Goal: Task Accomplishment & Management: Manage account settings

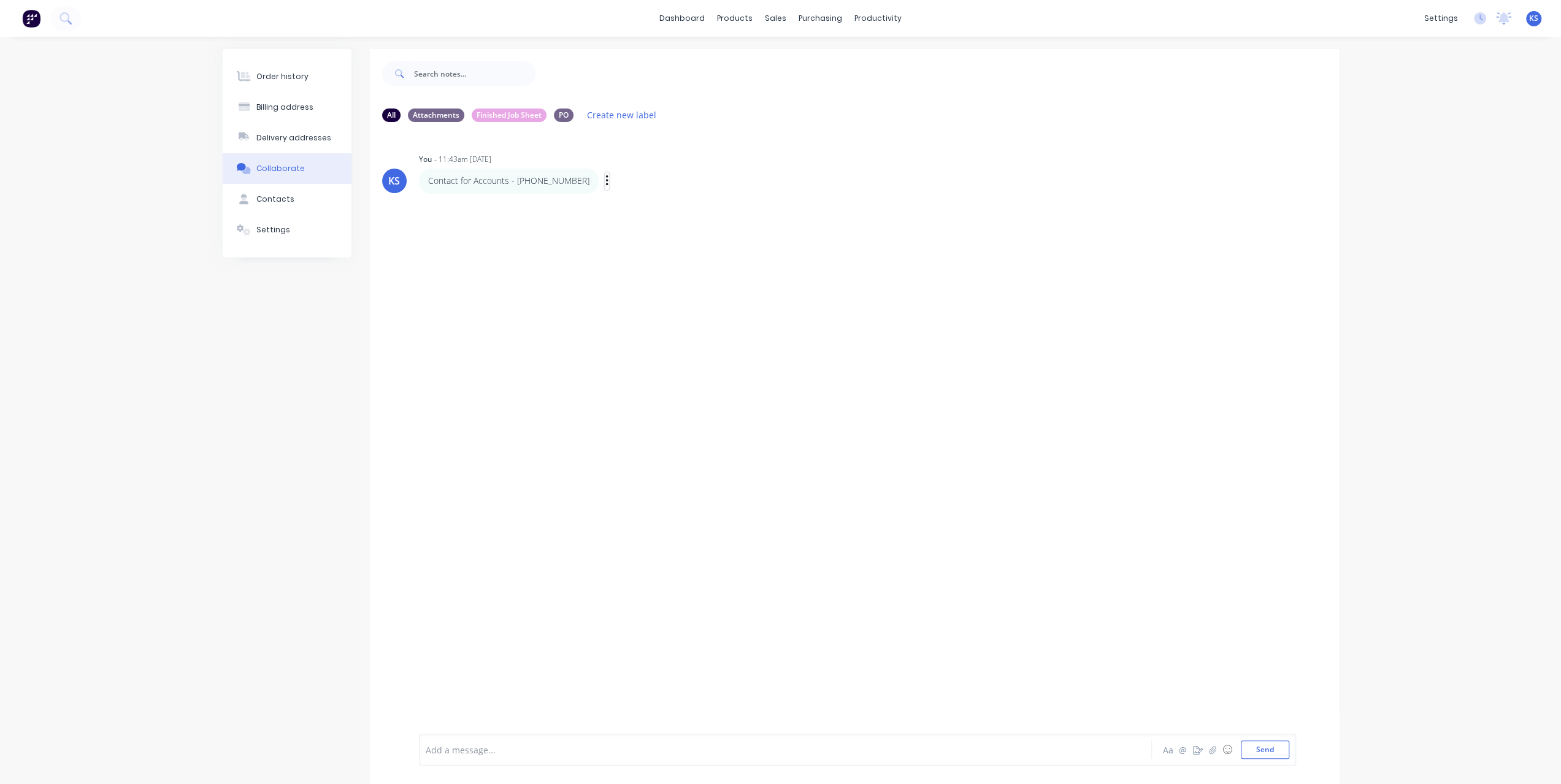
click at [606, 179] on icon "button" at bounding box center [608, 181] width 4 height 14
click at [614, 219] on button "Delete" at bounding box center [651, 223] width 77 height 20
click at [281, 302] on div "Order history Billing address Delivery addresses Collaborate Contacts Settings" at bounding box center [287, 424] width 129 height 751
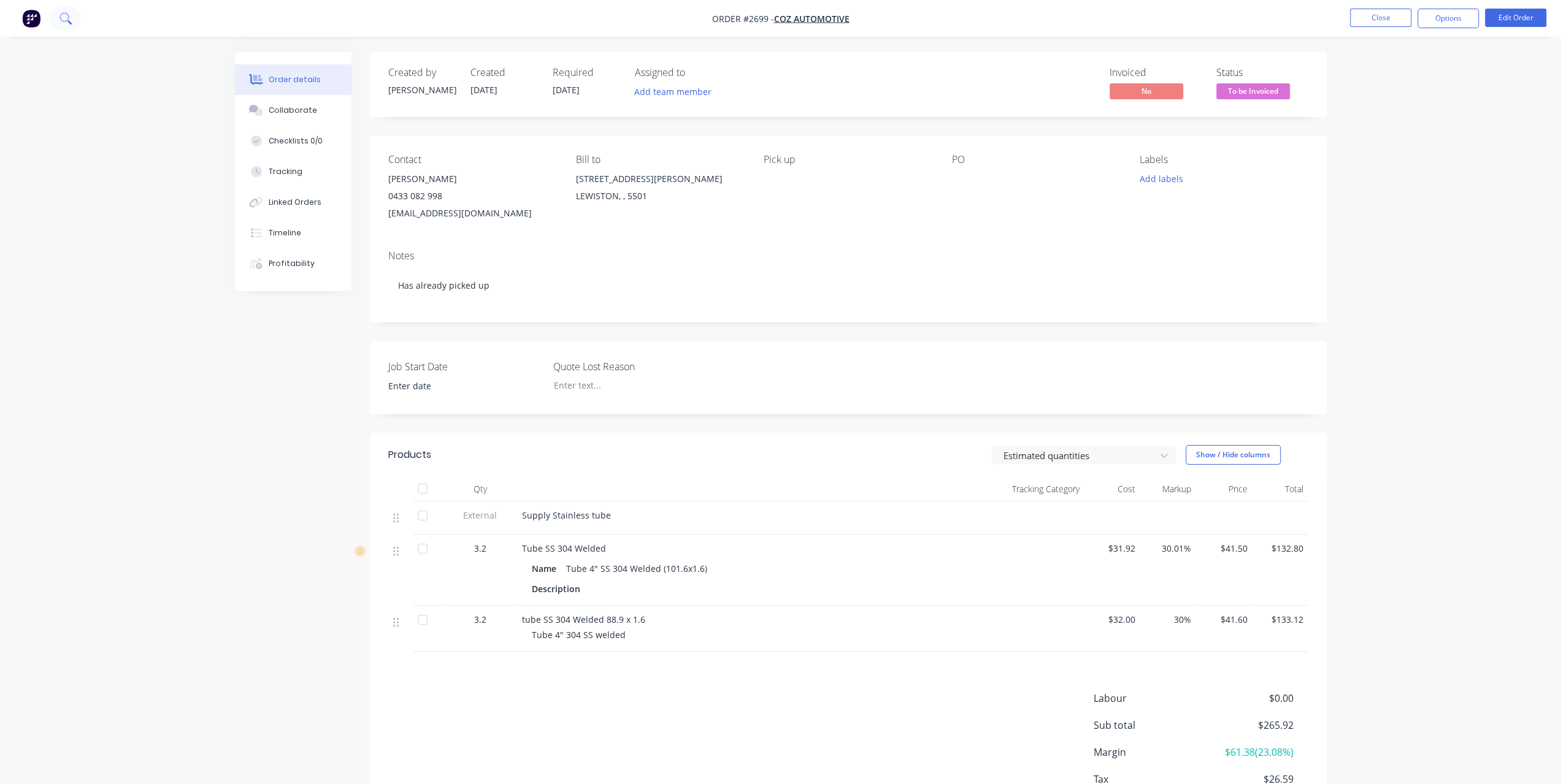
click at [69, 24] on icon at bounding box center [65, 18] width 12 height 12
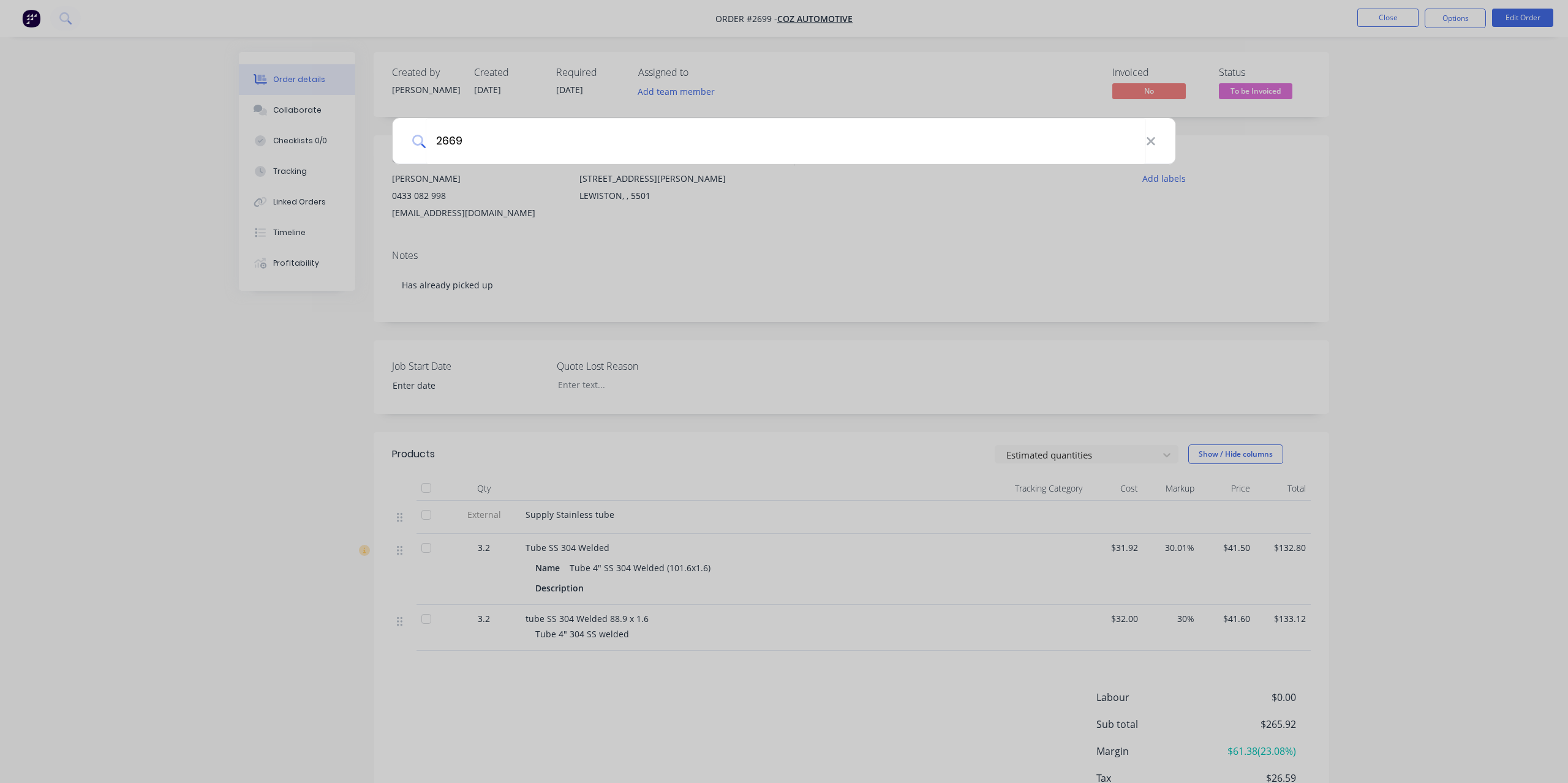
type input "2669"
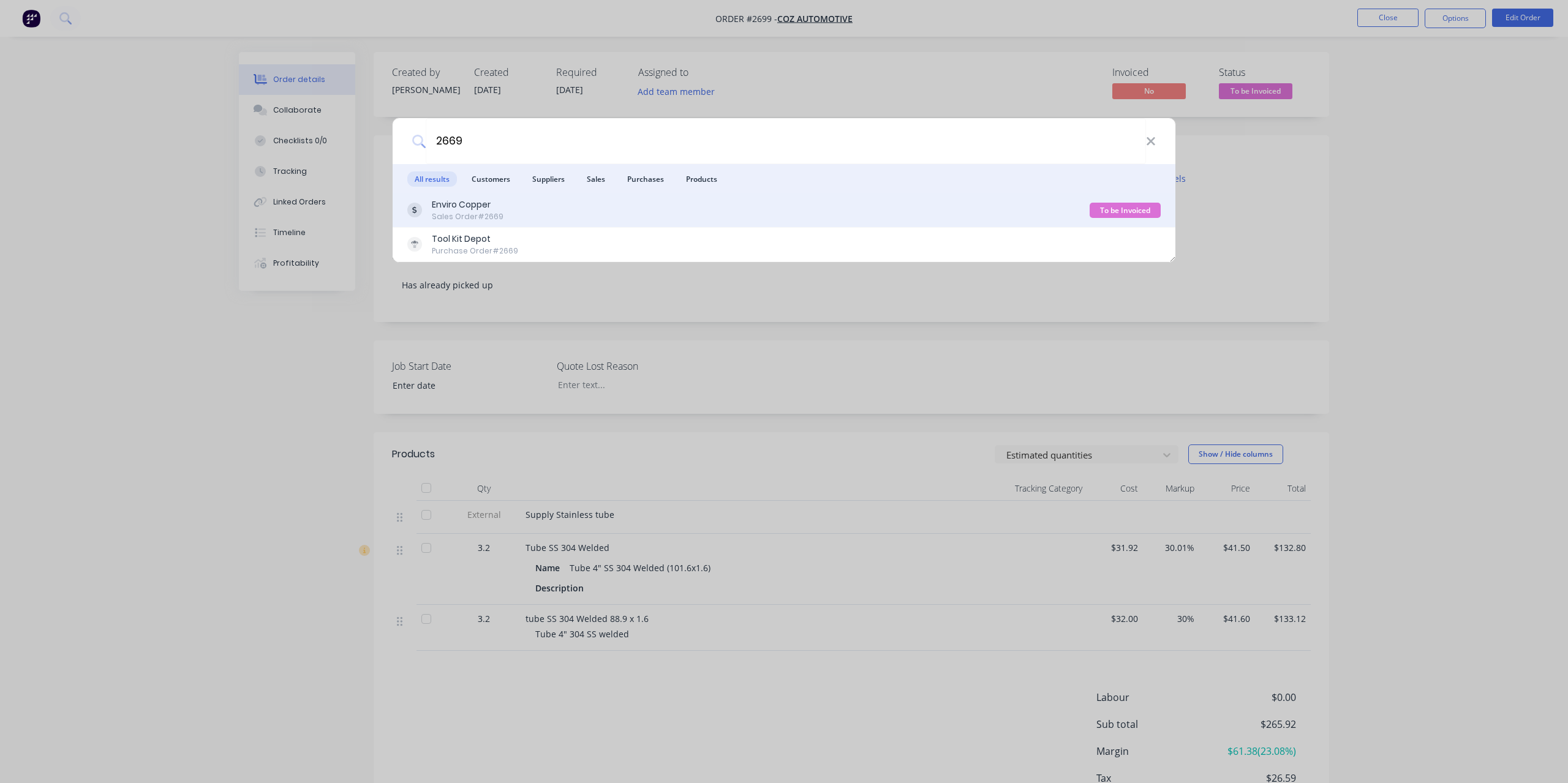
click at [470, 203] on div "Enviro Copper" at bounding box center [468, 205] width 72 height 13
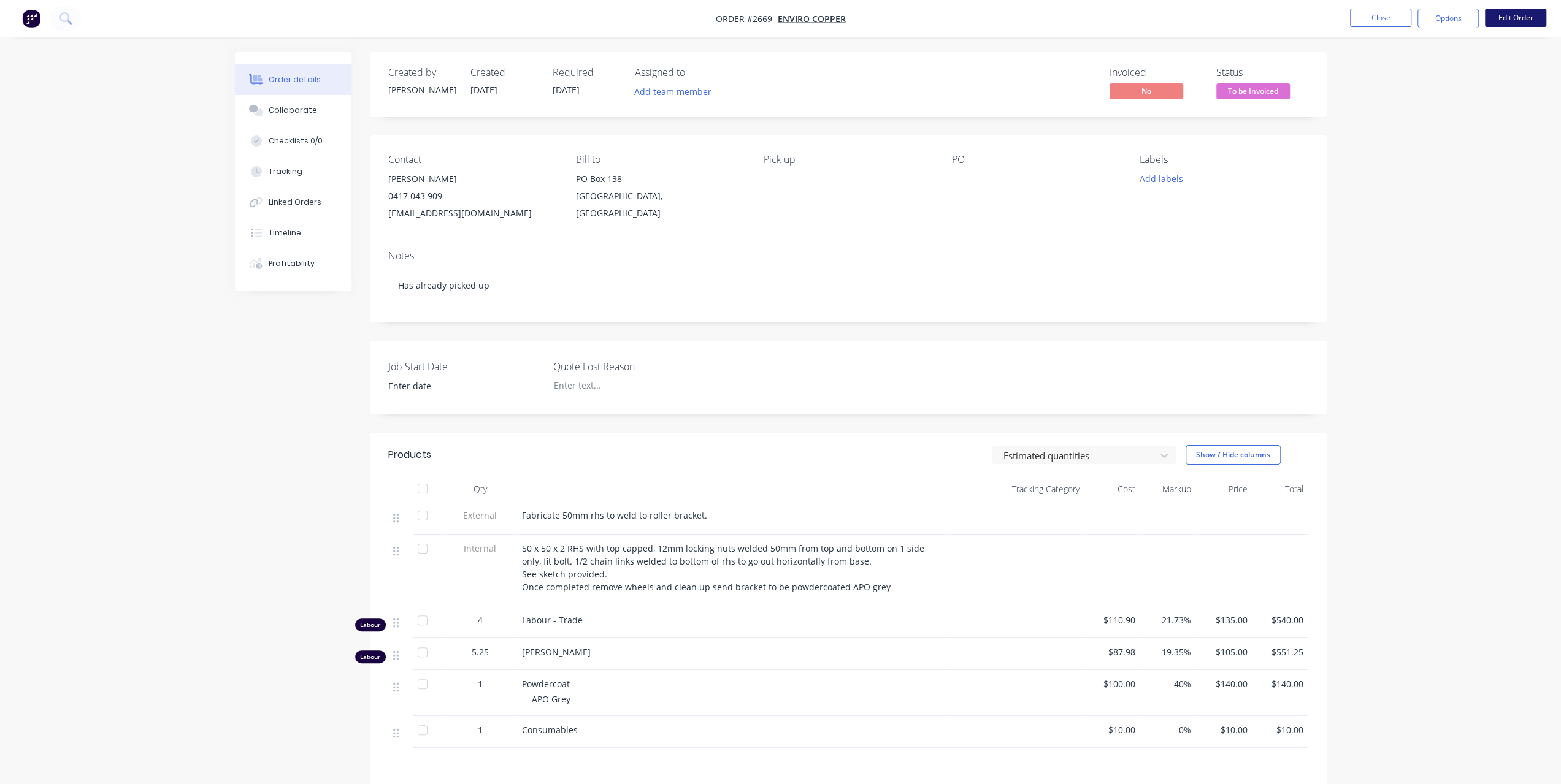
click at [1530, 23] on button "Edit Order" at bounding box center [1516, 18] width 62 height 18
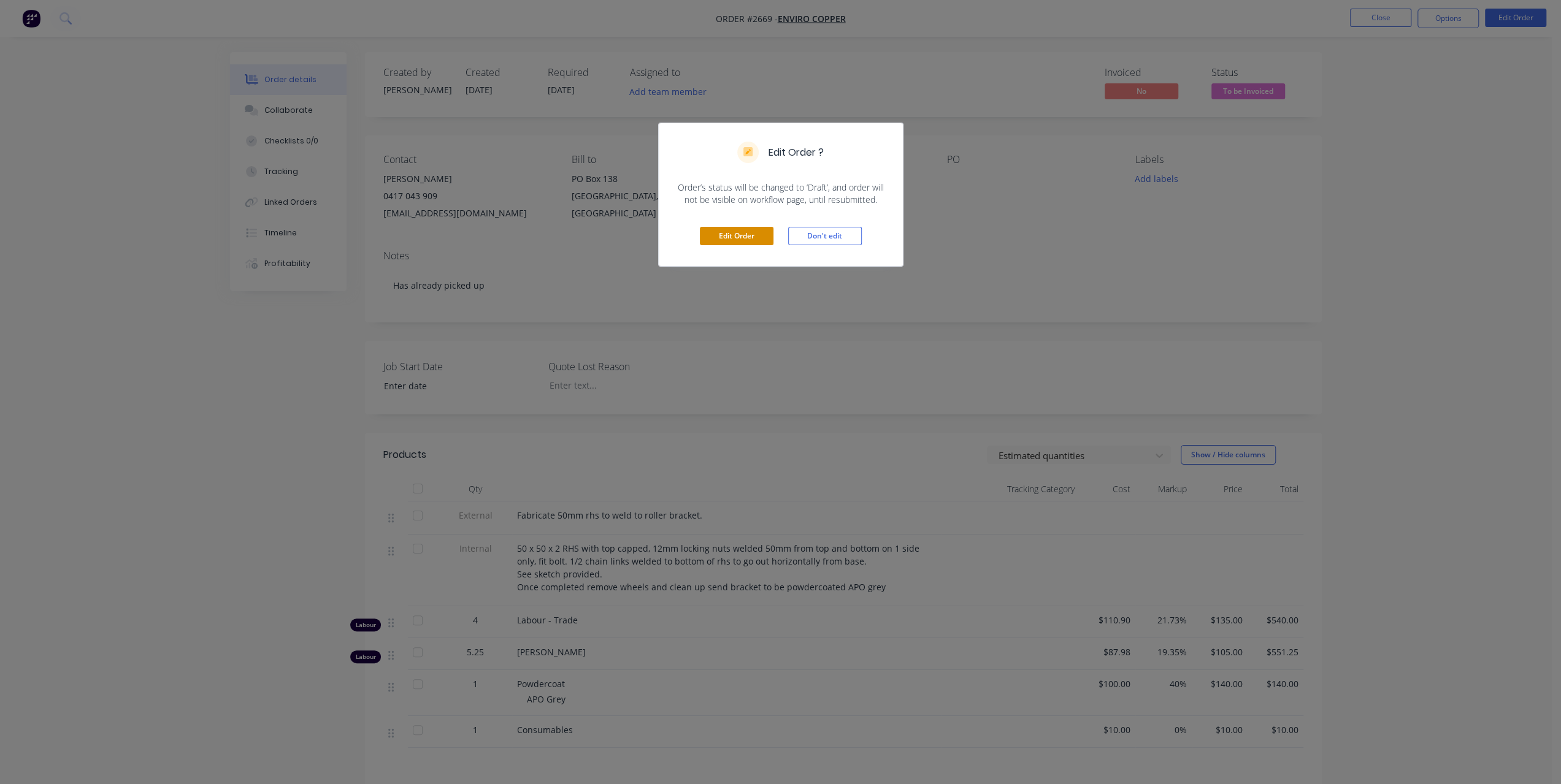
click at [756, 232] on button "Edit Order" at bounding box center [737, 236] width 73 height 18
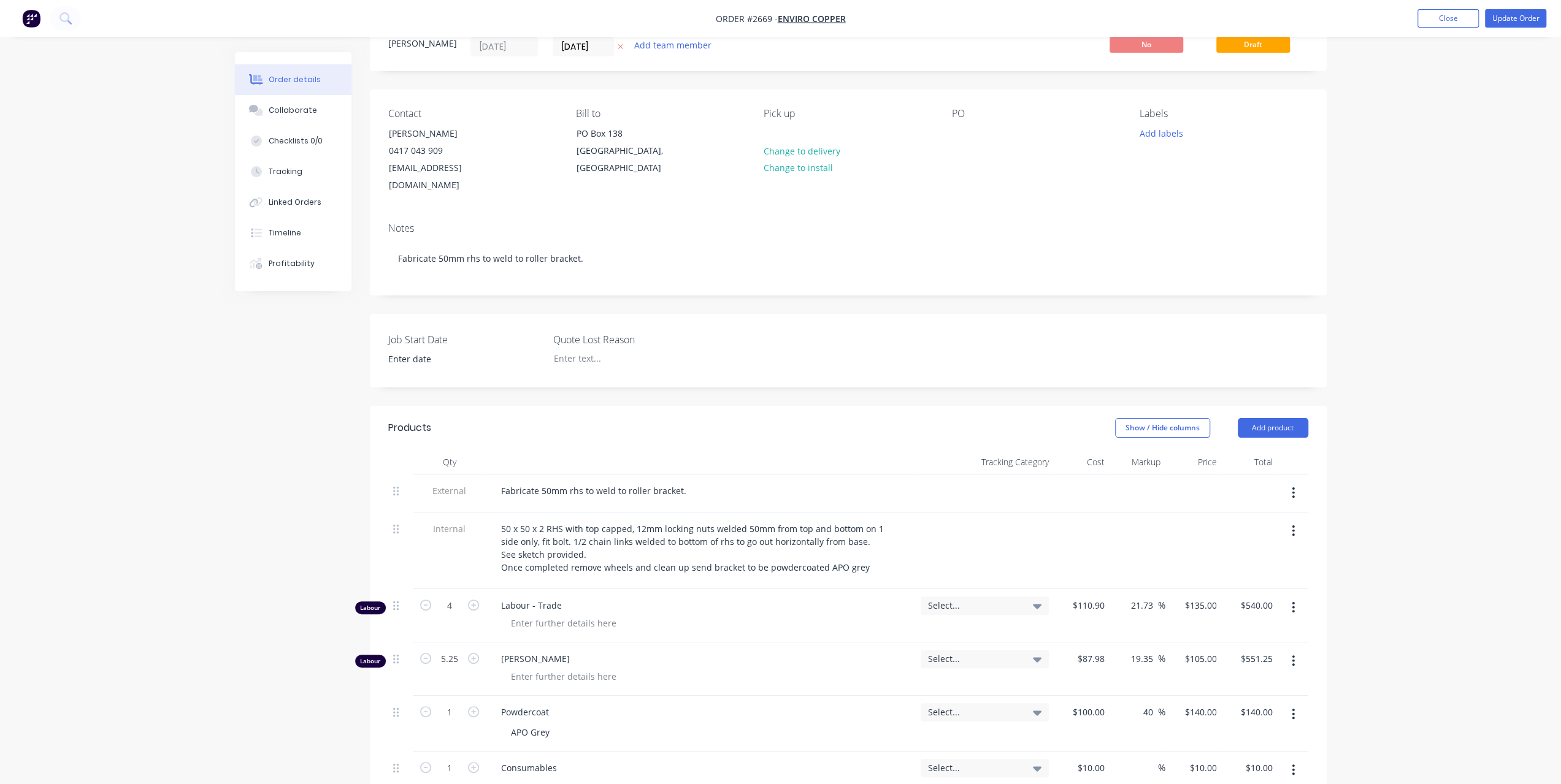
scroll to position [306, 0]
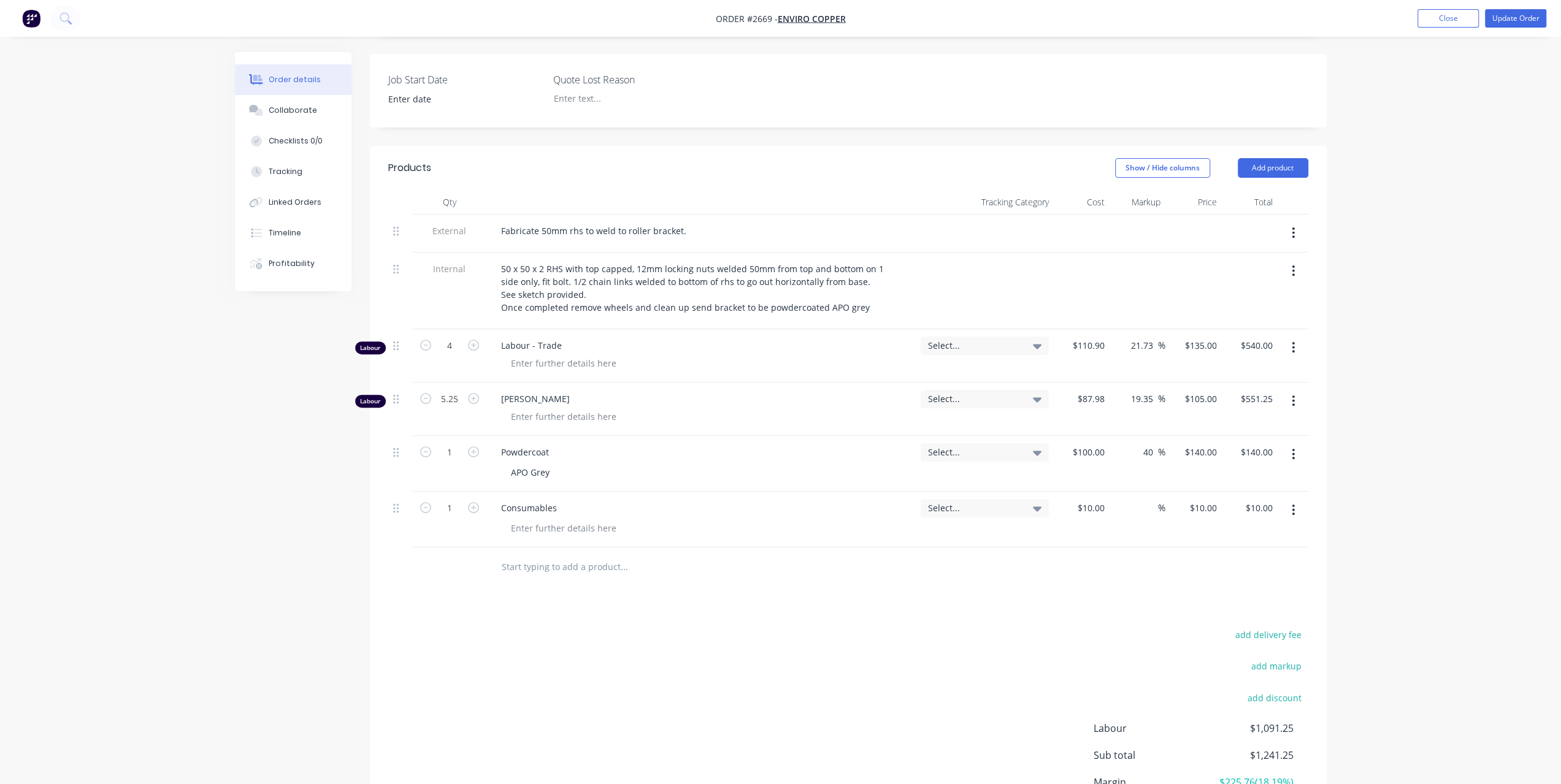
click at [1295, 394] on icon "button" at bounding box center [1293, 401] width 3 height 14
click at [1209, 498] on div "Delete" at bounding box center [1250, 507] width 94 height 18
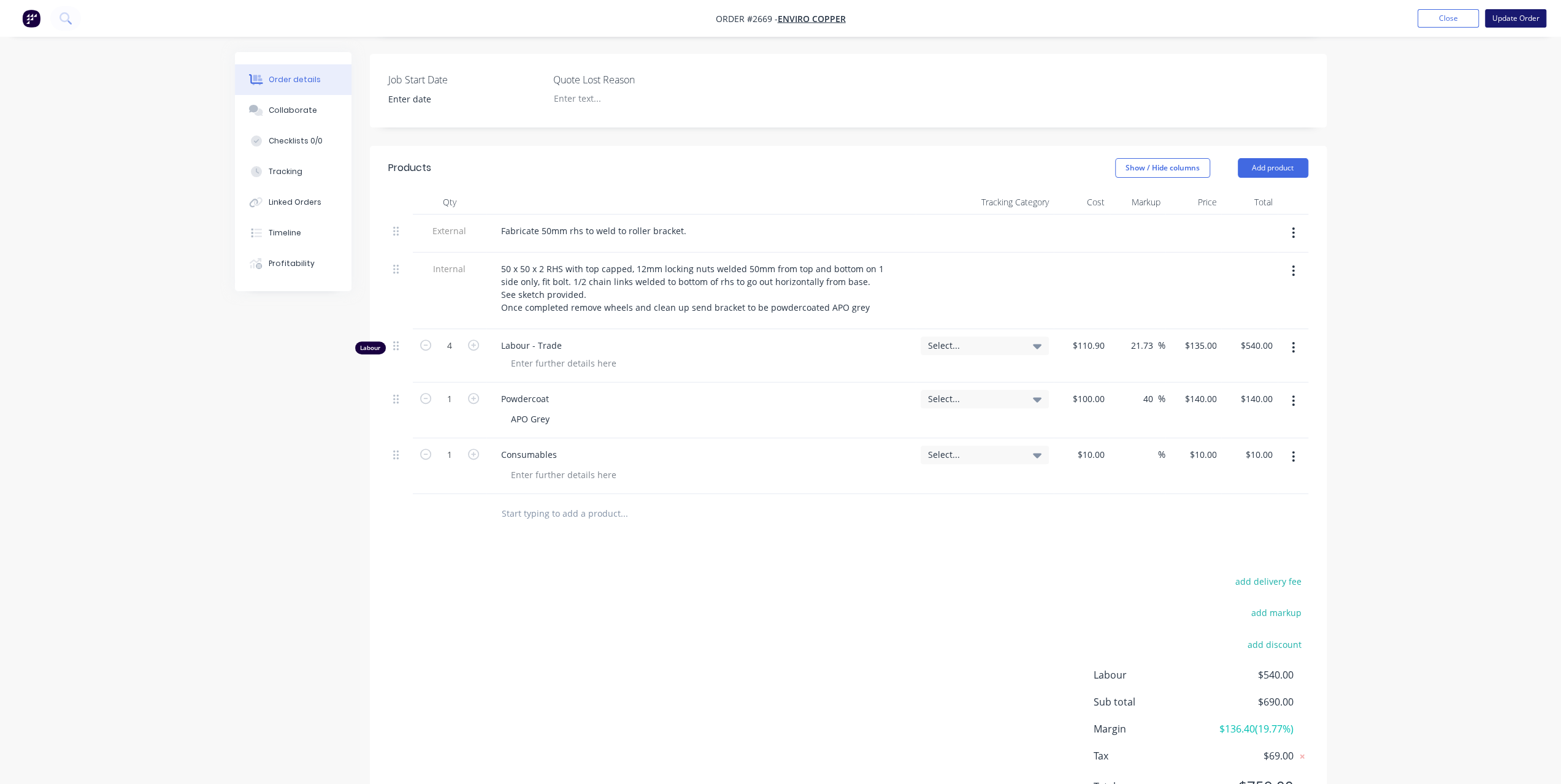
click at [1535, 25] on button "Update Order" at bounding box center [1516, 18] width 62 height 18
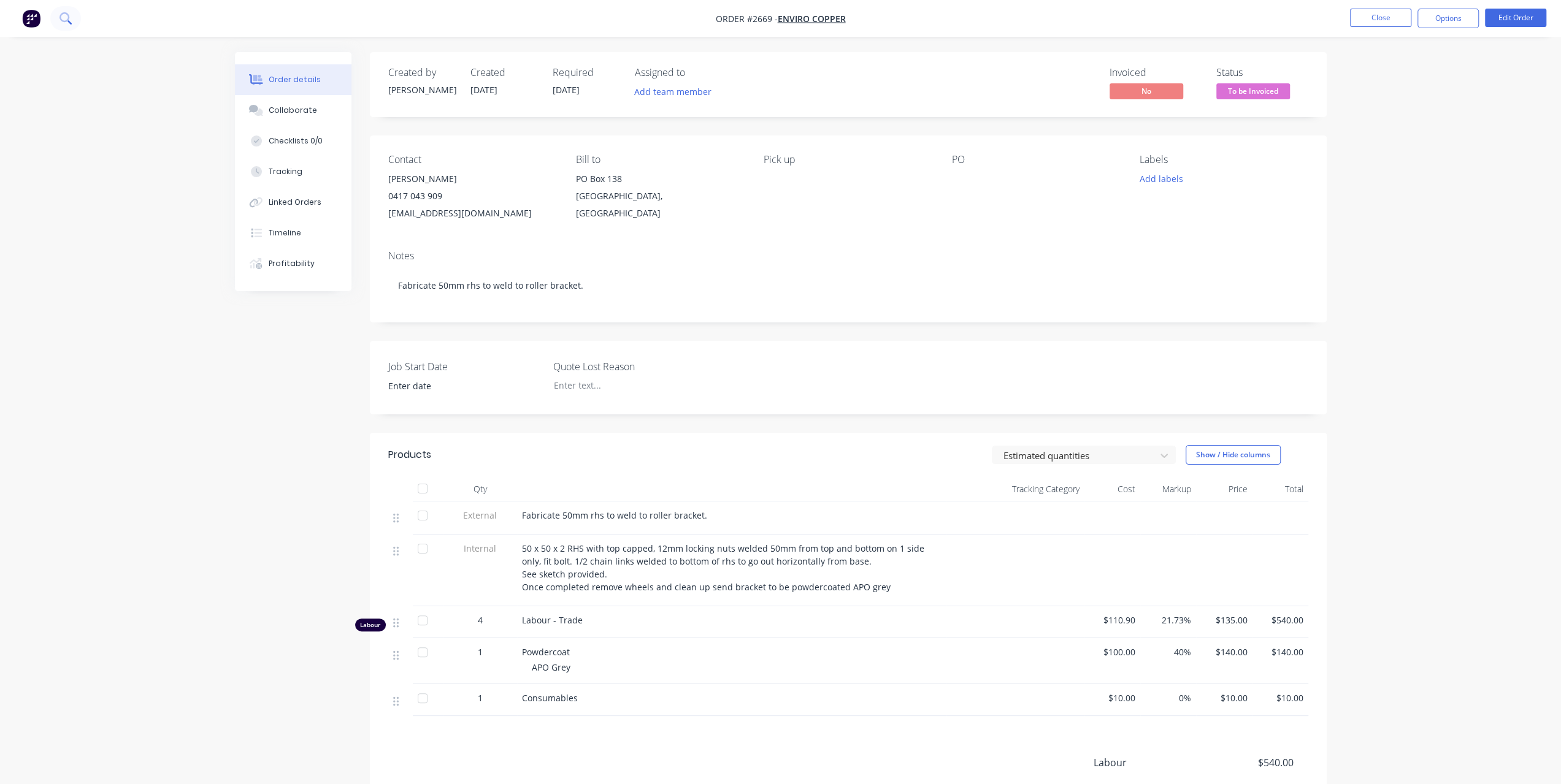
click at [79, 18] on button at bounding box center [65, 18] width 31 height 24
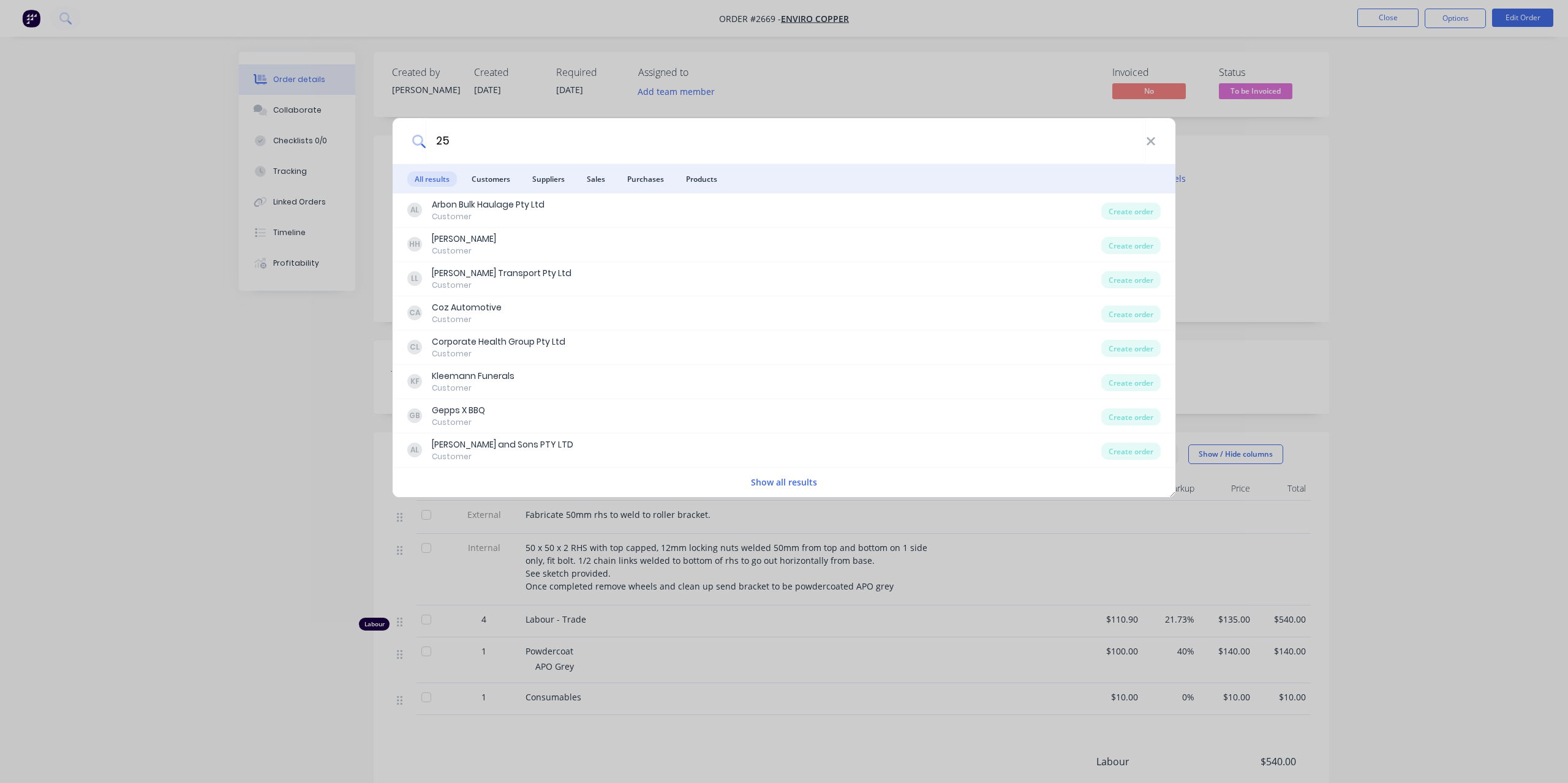
type input "2"
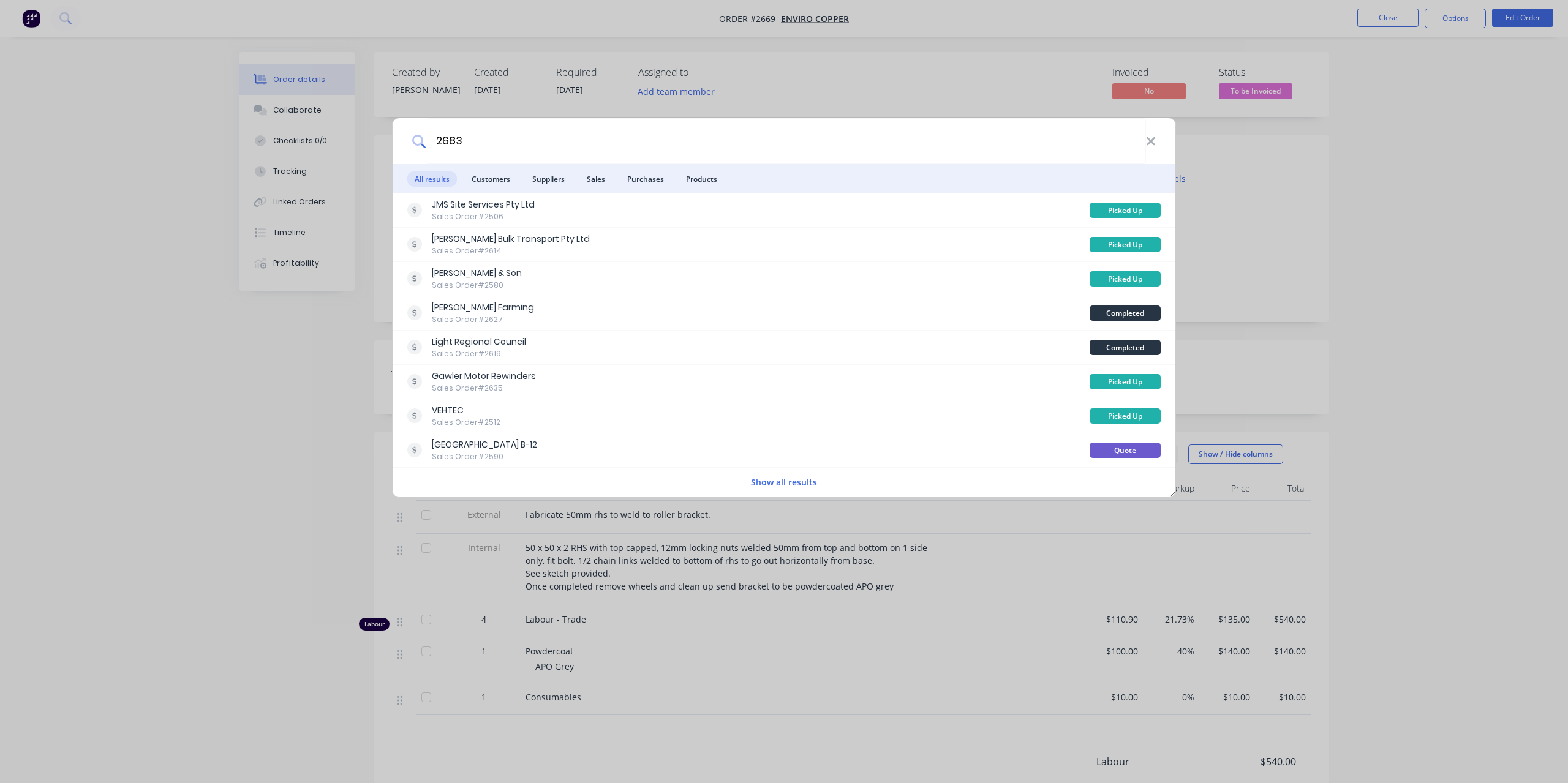
type input "2683"
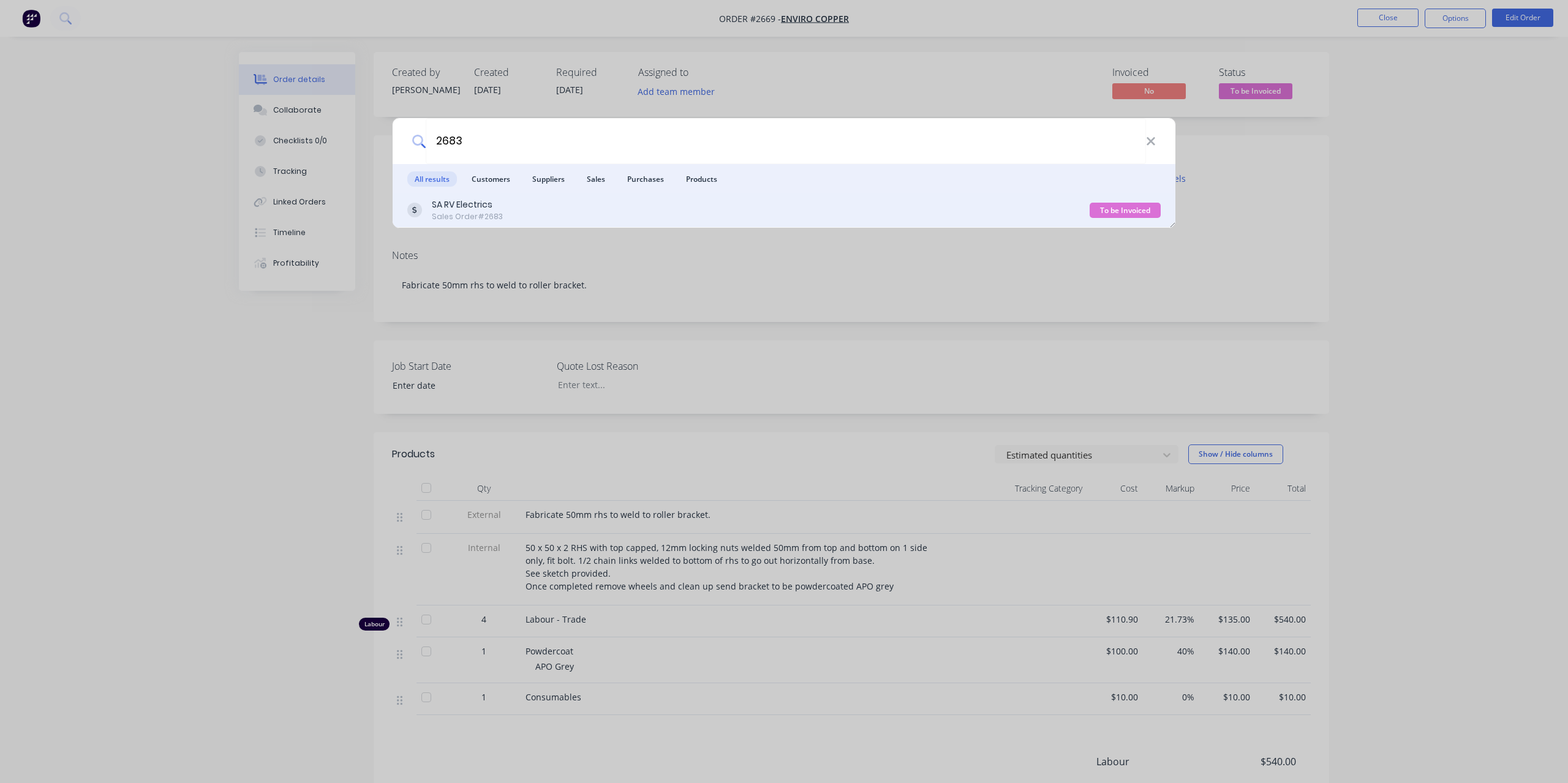
click at [983, 204] on div "SA RV Electrics Sales Order #2683" at bounding box center [748, 210] width 682 height 24
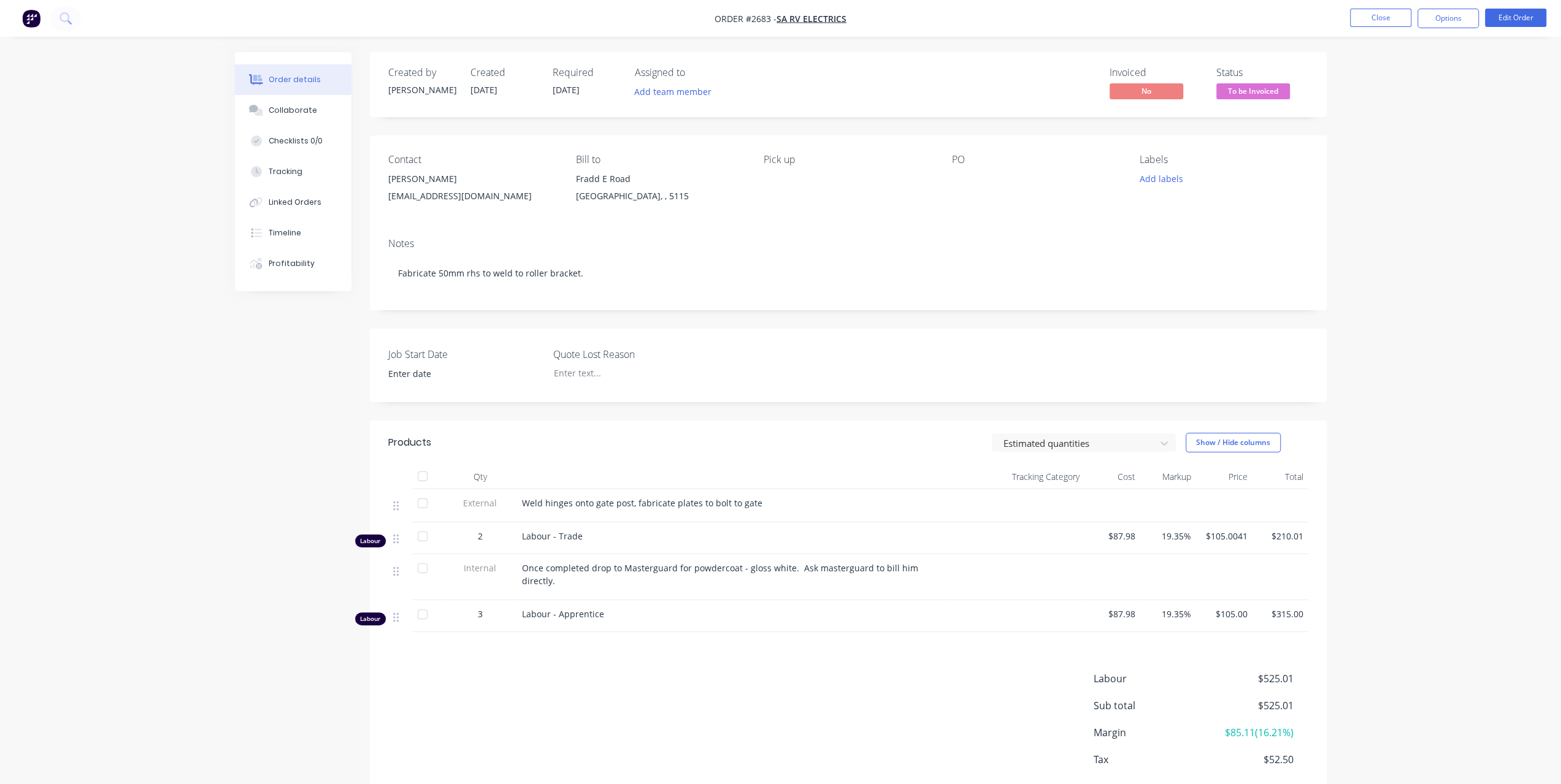
click at [1546, 20] on ul "Close Options Edit Order" at bounding box center [1448, 18] width 226 height 20
click at [1522, 18] on button "Edit Order" at bounding box center [1516, 18] width 62 height 18
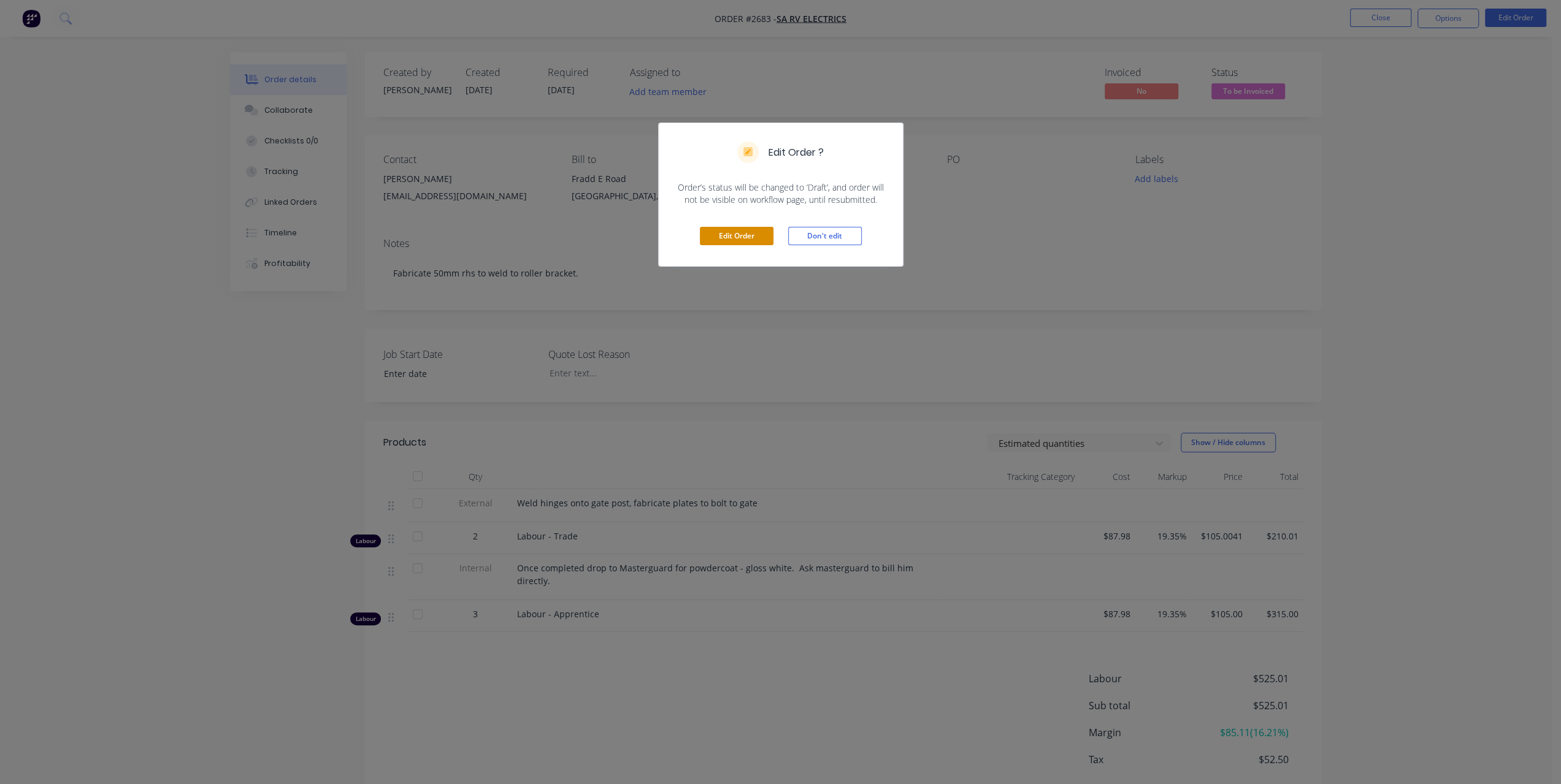
click at [724, 236] on button "Edit Order" at bounding box center [737, 236] width 73 height 18
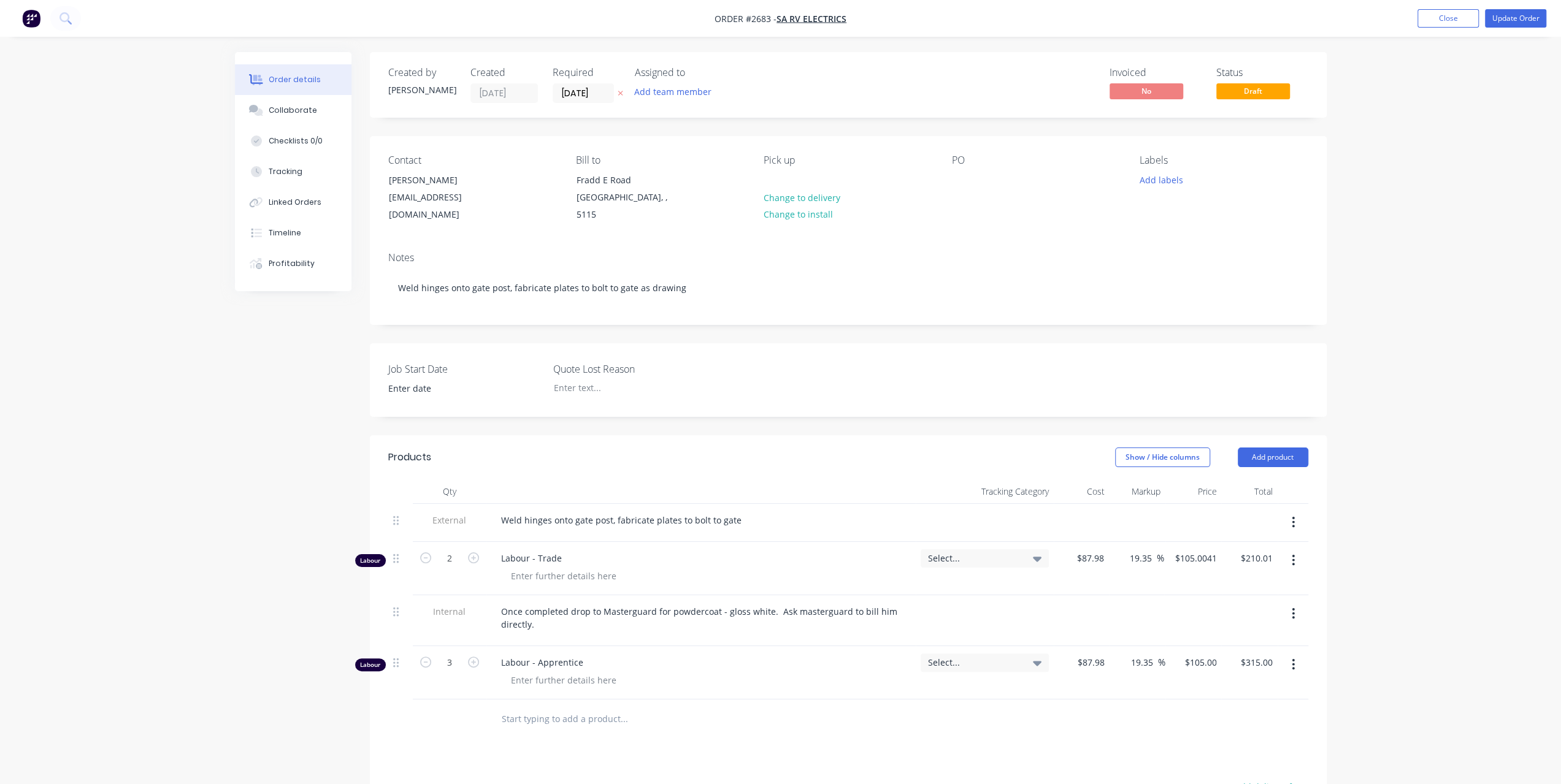
click at [1293, 659] on icon "button" at bounding box center [1294, 664] width 3 height 11
click at [1235, 764] on button "Delete" at bounding box center [1250, 770] width 117 height 24
click at [1511, 20] on button "Update Order" at bounding box center [1516, 18] width 62 height 18
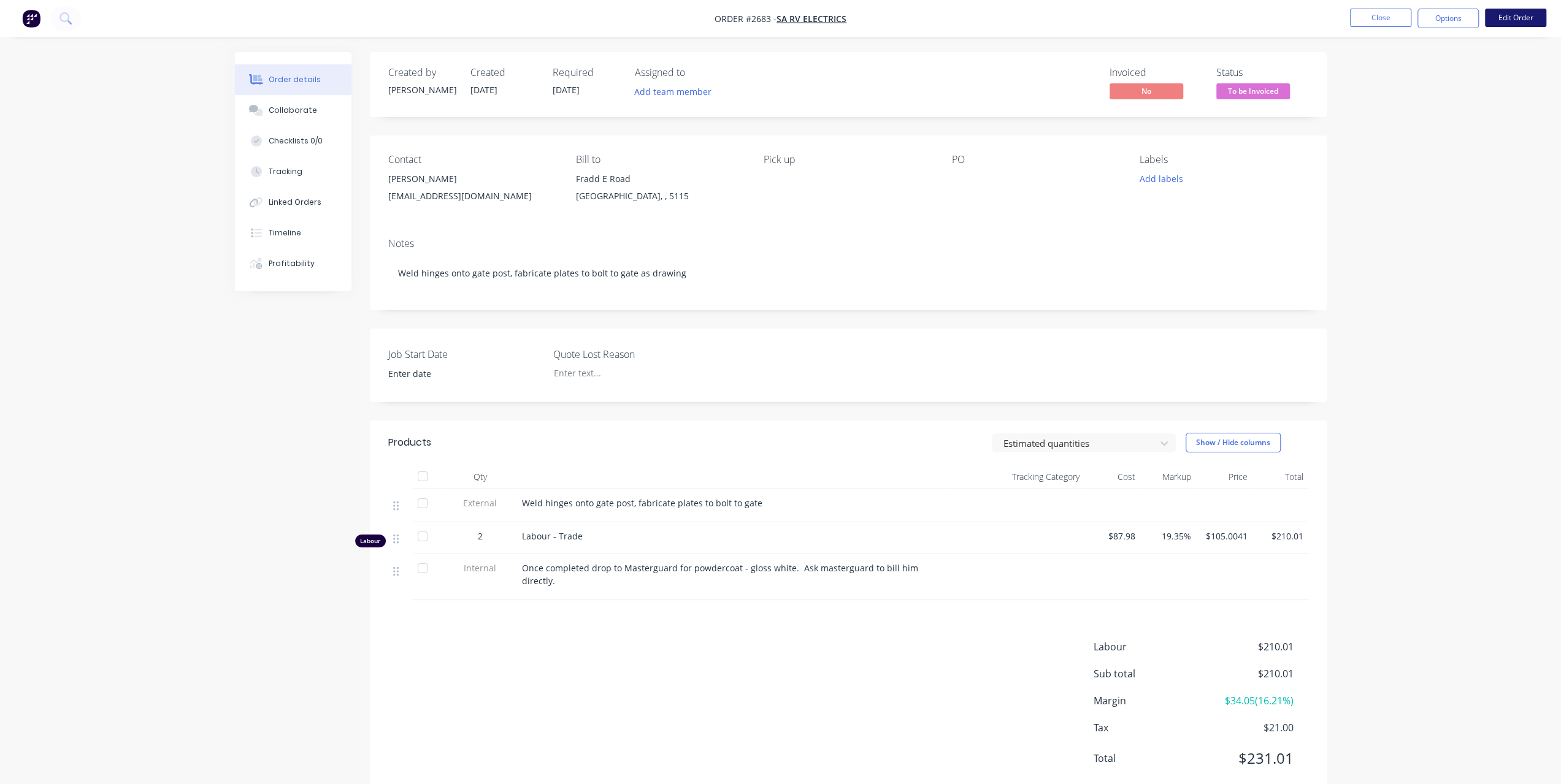
click at [1513, 20] on button "Edit Order" at bounding box center [1516, 18] width 62 height 18
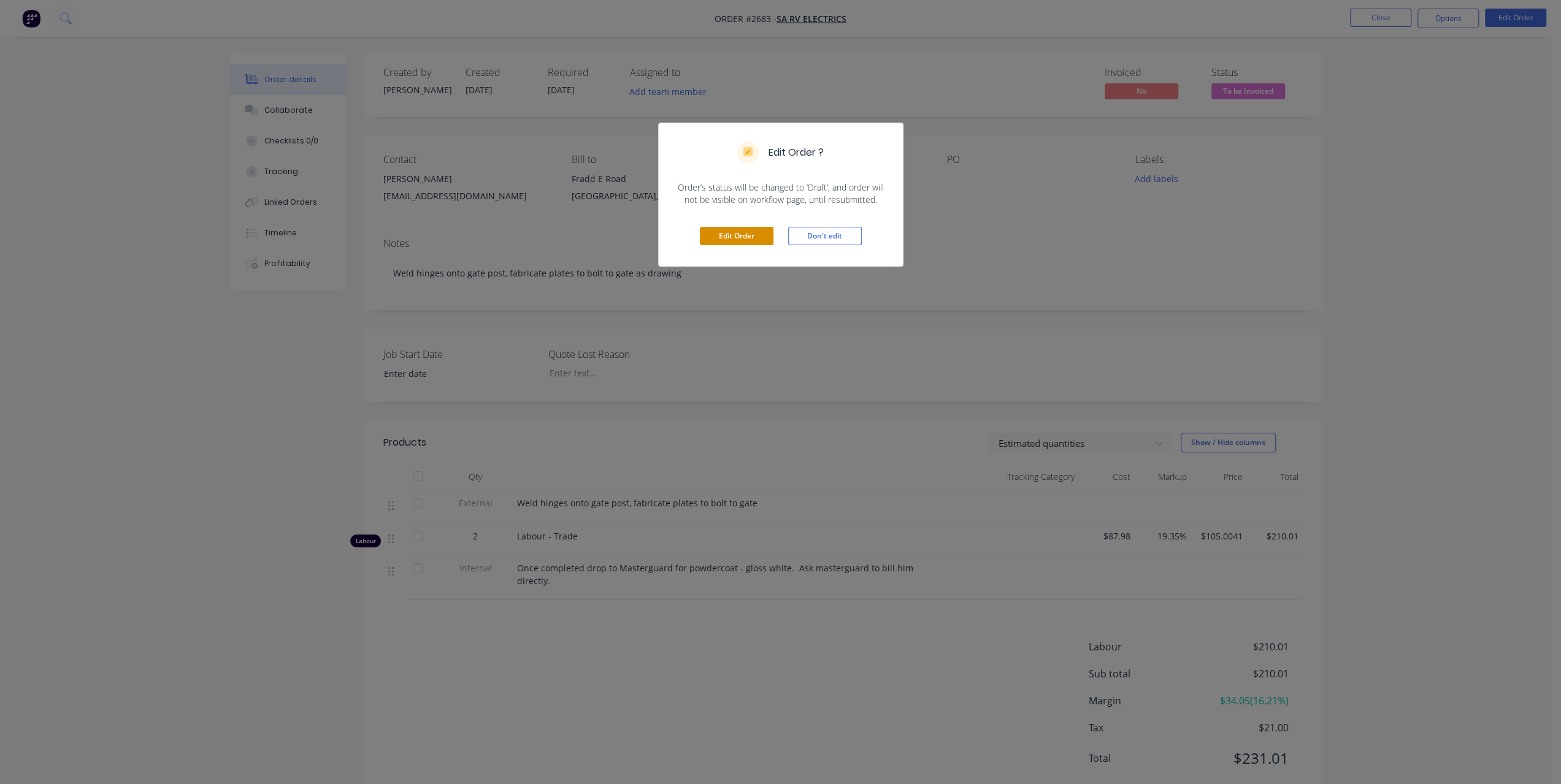
click at [728, 232] on button "Edit Order" at bounding box center [737, 236] width 73 height 18
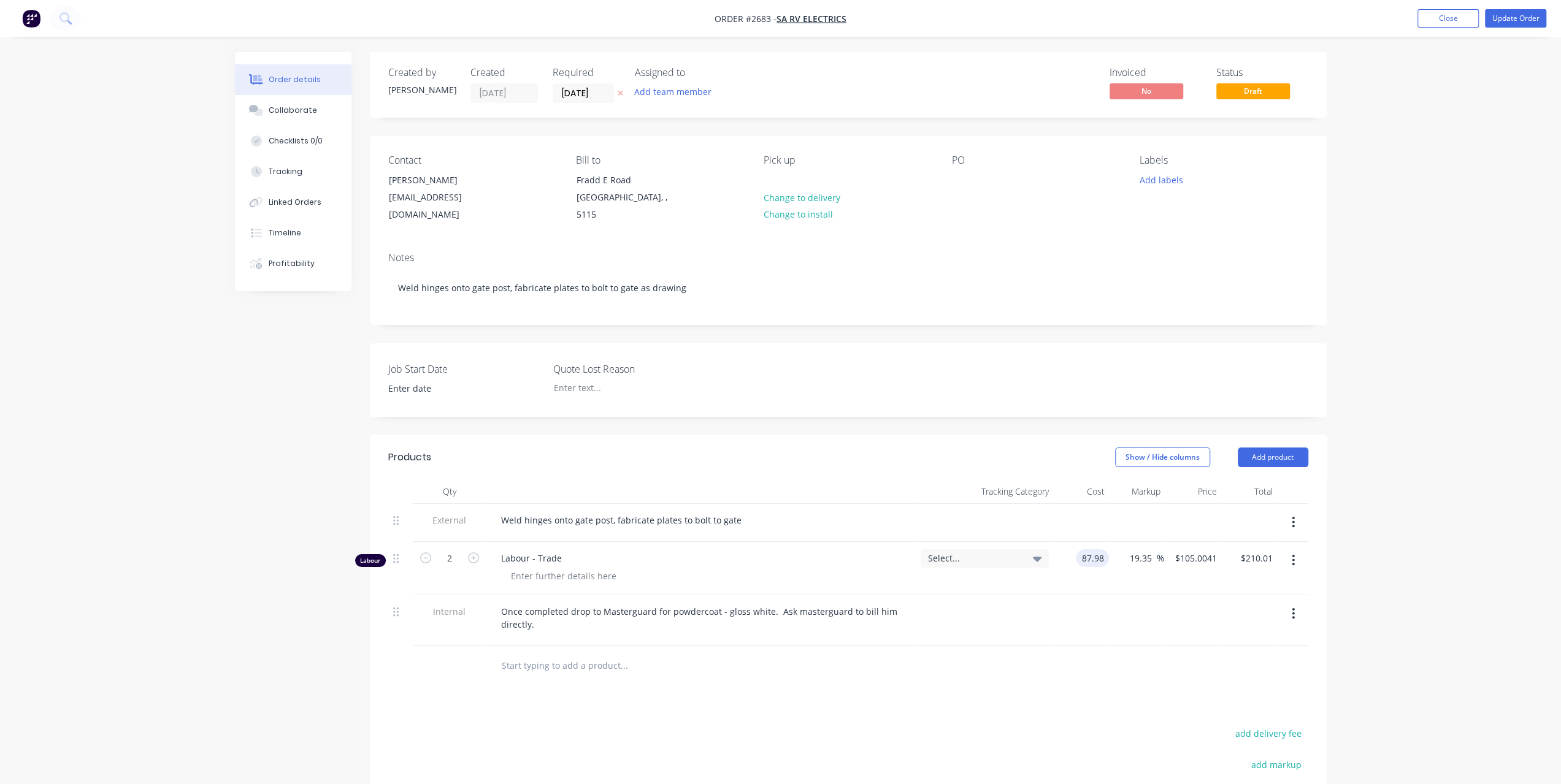
click at [1100, 549] on input "87.98" at bounding box center [1094, 558] width 28 height 18
type input "$1.00"
type input "$1.1935"
type input "$2.39"
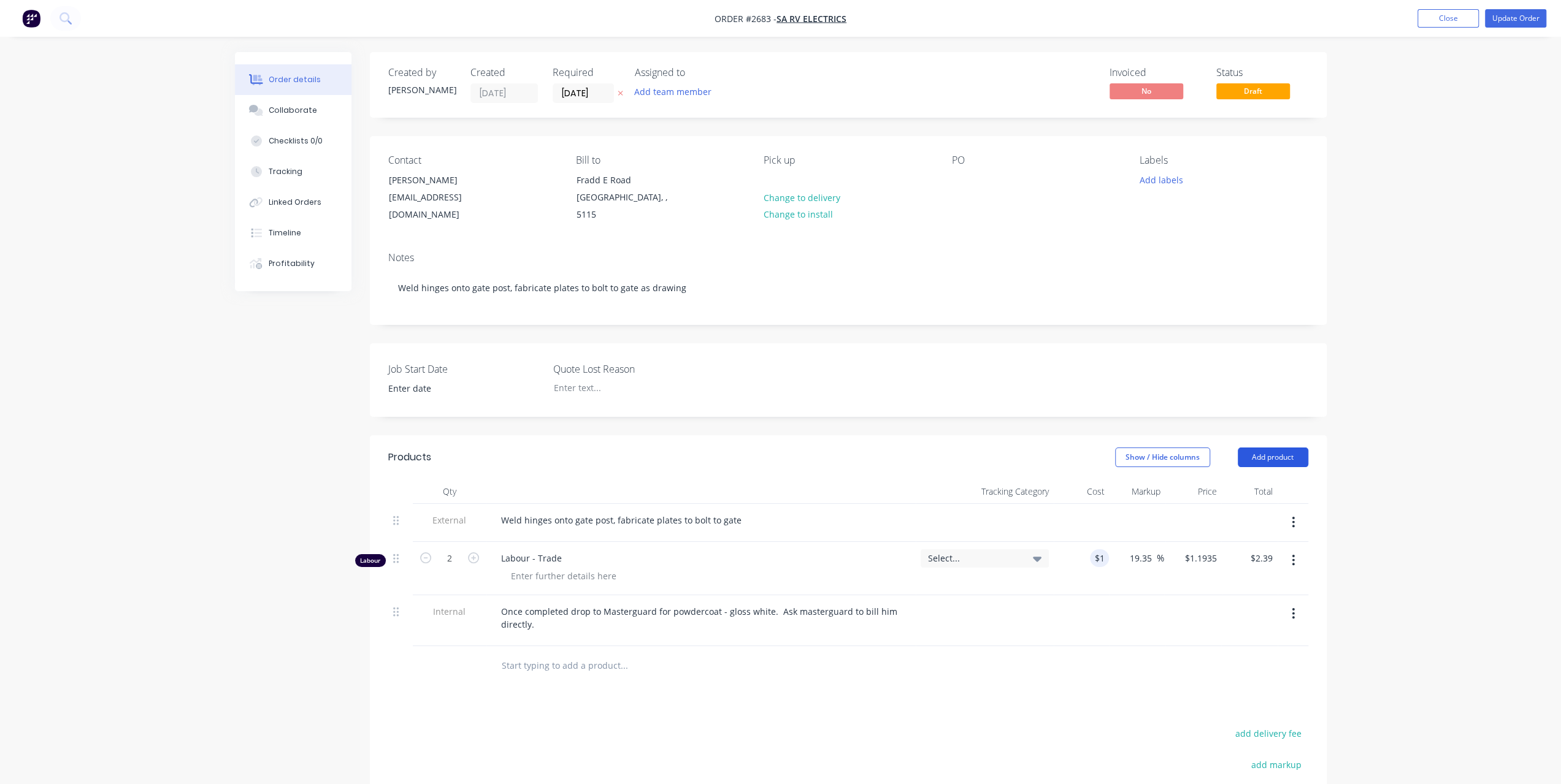
click at [1283, 448] on button "Add product" at bounding box center [1273, 457] width 71 height 20
click at [1236, 602] on div "Labour" at bounding box center [1250, 611] width 94 height 18
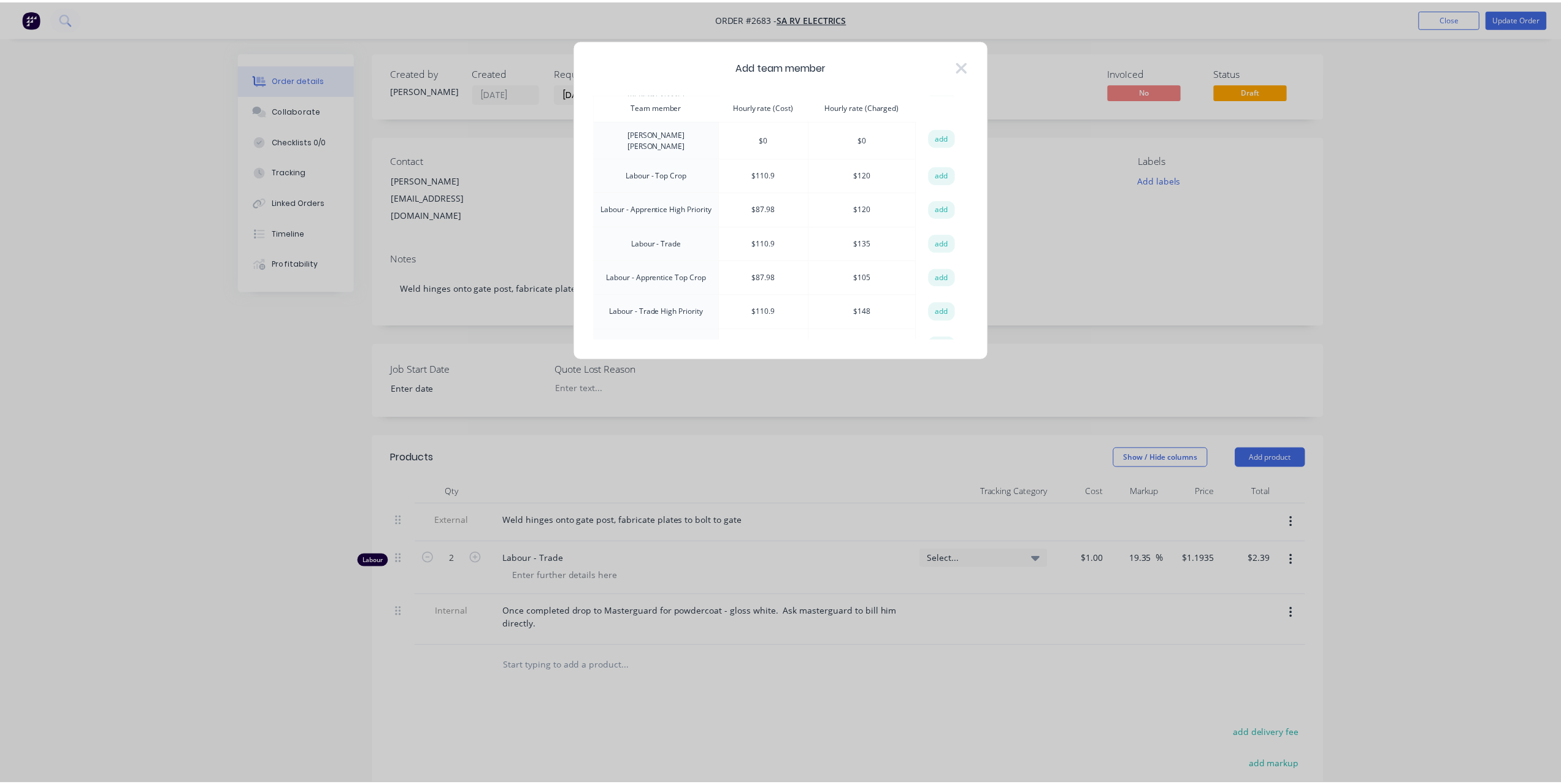
scroll to position [184, 0]
click at [939, 233] on button "add" at bounding box center [947, 242] width 27 height 18
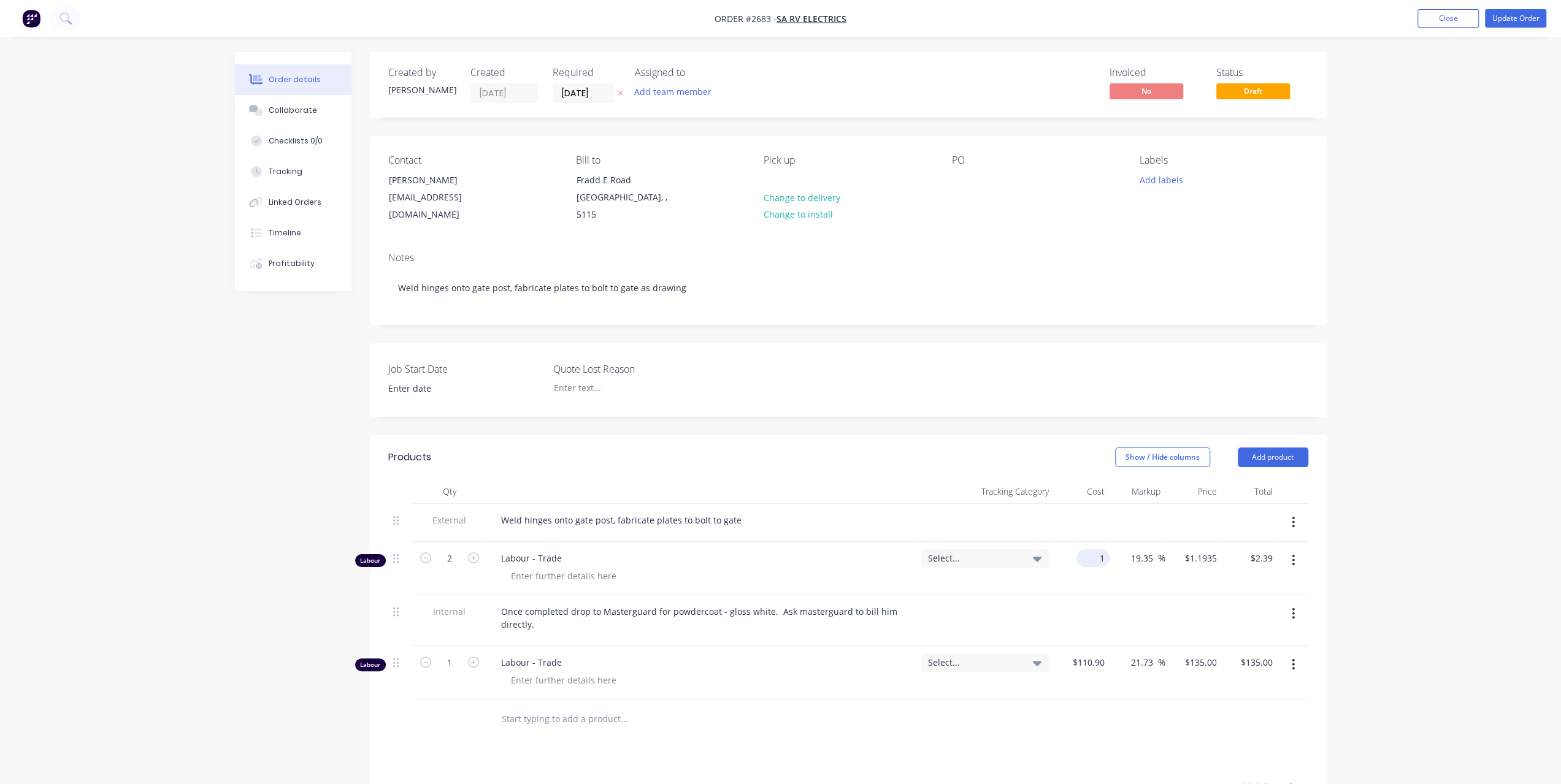
click at [1084, 546] on div "1 $1.00" at bounding box center [1081, 568] width 56 height 53
type input "$110.90"
type input "$132.3592"
type input "$264.72"
type input "135"
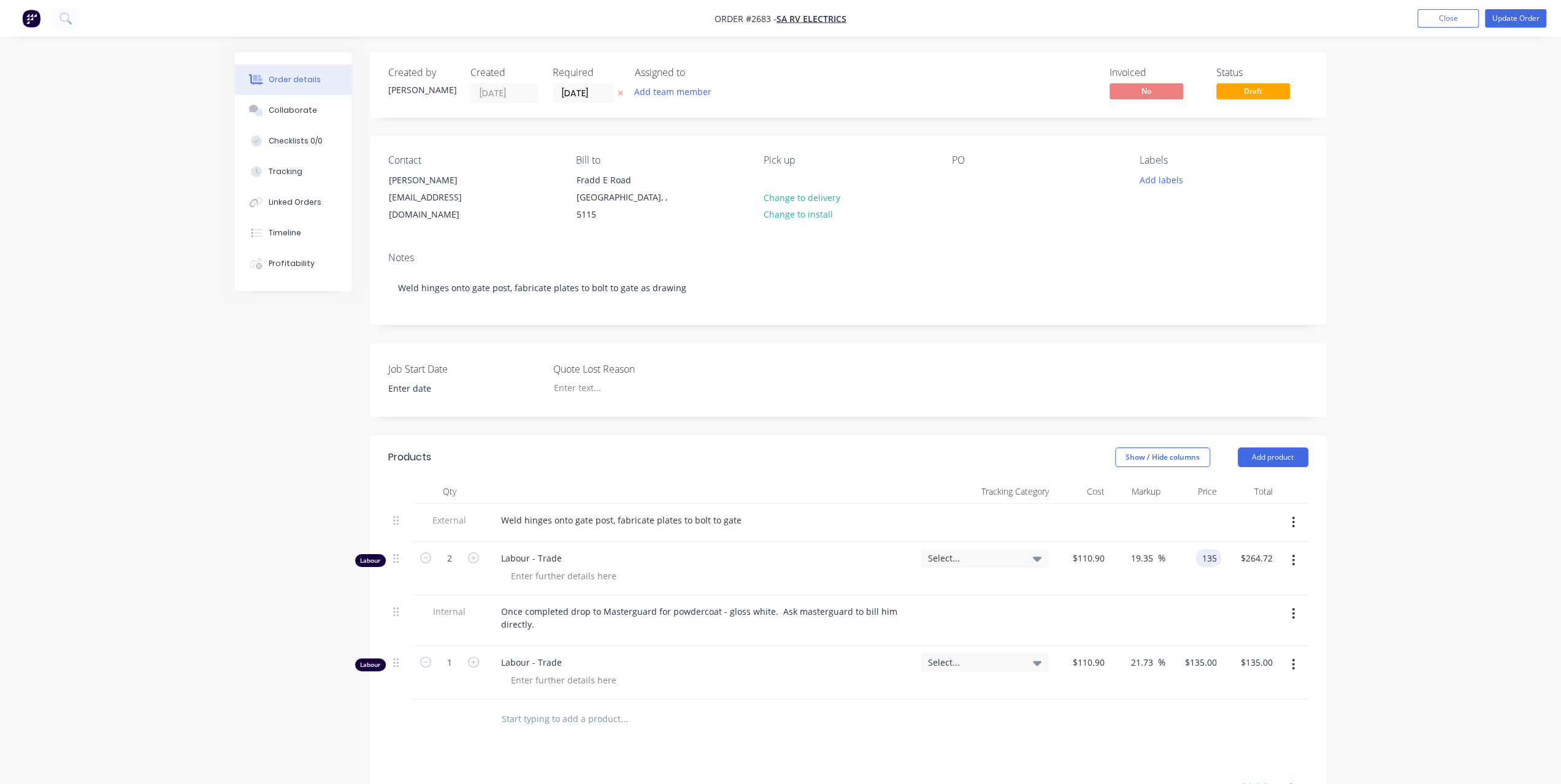
type input "21.73"
type input "$135.00"
type input "$270.00"
click at [1293, 658] on icon "button" at bounding box center [1293, 664] width 3 height 14
click at [1229, 761] on div "Delete" at bounding box center [1250, 770] width 94 height 18
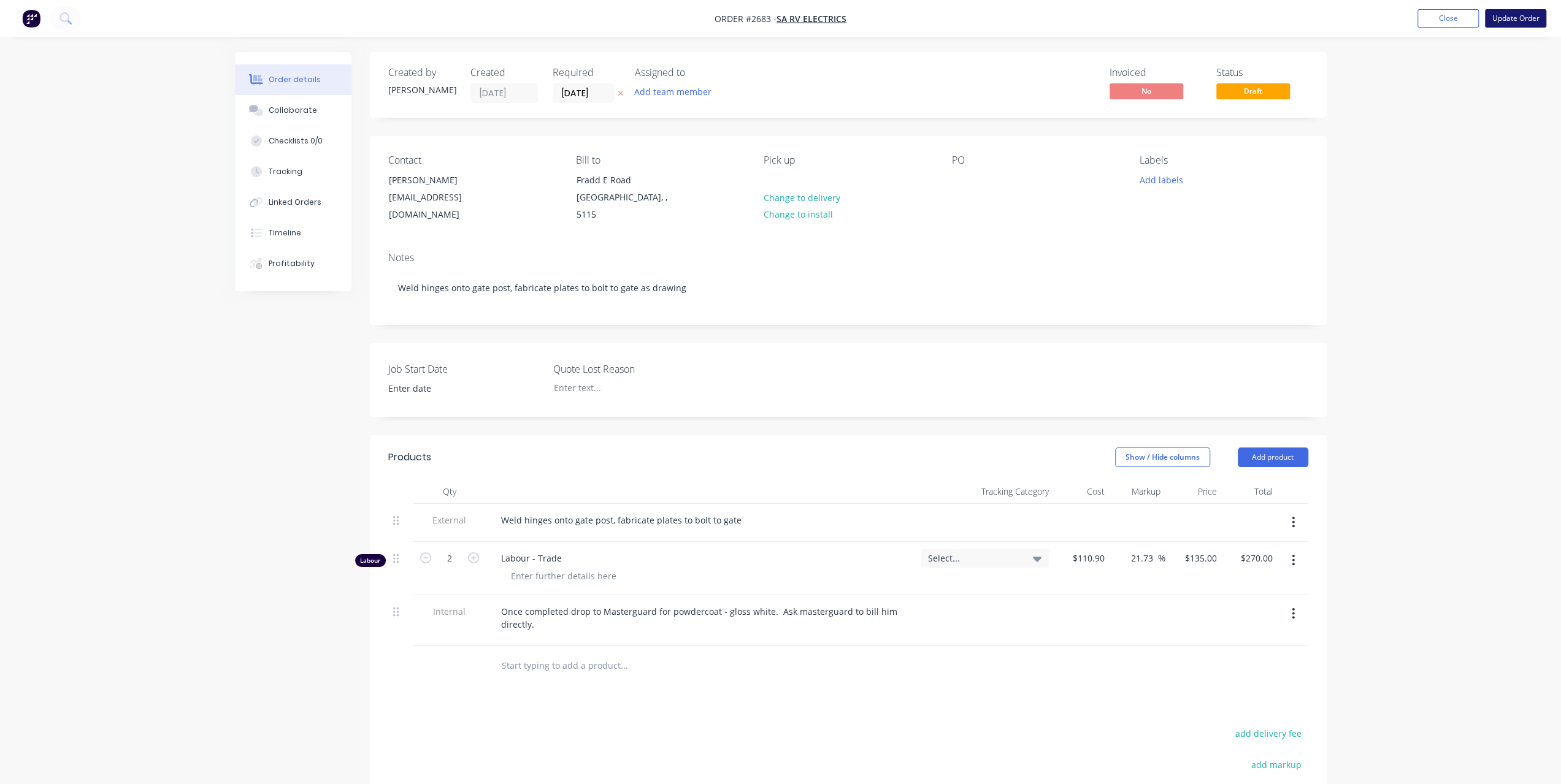
click at [1503, 10] on button "Update Order" at bounding box center [1516, 18] width 62 height 18
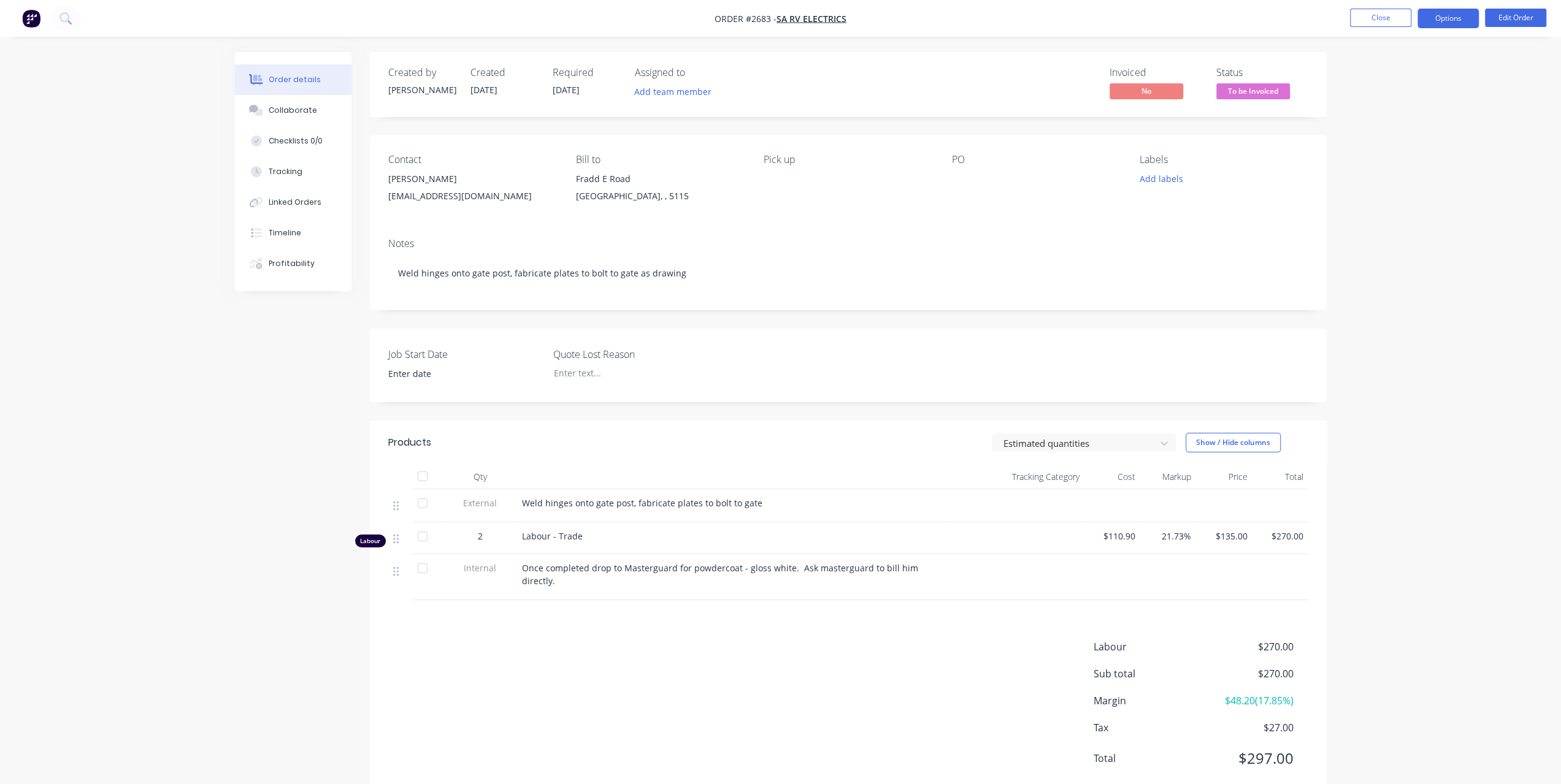
click at [1466, 23] on button "Options" at bounding box center [1448, 18] width 62 height 20
click at [1424, 65] on div "Invoice" at bounding box center [1411, 74] width 113 height 18
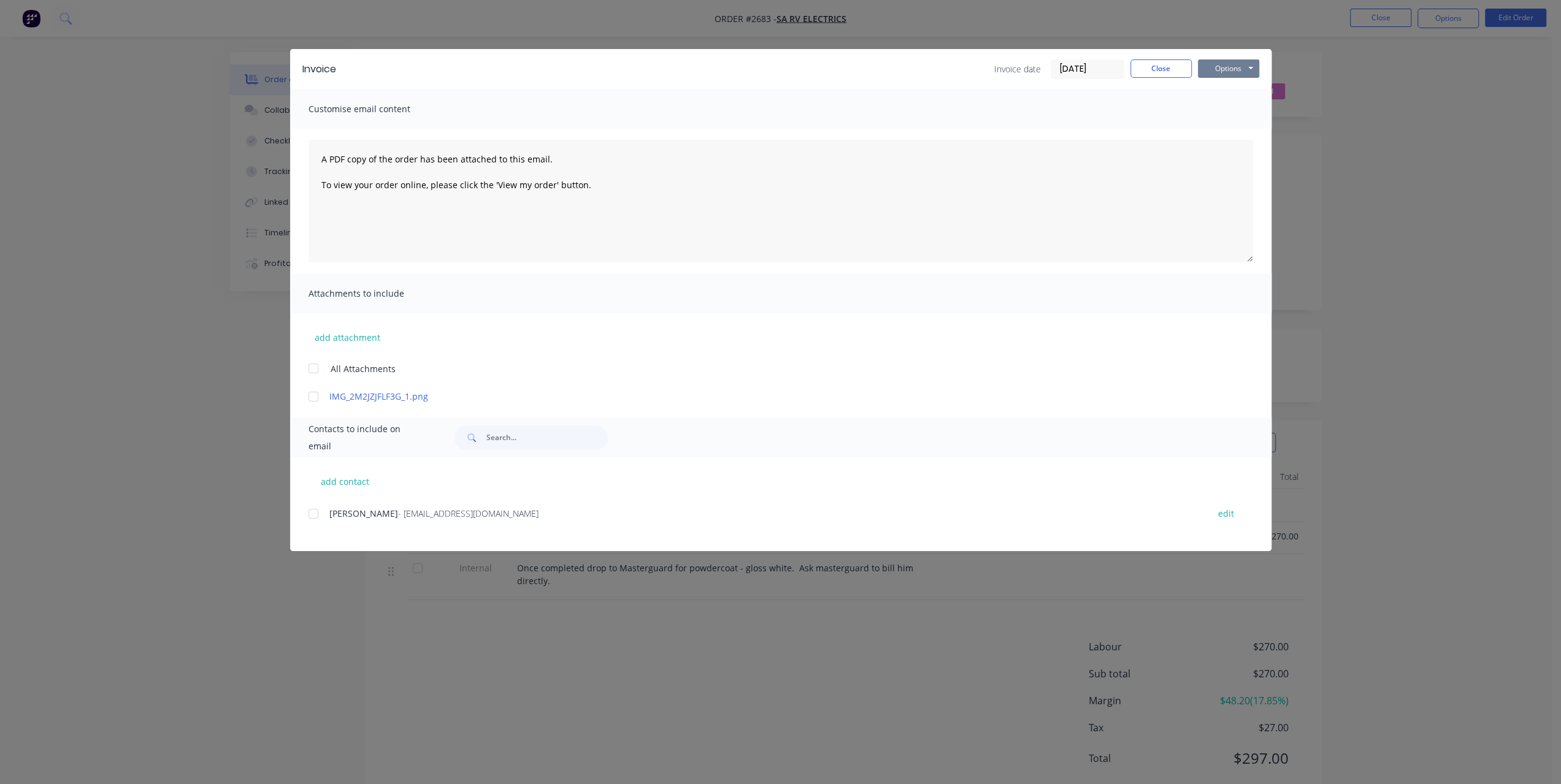
click at [1249, 63] on button "Options" at bounding box center [1228, 69] width 62 height 18
click at [1217, 118] on button "Print" at bounding box center [1237, 111] width 79 height 20
click at [1157, 67] on button "Close" at bounding box center [1161, 69] width 62 height 18
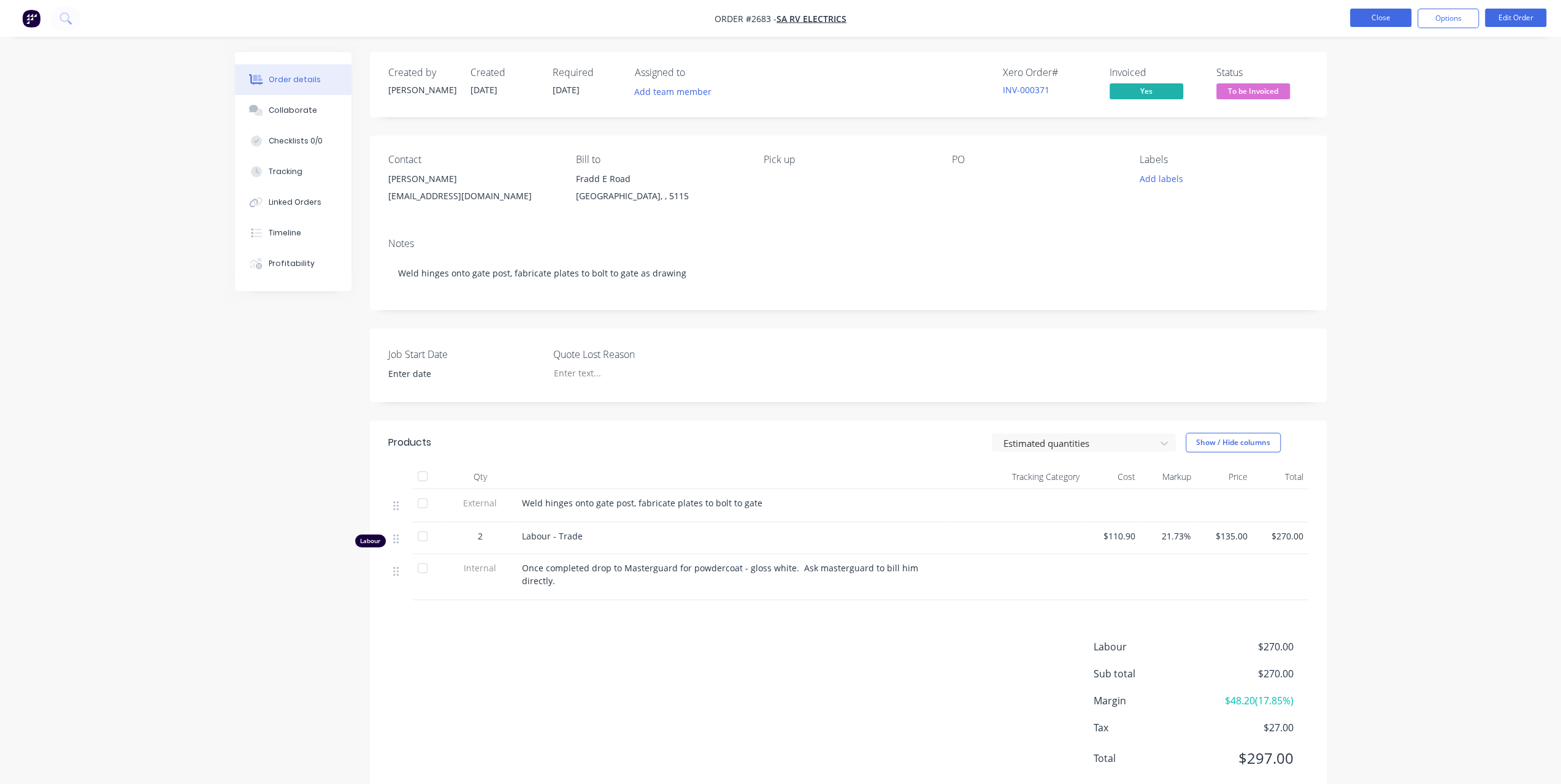
click at [1371, 12] on button "Close" at bounding box center [1381, 18] width 62 height 18
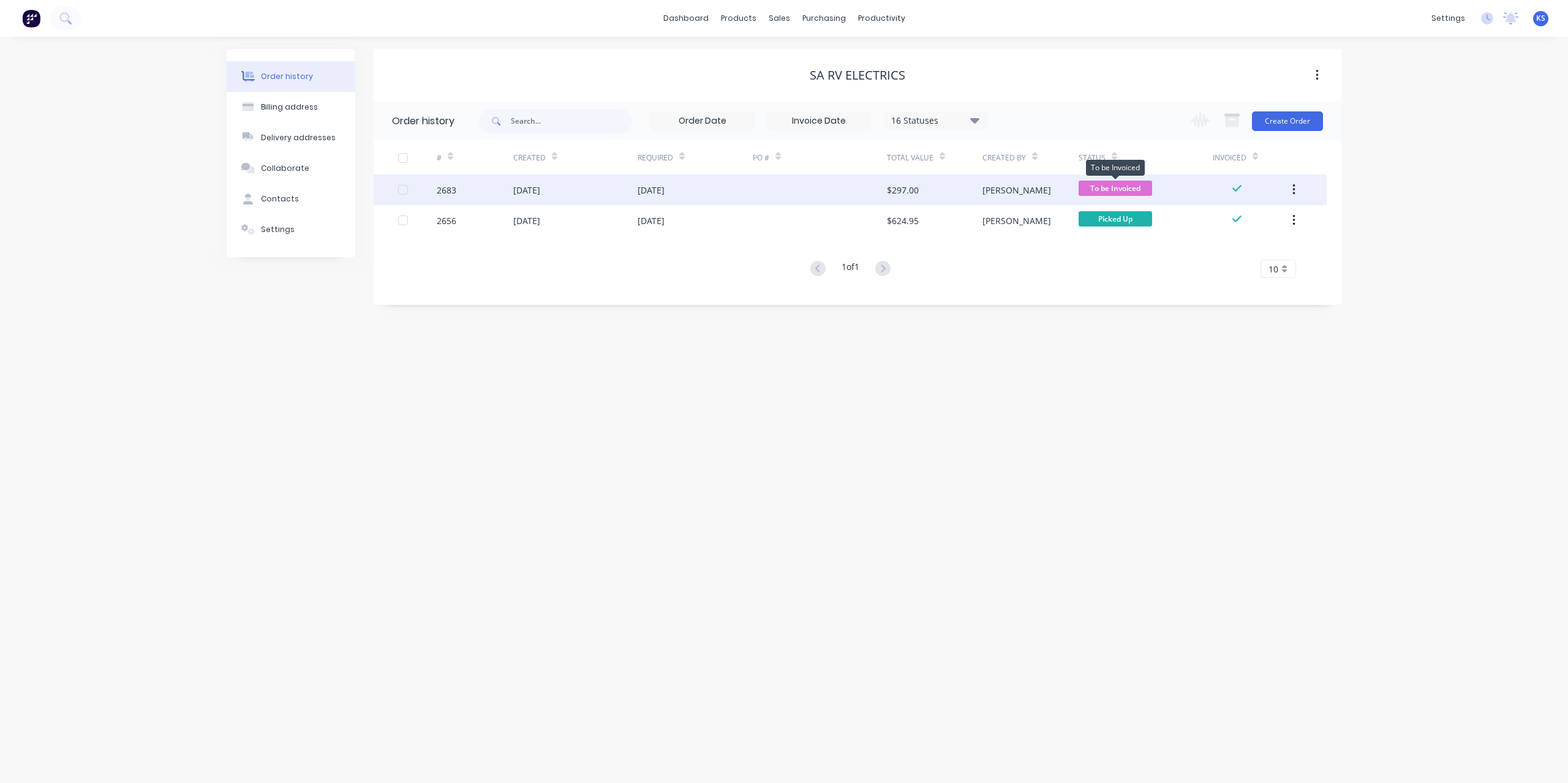
click at [1120, 192] on span "To be Invoiced" at bounding box center [1116, 188] width 73 height 15
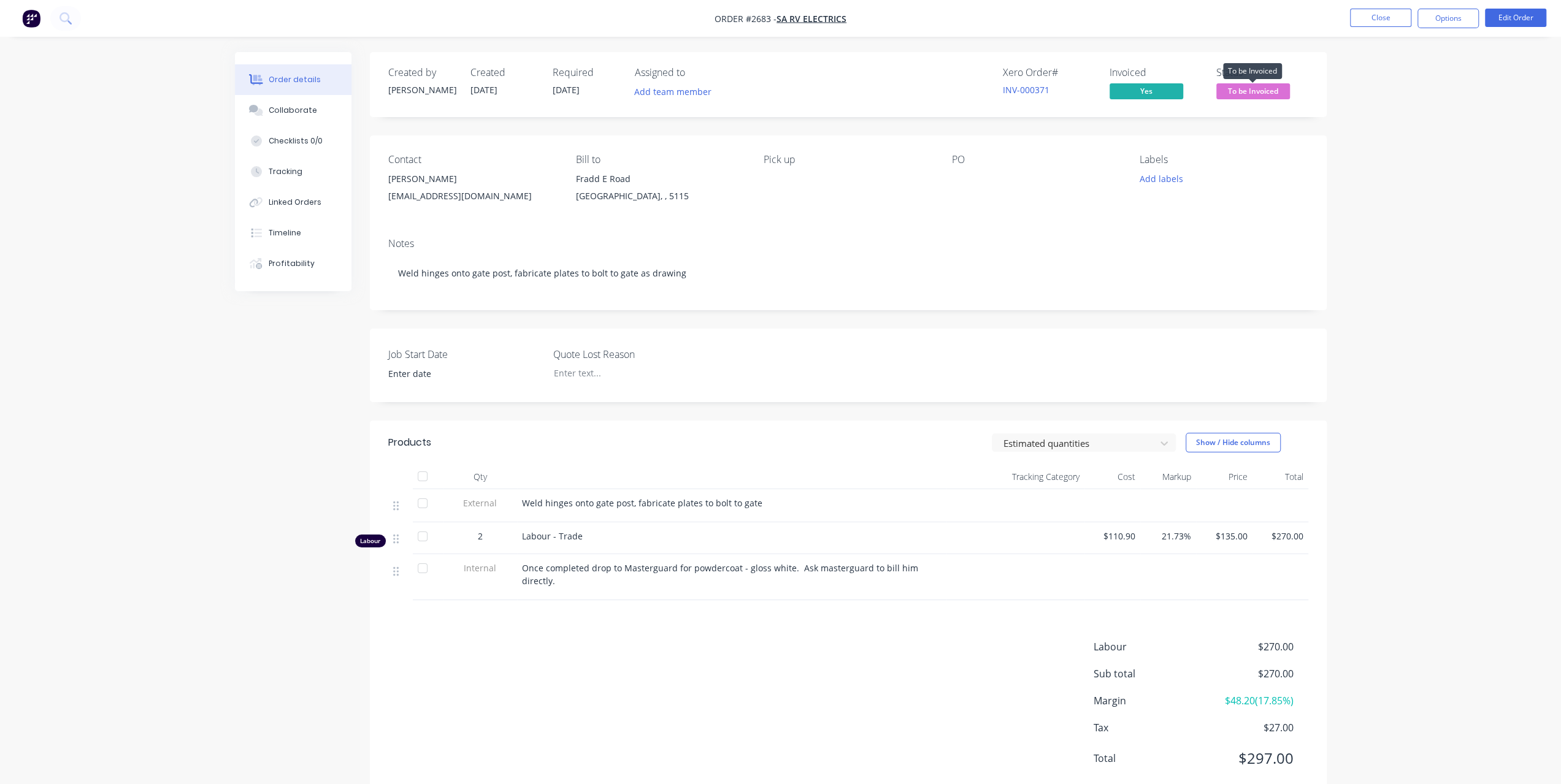
click at [1251, 86] on span "To be Invoiced" at bounding box center [1253, 90] width 73 height 15
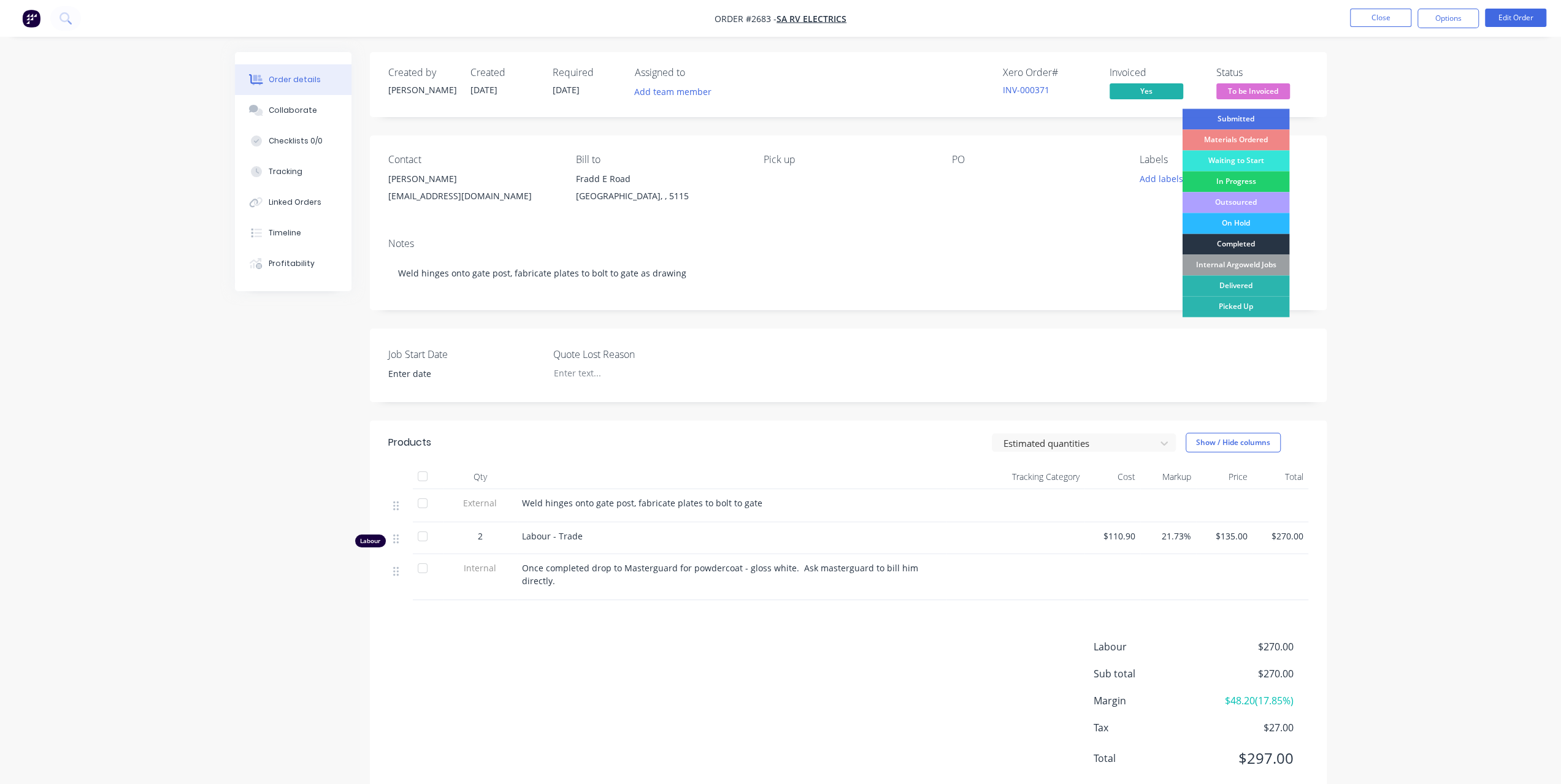
click at [1255, 242] on div "Completed" at bounding box center [1236, 244] width 107 height 21
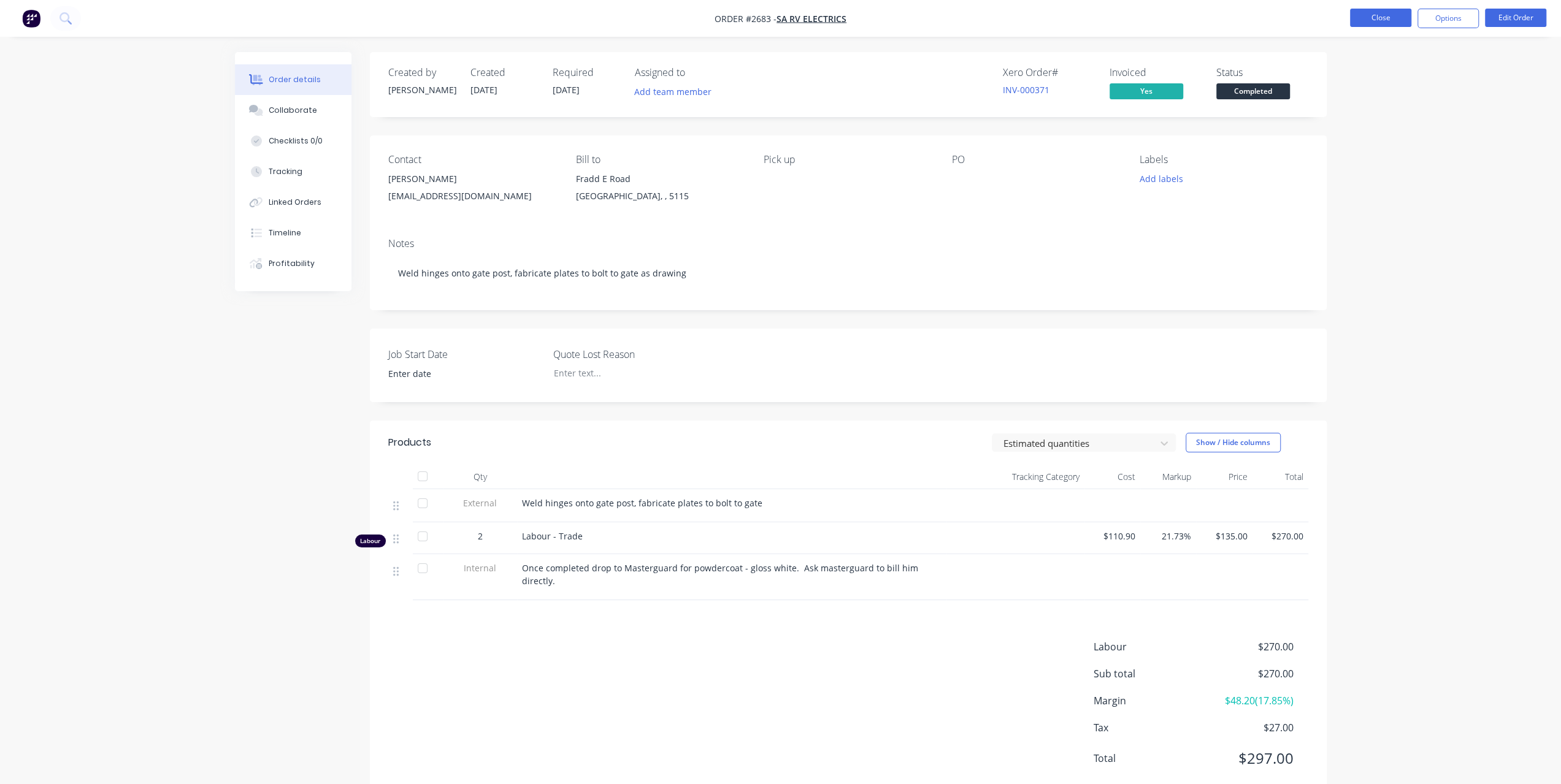
click at [1368, 13] on button "Close" at bounding box center [1381, 18] width 62 height 18
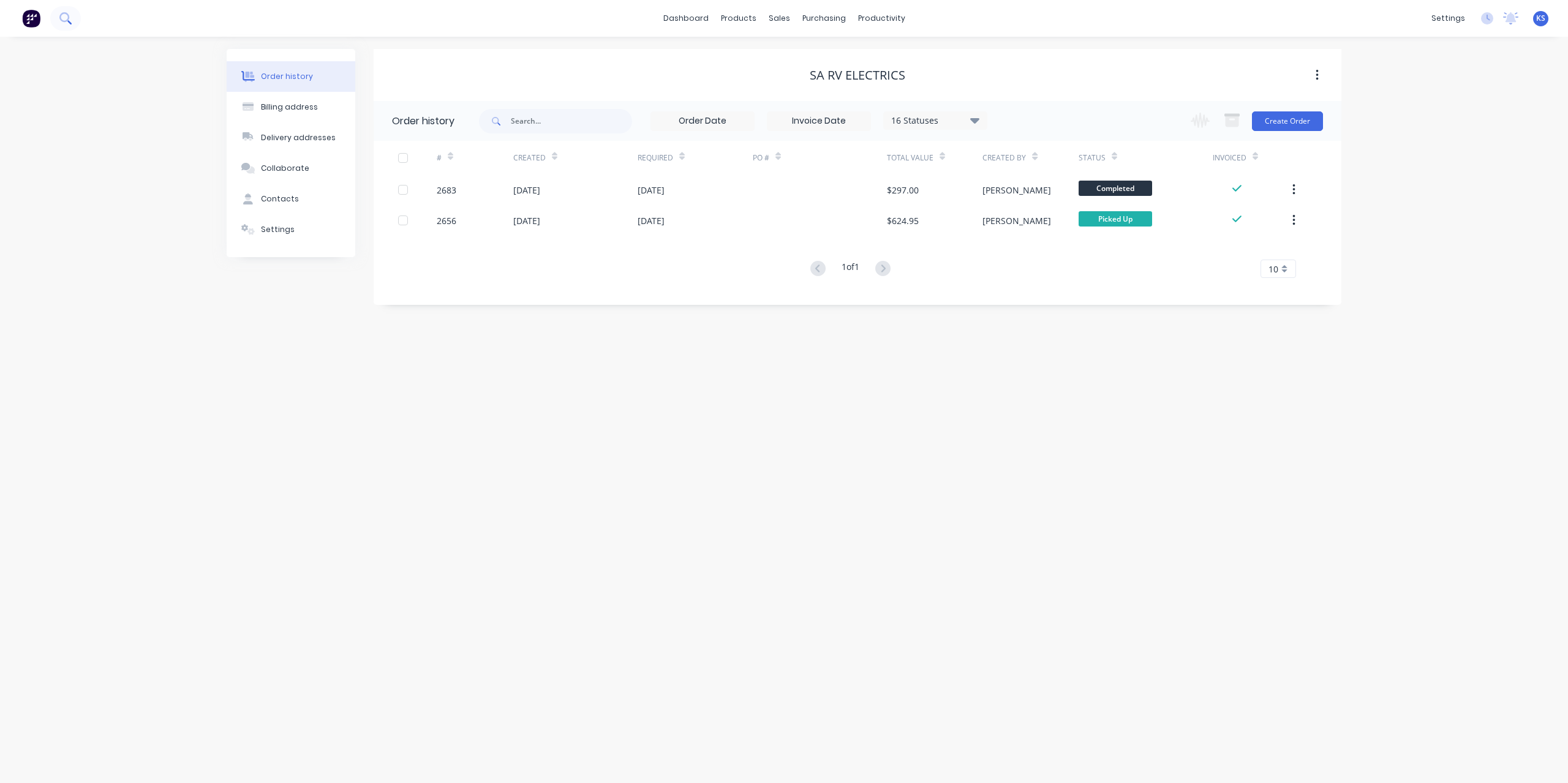
click at [66, 28] on button at bounding box center [65, 18] width 31 height 24
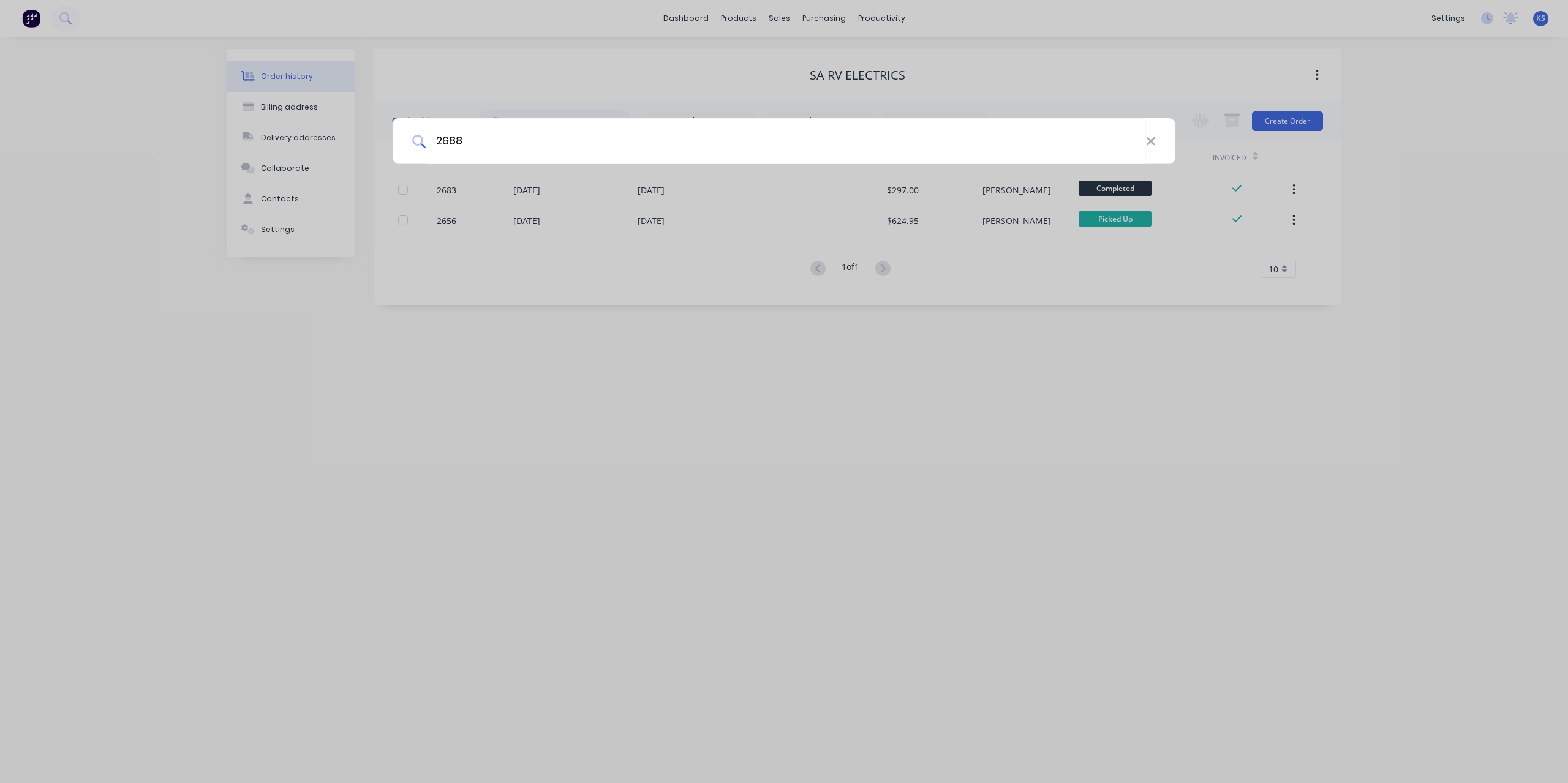
type input "2688"
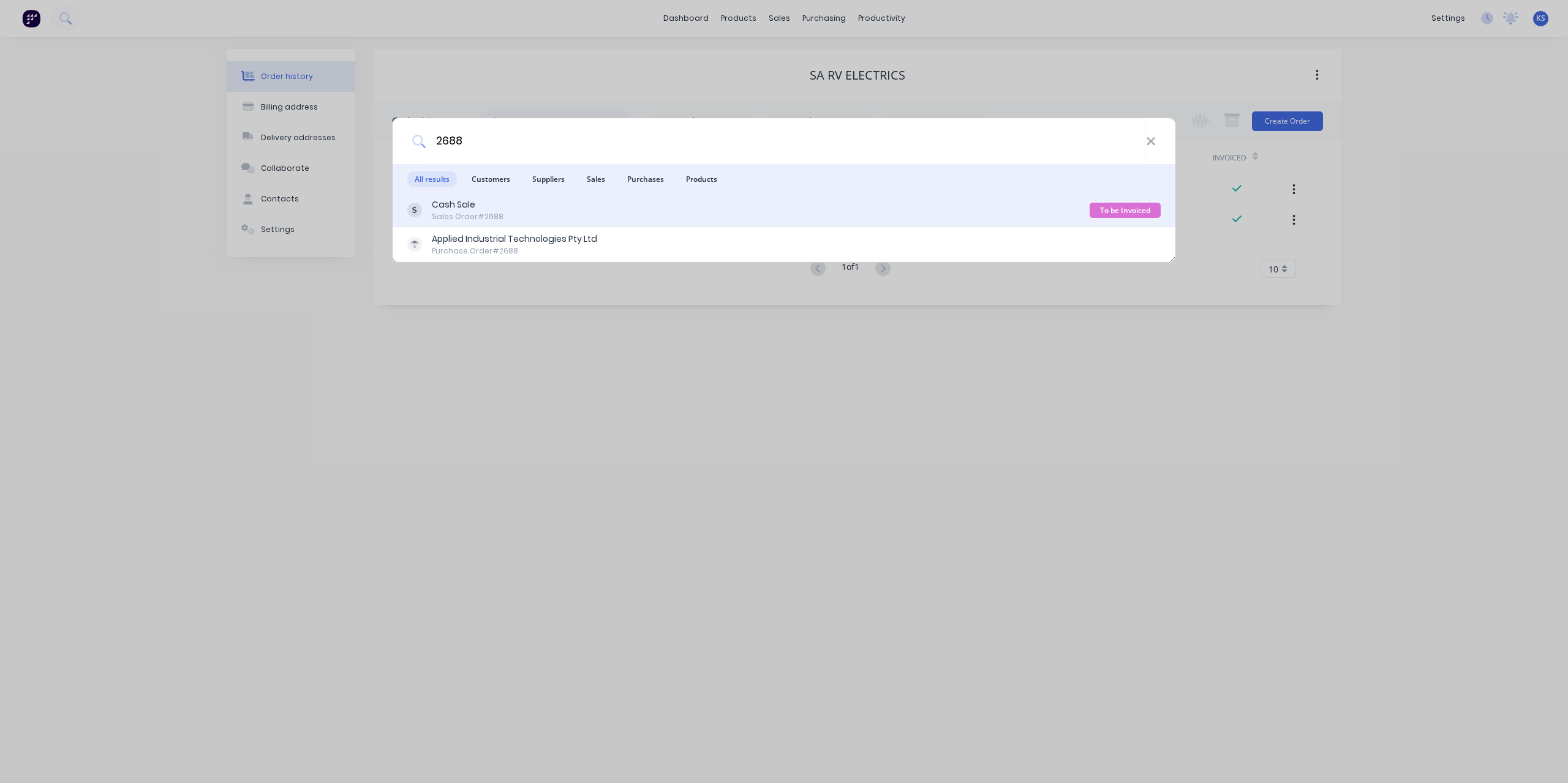
click at [513, 211] on div "Cash Sale Sales Order #2688" at bounding box center [748, 210] width 682 height 24
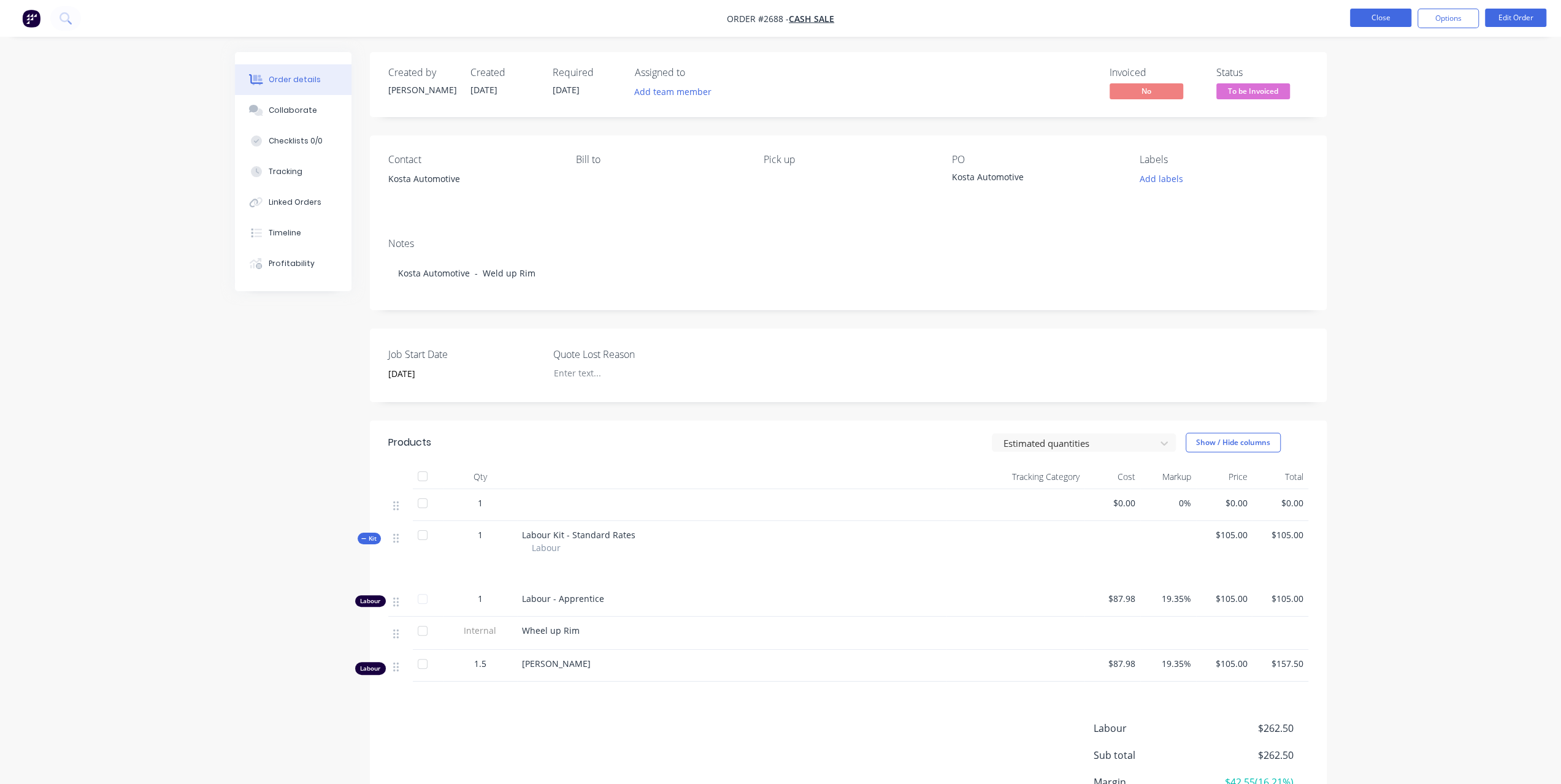
click at [1382, 9] on button "Close" at bounding box center [1381, 18] width 62 height 18
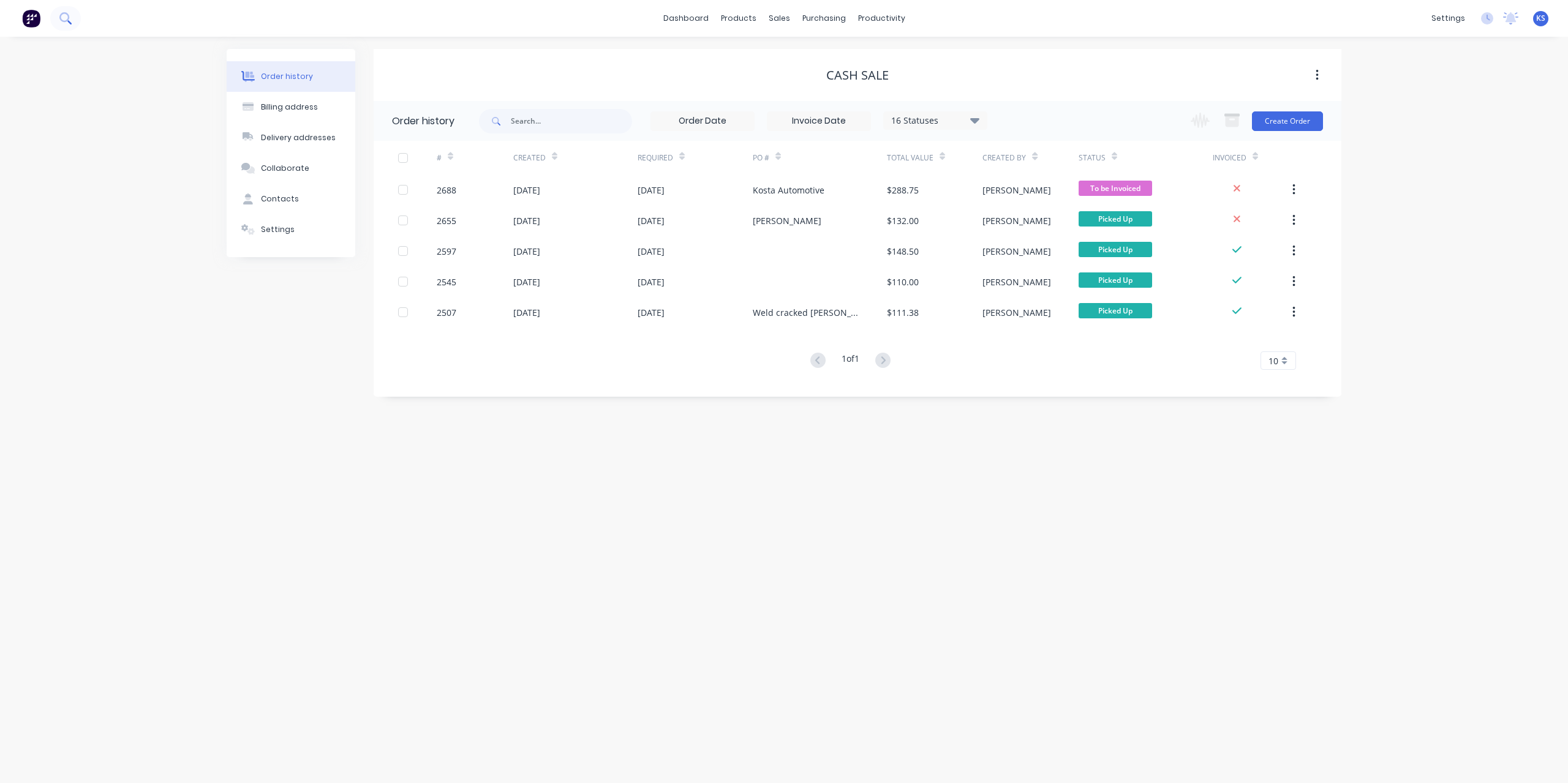
click at [77, 17] on button at bounding box center [65, 18] width 31 height 24
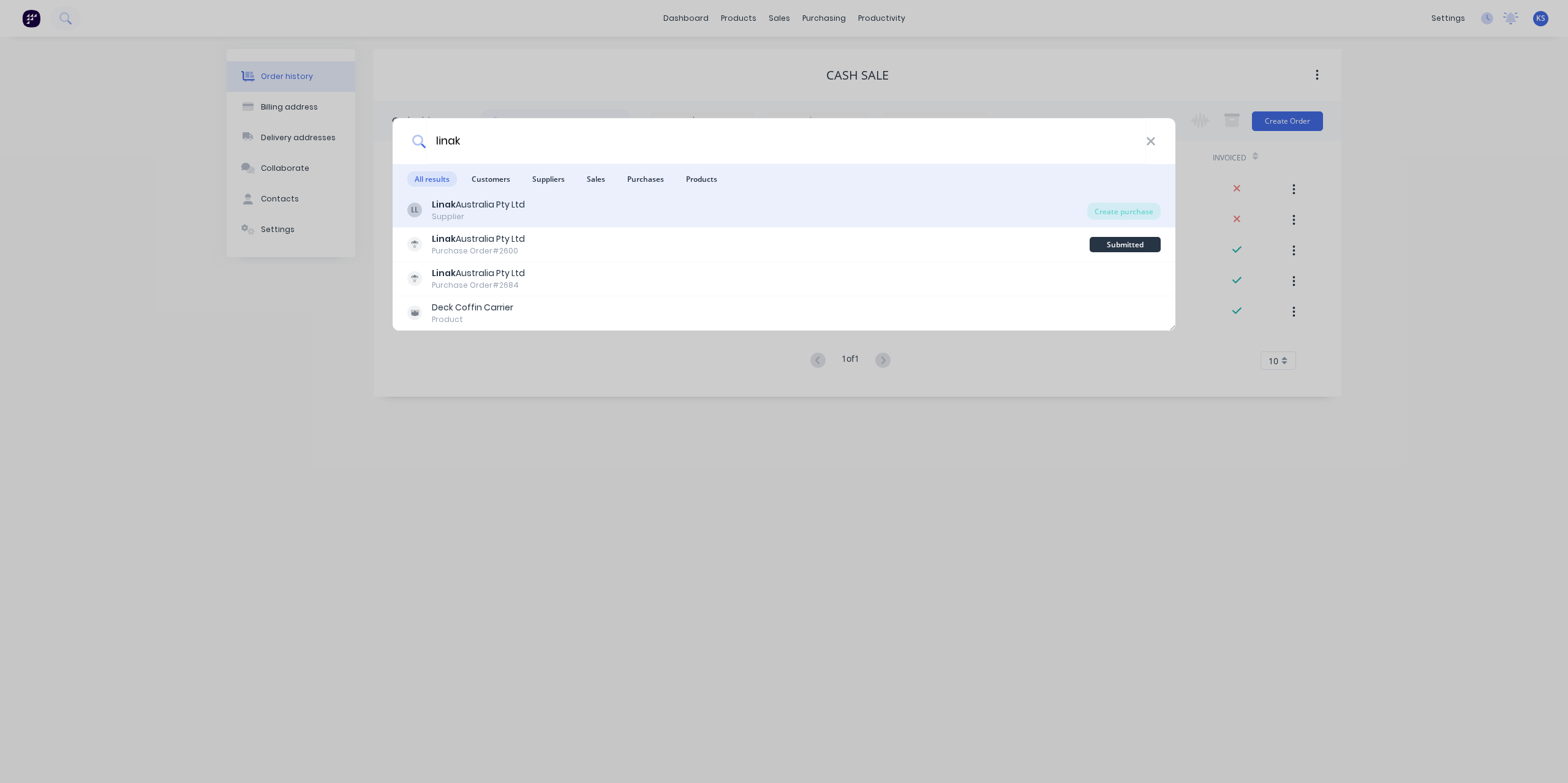
type input "linak"
click at [516, 204] on div "Linak Australia Pty Ltd" at bounding box center [478, 205] width 93 height 13
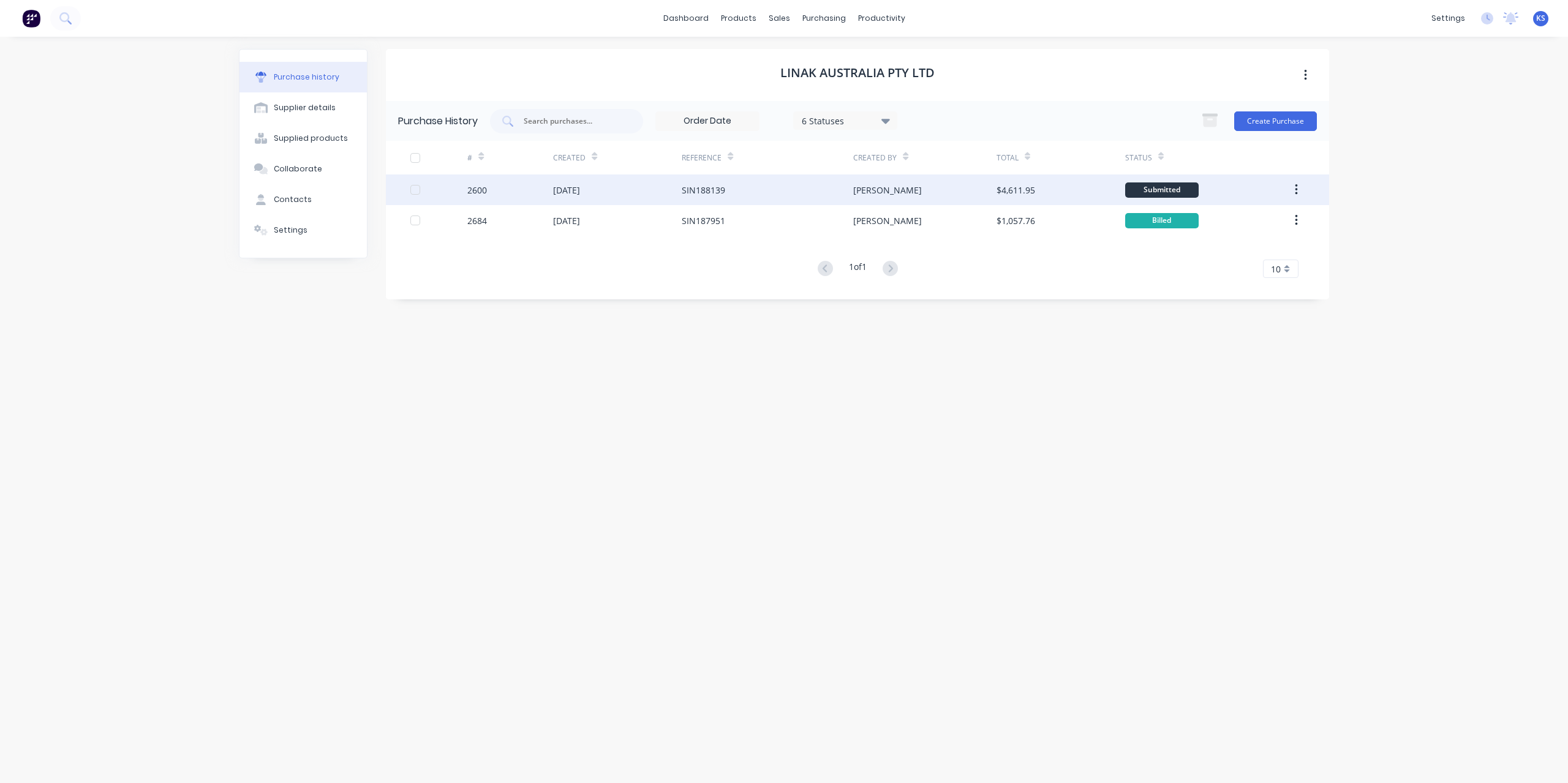
click at [696, 195] on div "SIN188139" at bounding box center [704, 190] width 44 height 13
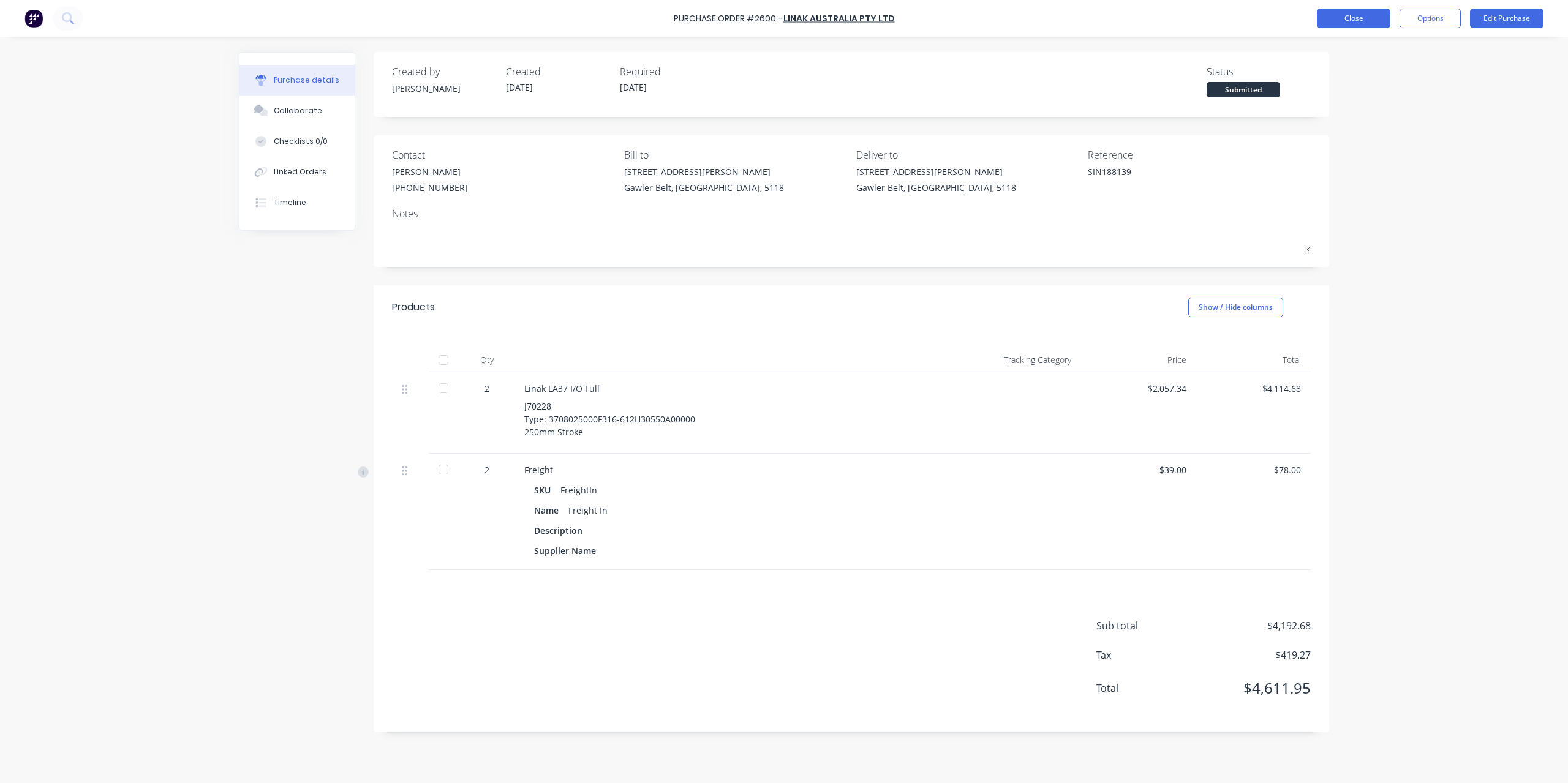
click at [1352, 16] on button "Close" at bounding box center [1354, 18] width 73 height 20
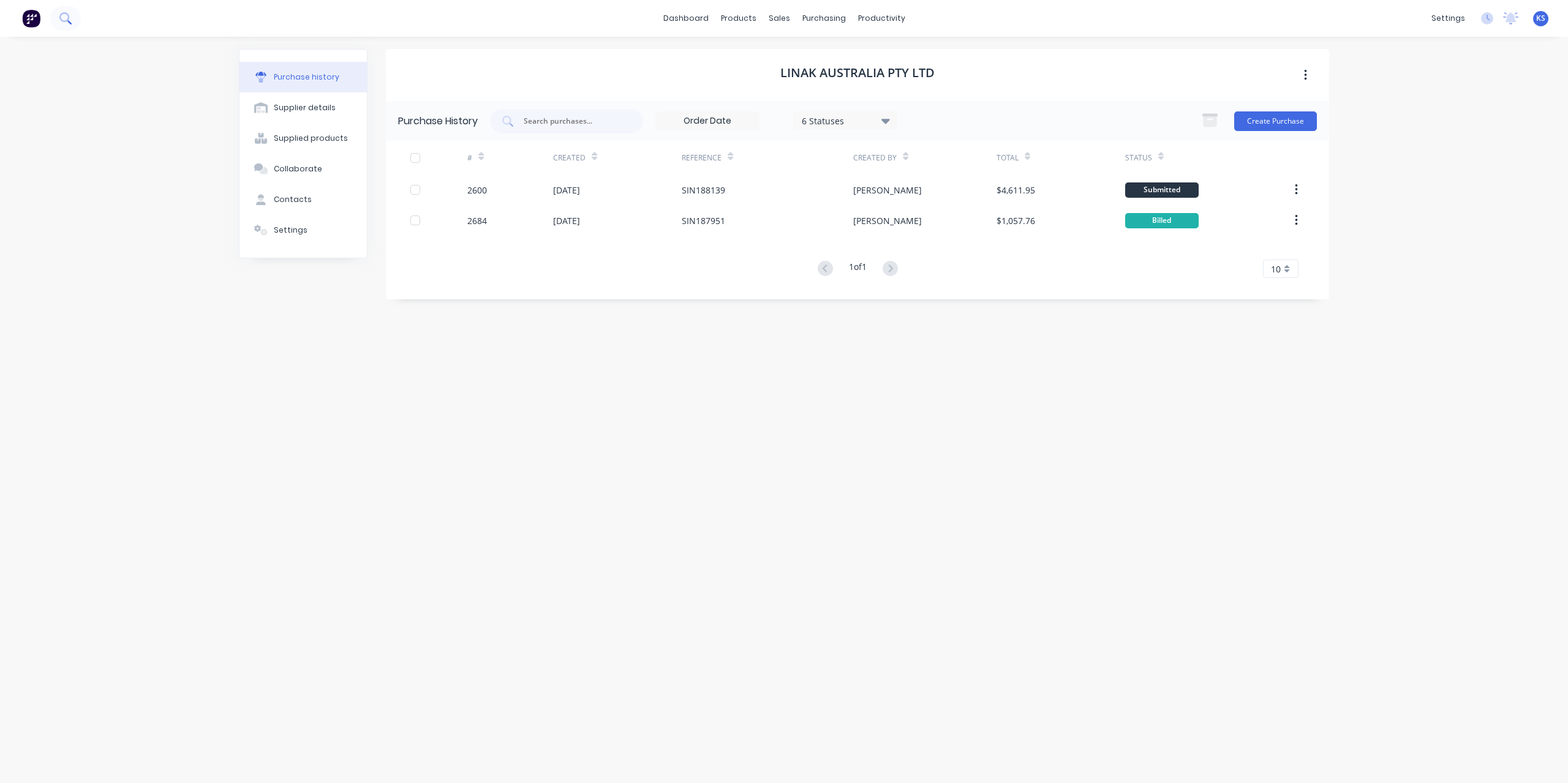
click at [62, 23] on icon at bounding box center [65, 18] width 12 height 12
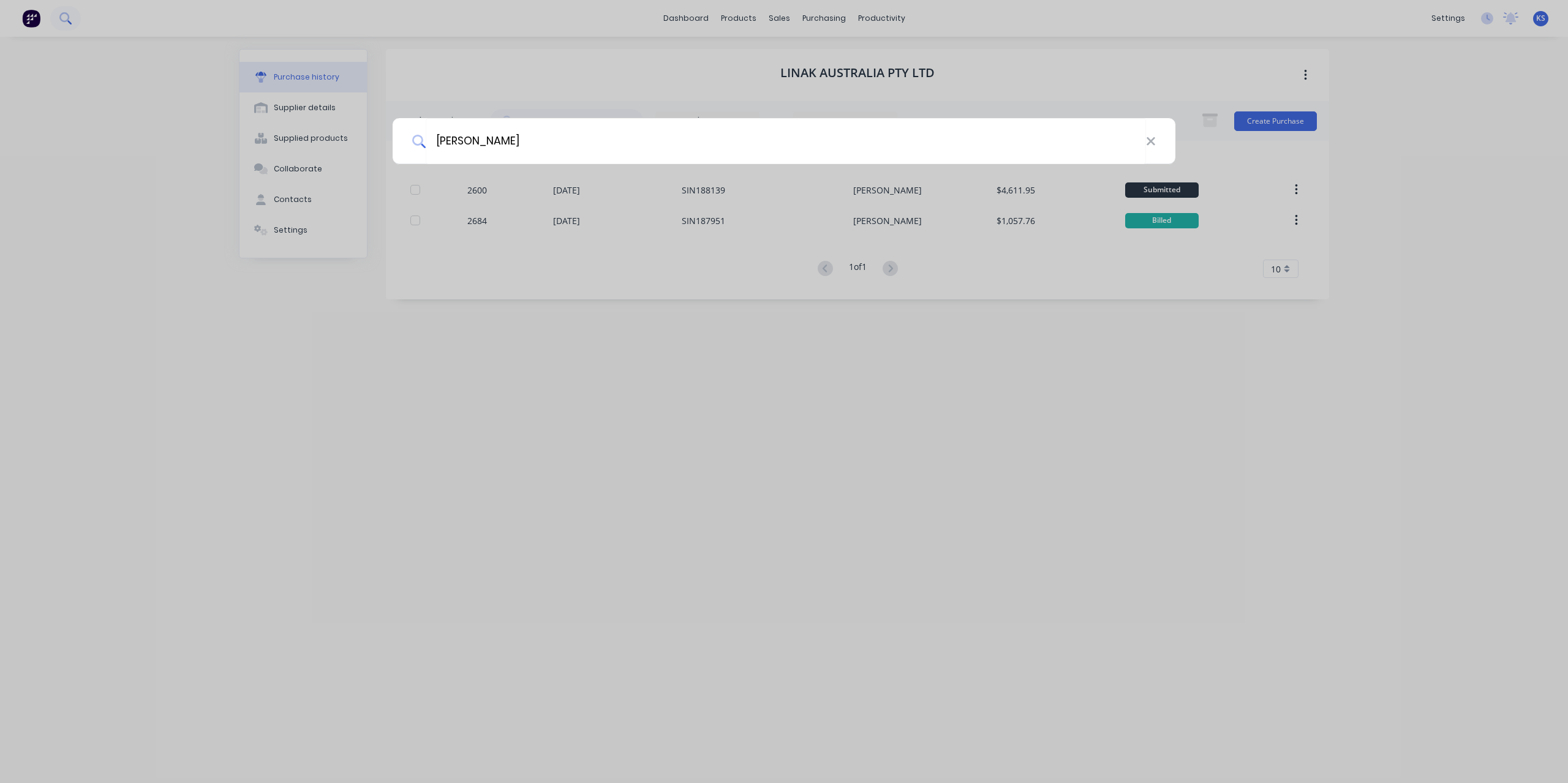
type input "milton"
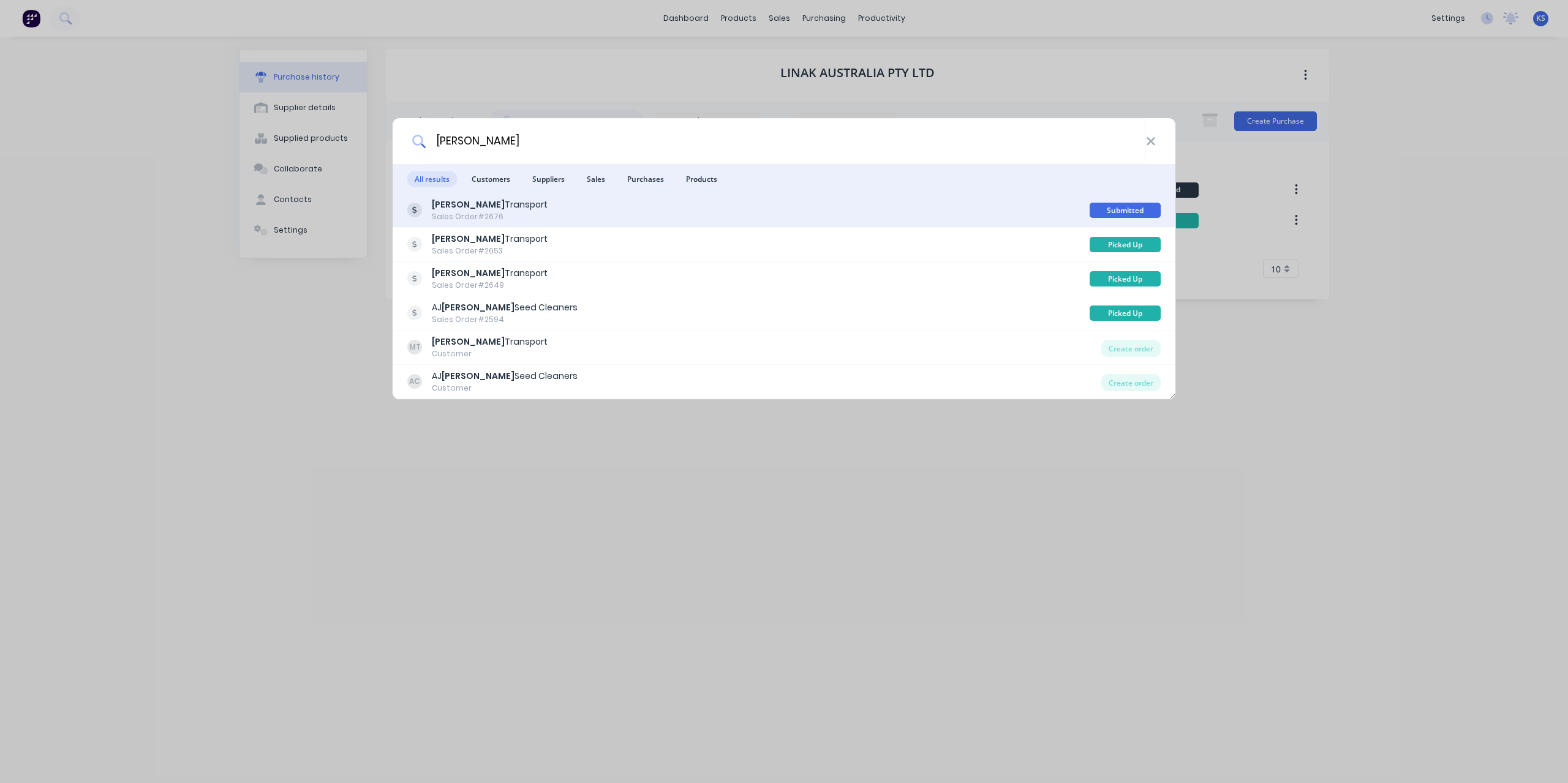
click at [452, 203] on b "Milton" at bounding box center [468, 204] width 73 height 12
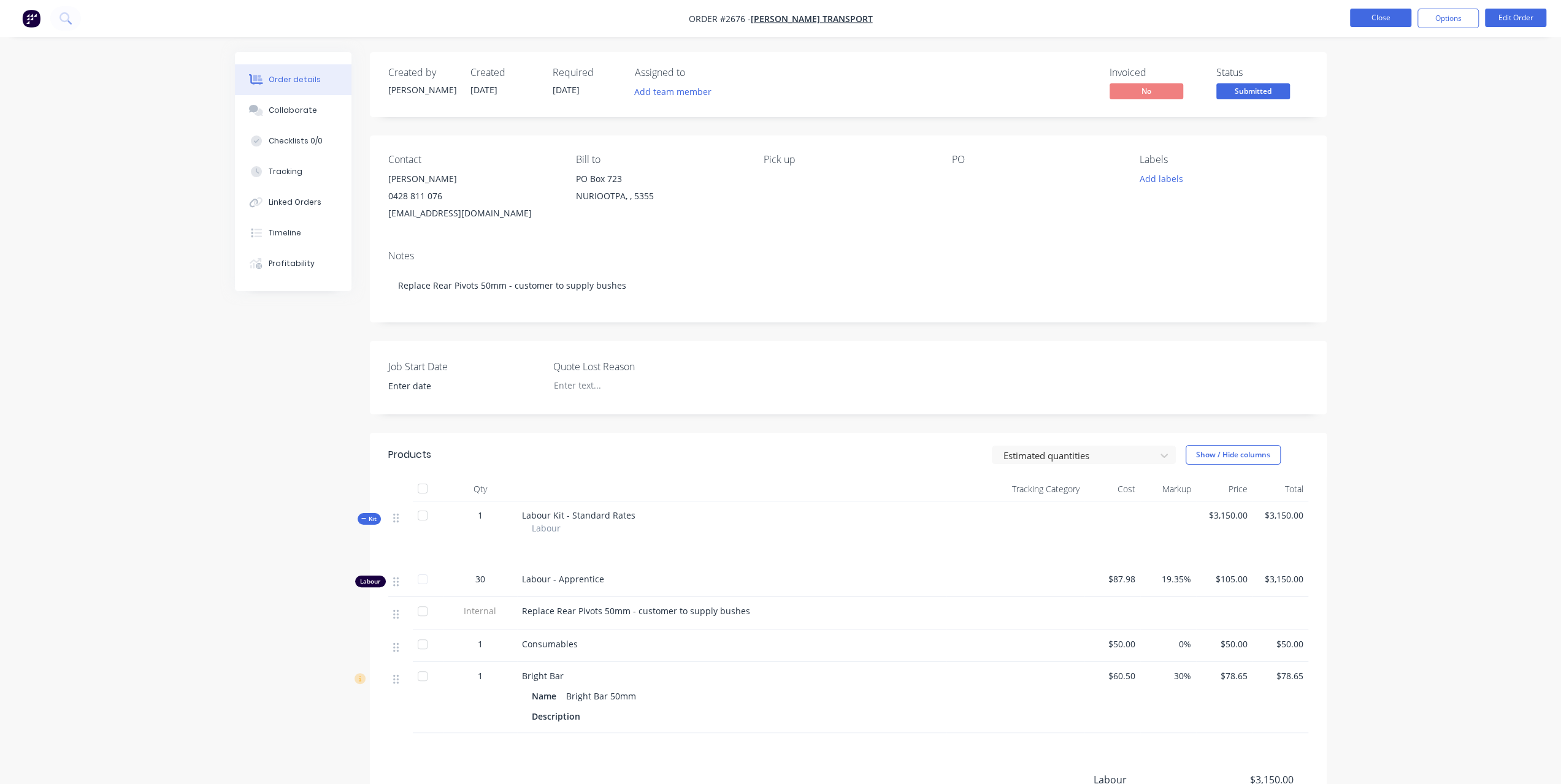
click at [1370, 18] on button "Close" at bounding box center [1381, 18] width 62 height 18
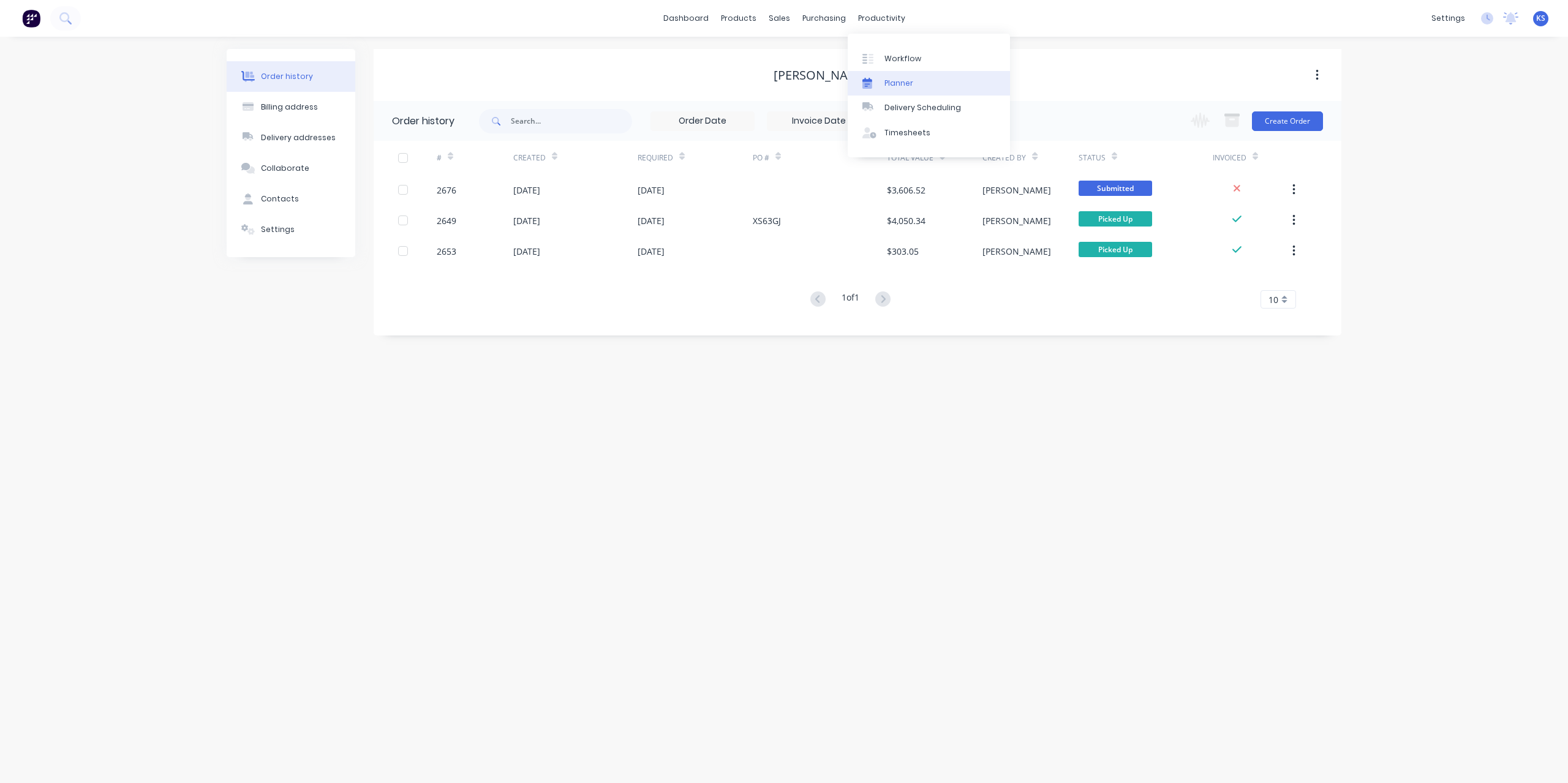
click at [908, 76] on link "Planner" at bounding box center [929, 83] width 162 height 24
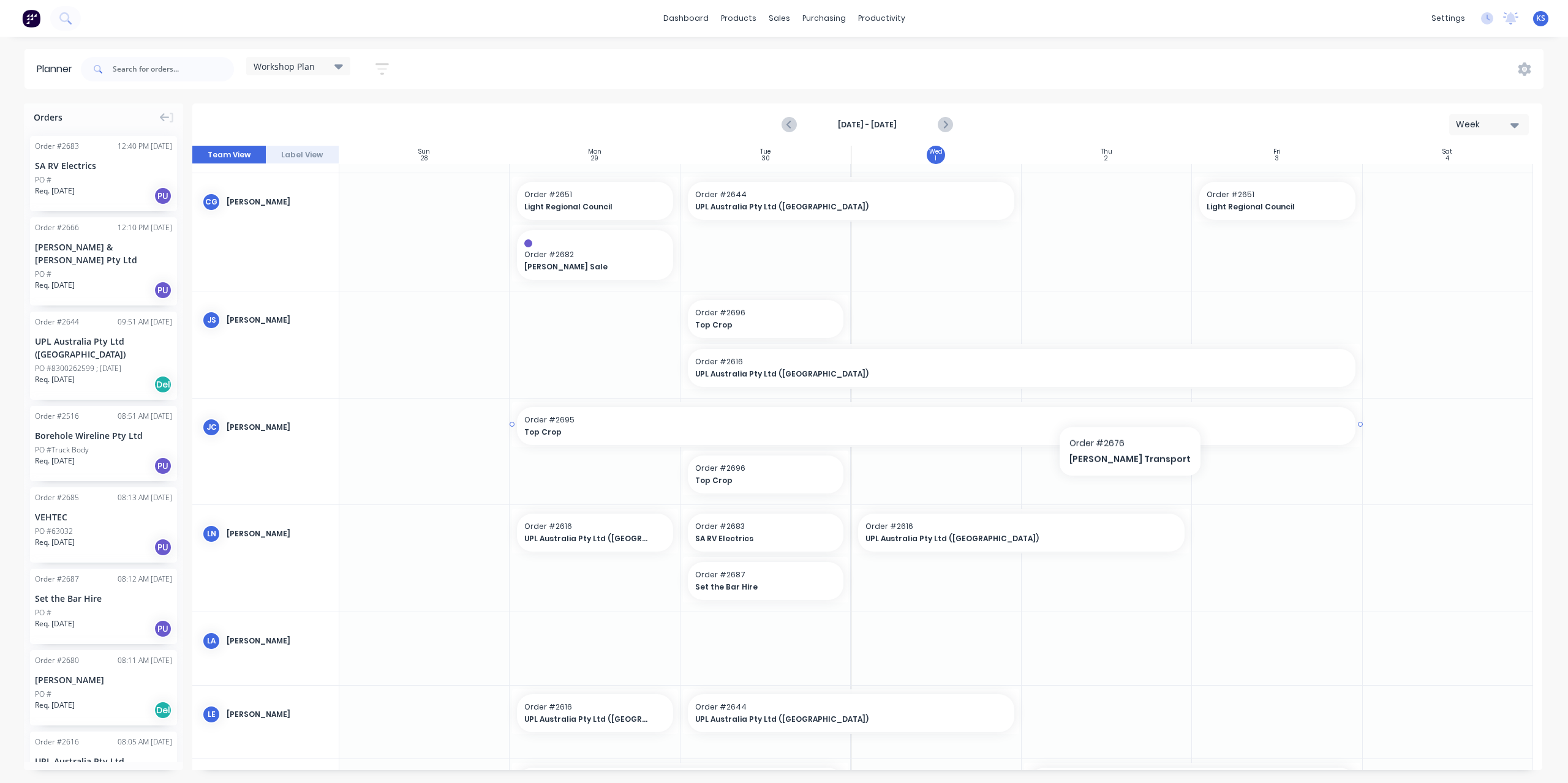
scroll to position [61, 0]
click at [78, 18] on button at bounding box center [65, 18] width 31 height 24
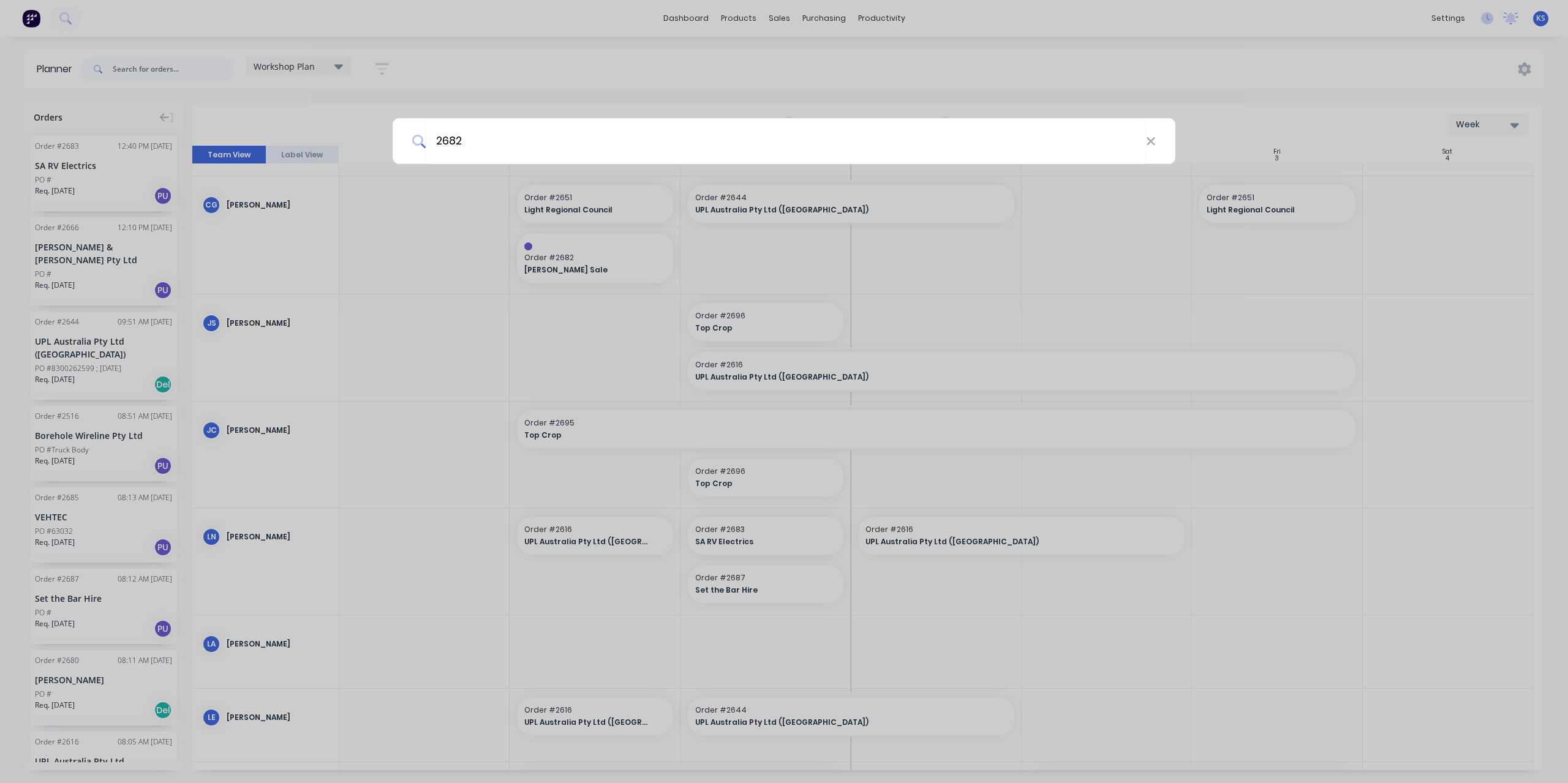
type input "2682"
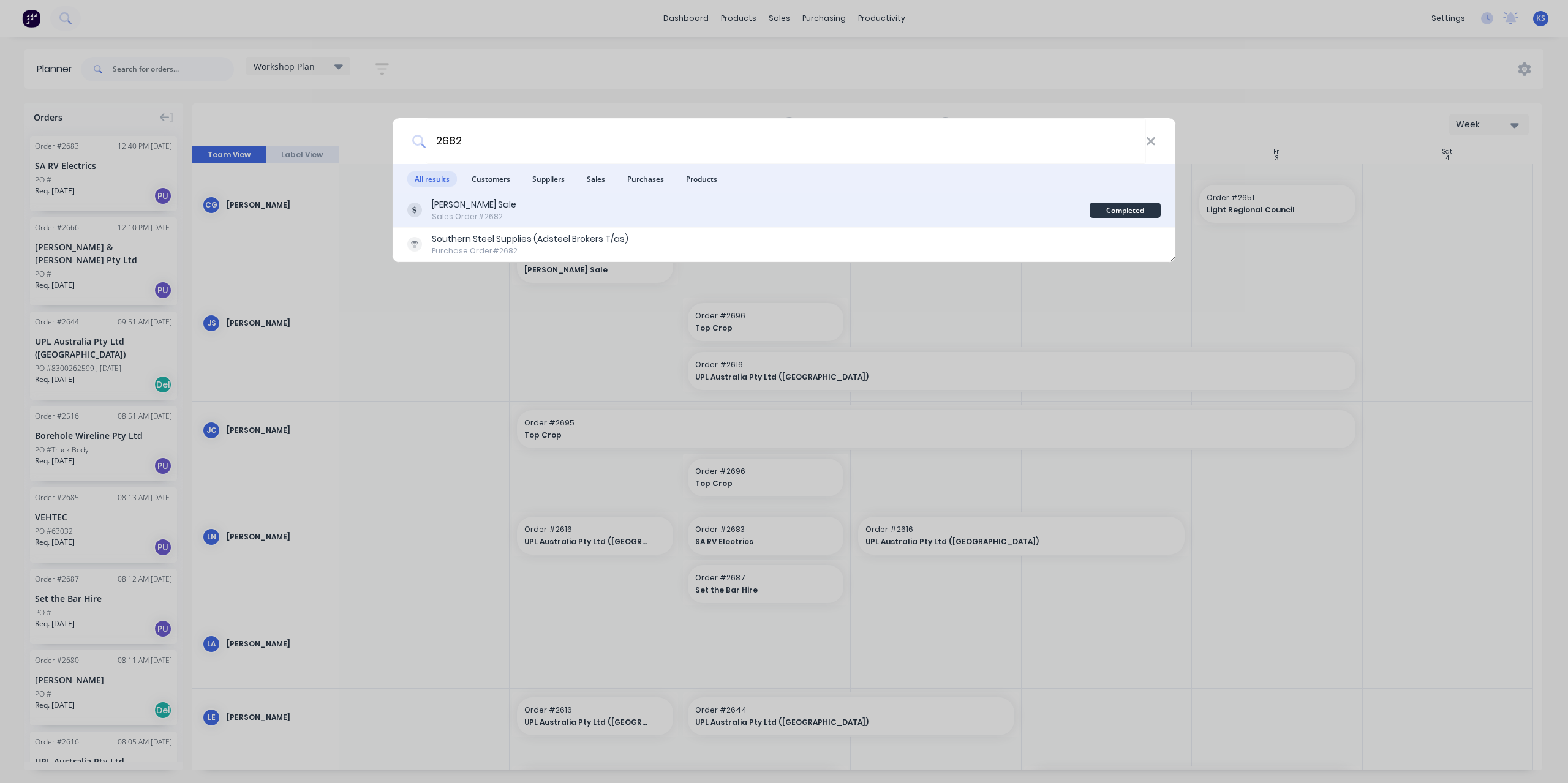
click at [467, 208] on div "Guido - Cash Sale" at bounding box center [473, 205] width 84 height 13
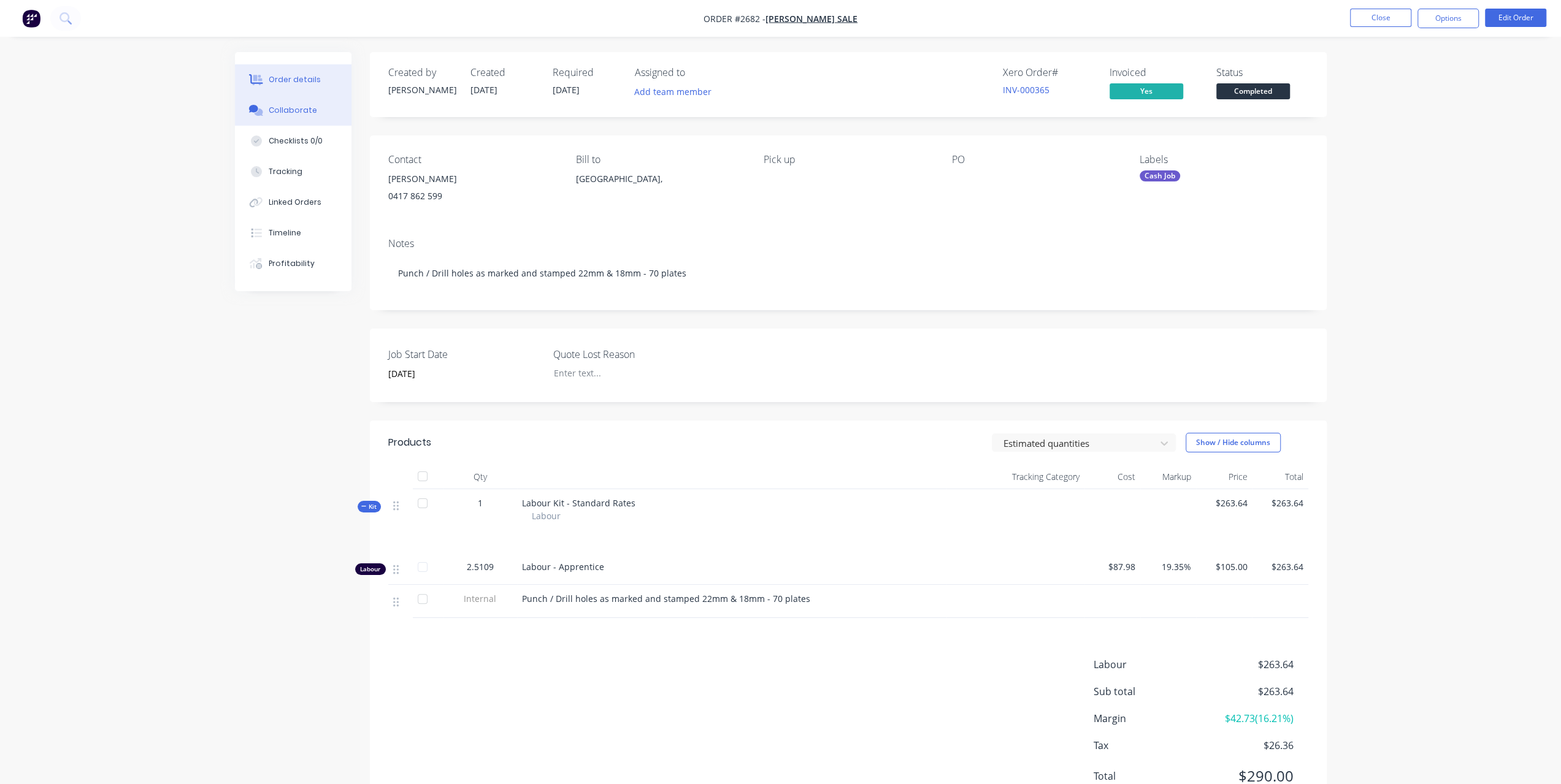
click at [319, 118] on button "Collaborate" at bounding box center [293, 110] width 117 height 31
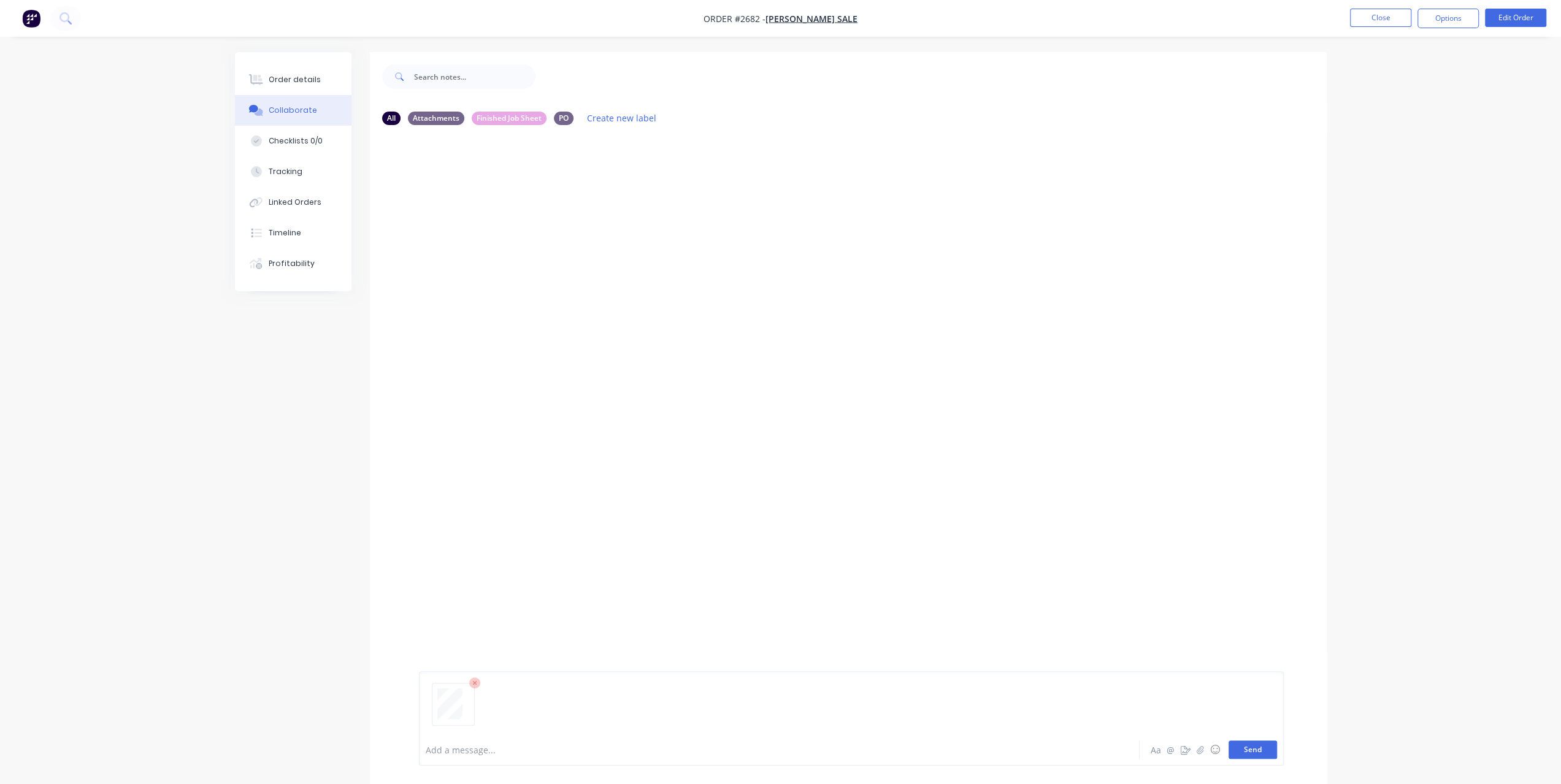
click at [1264, 751] on button "Send" at bounding box center [1253, 750] width 48 height 18
click at [298, 80] on div "Order details" at bounding box center [295, 79] width 52 height 11
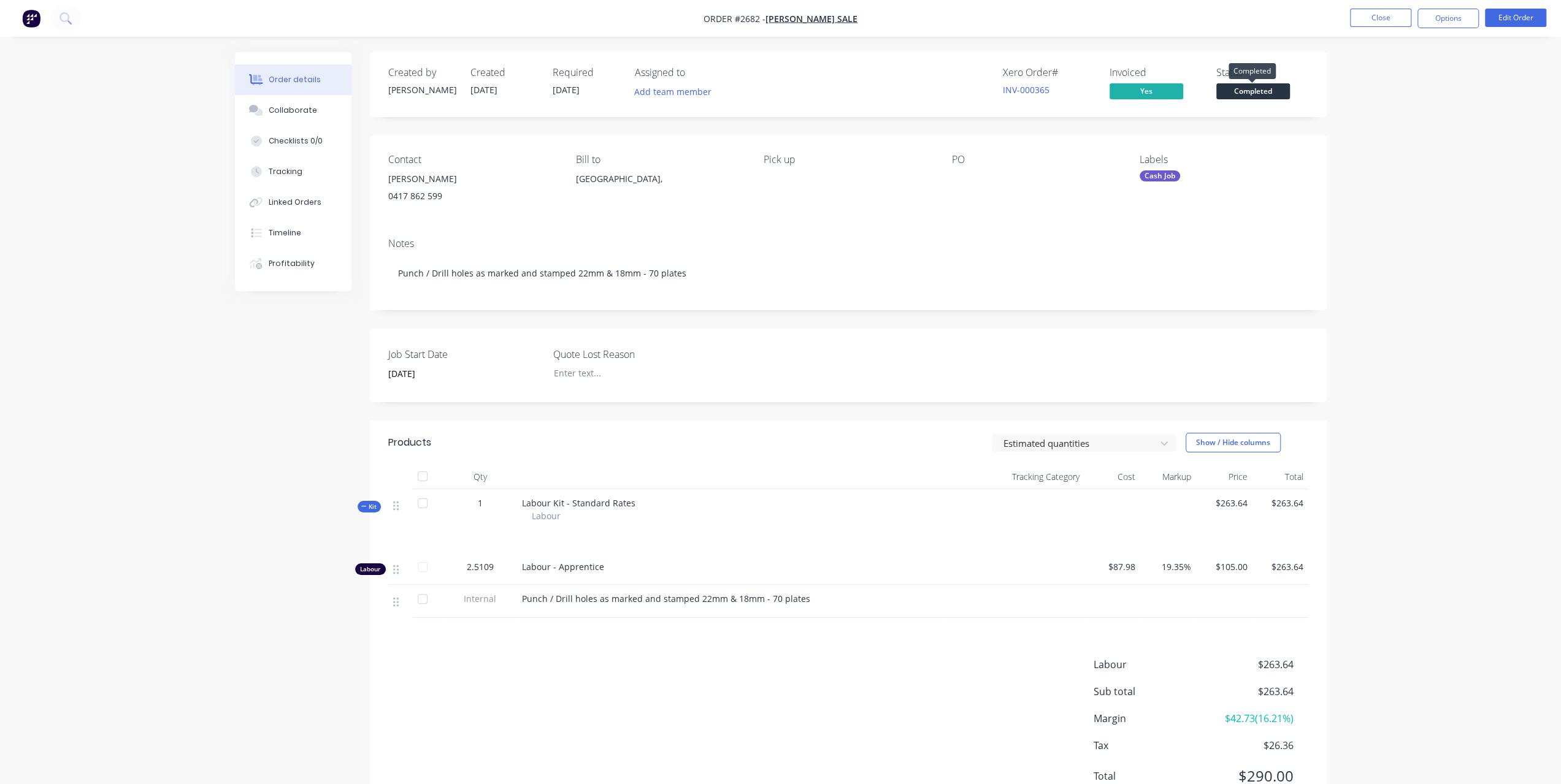
click at [1254, 98] on span "Completed" at bounding box center [1253, 90] width 73 height 15
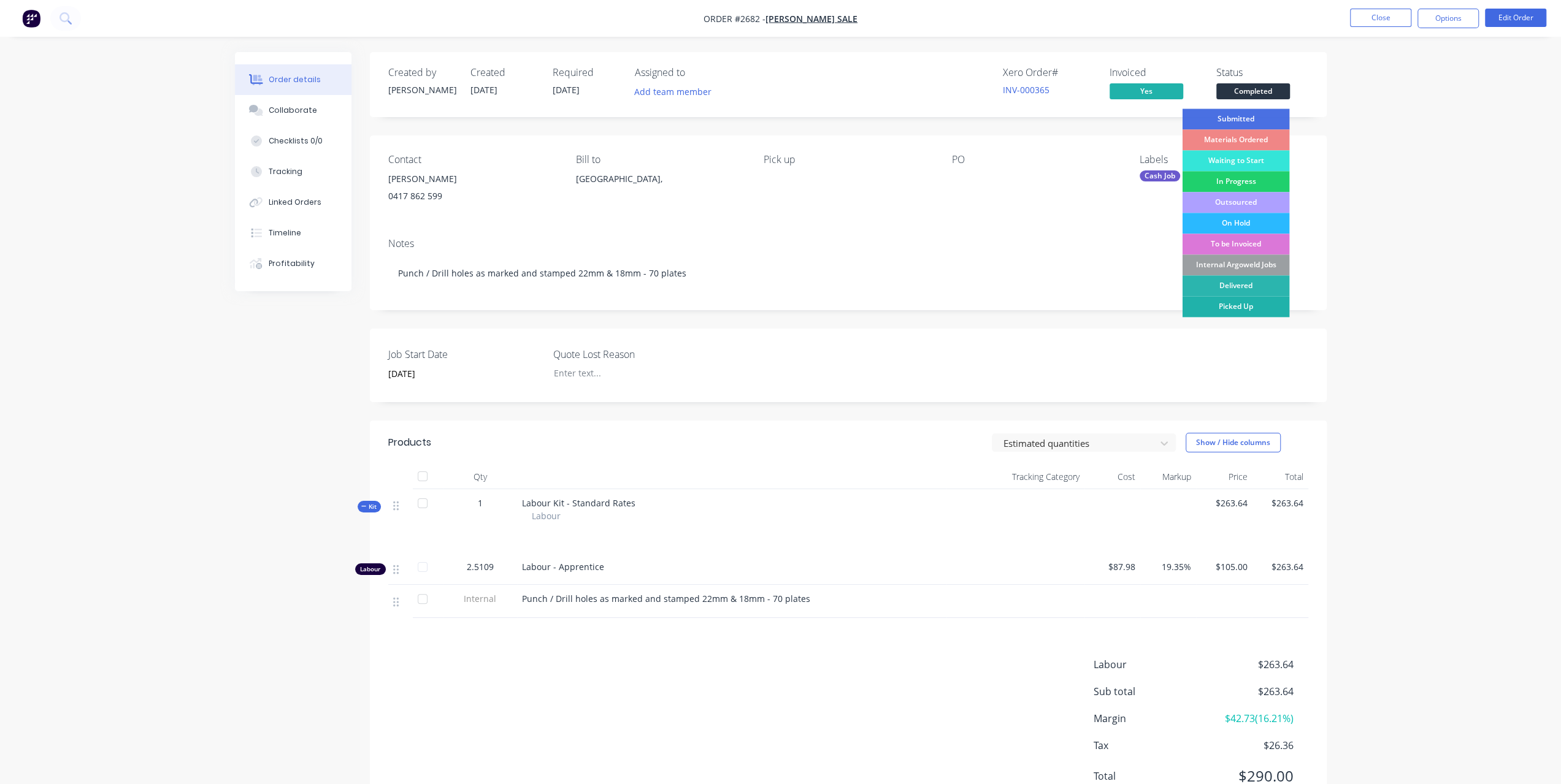
click at [1234, 306] on div "Picked Up" at bounding box center [1236, 306] width 107 height 21
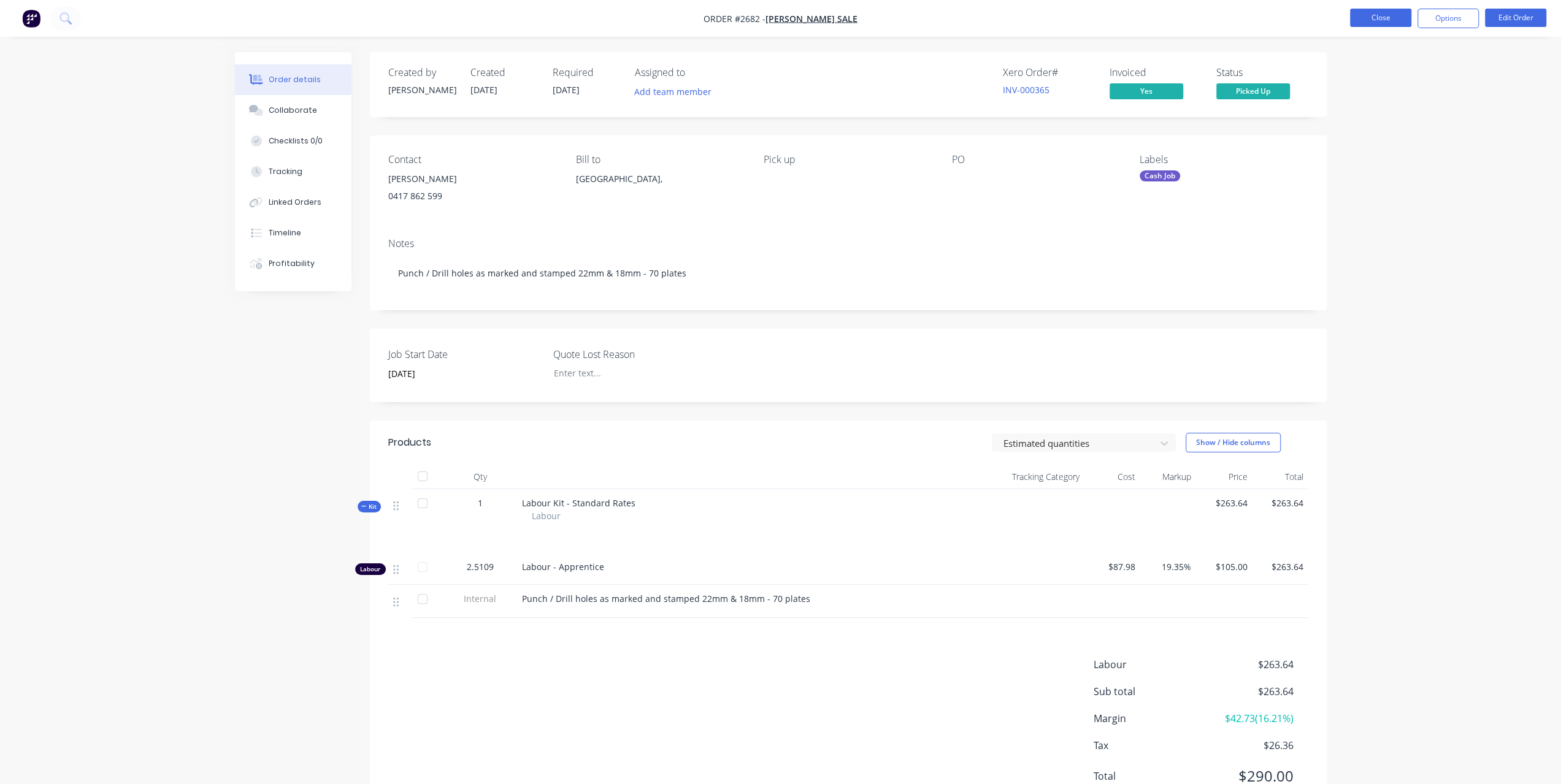
click at [1380, 19] on button "Close" at bounding box center [1381, 18] width 62 height 18
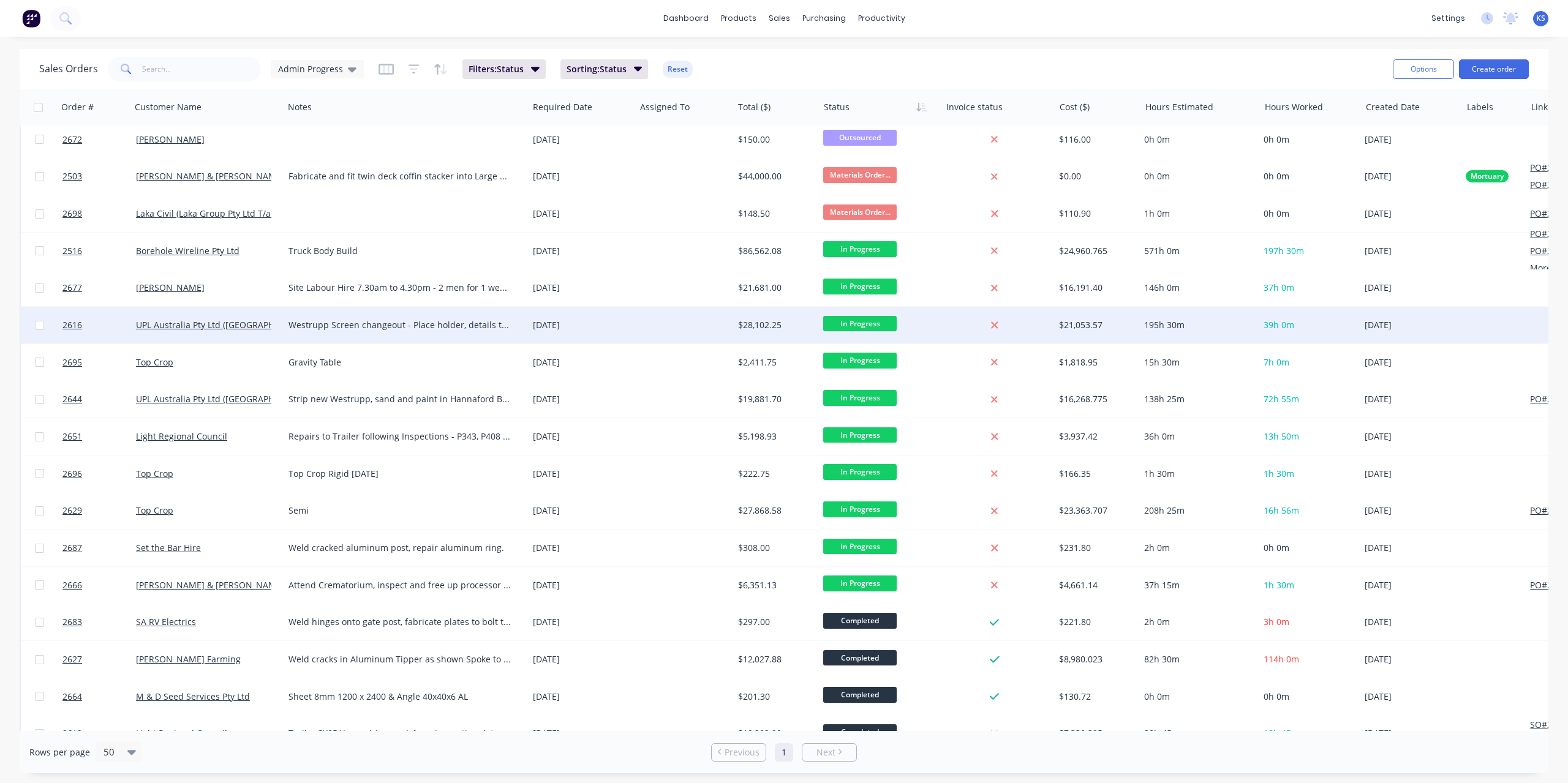
scroll to position [514, 0]
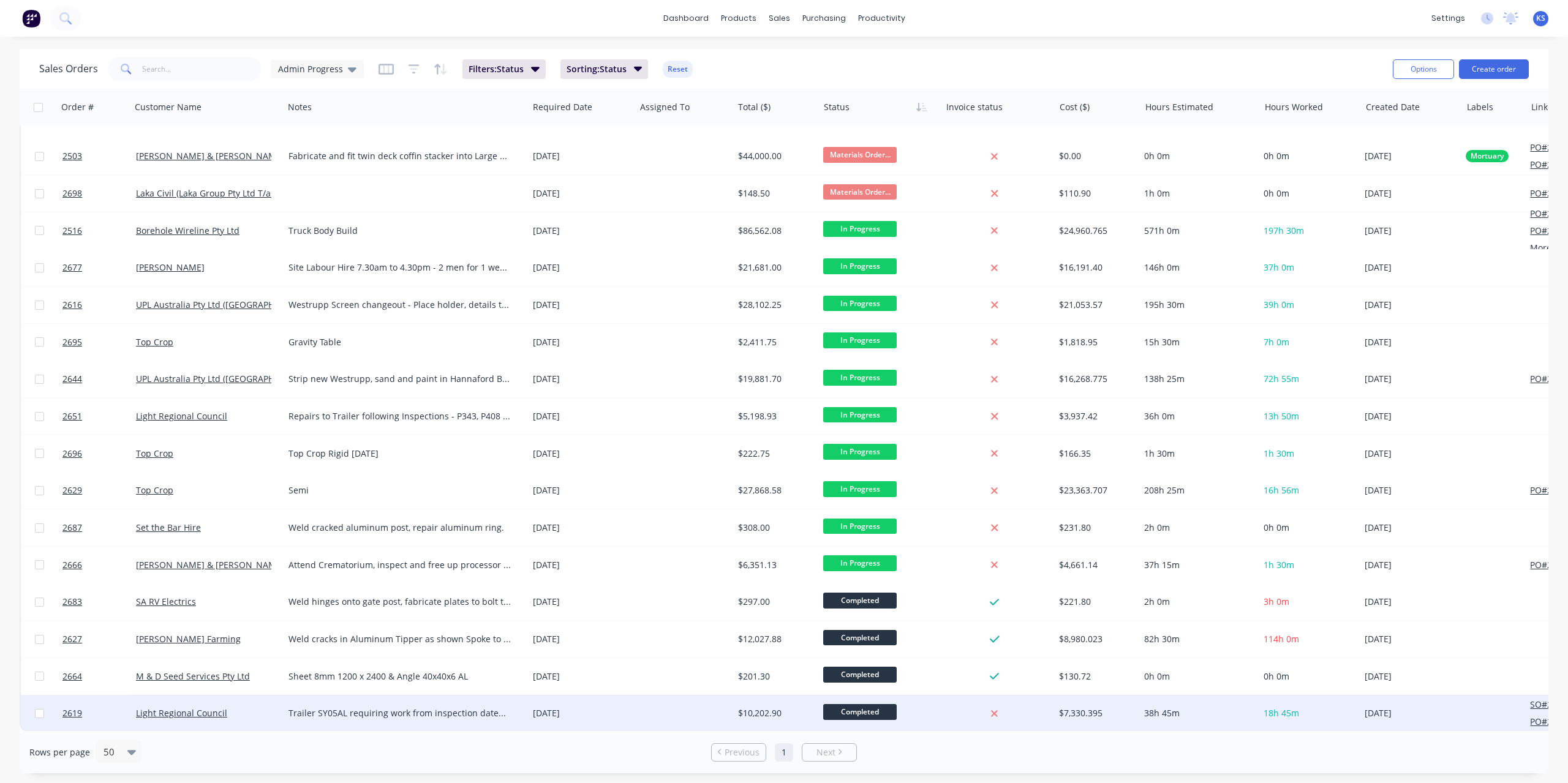
click at [866, 708] on span "Completed" at bounding box center [860, 711] width 73 height 15
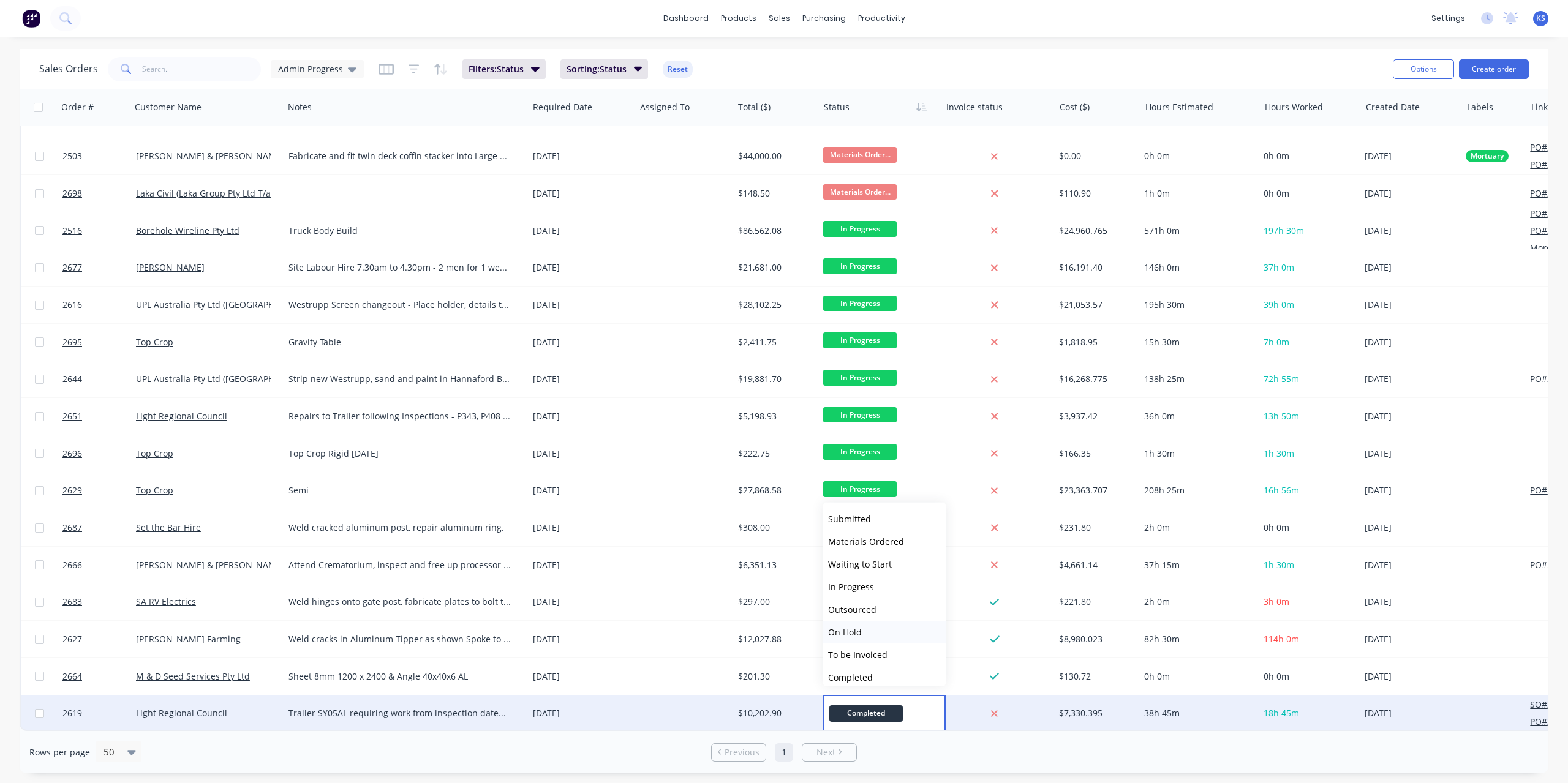
scroll to position [75, 0]
click at [859, 667] on span "Picked Up" at bounding box center [848, 670] width 41 height 12
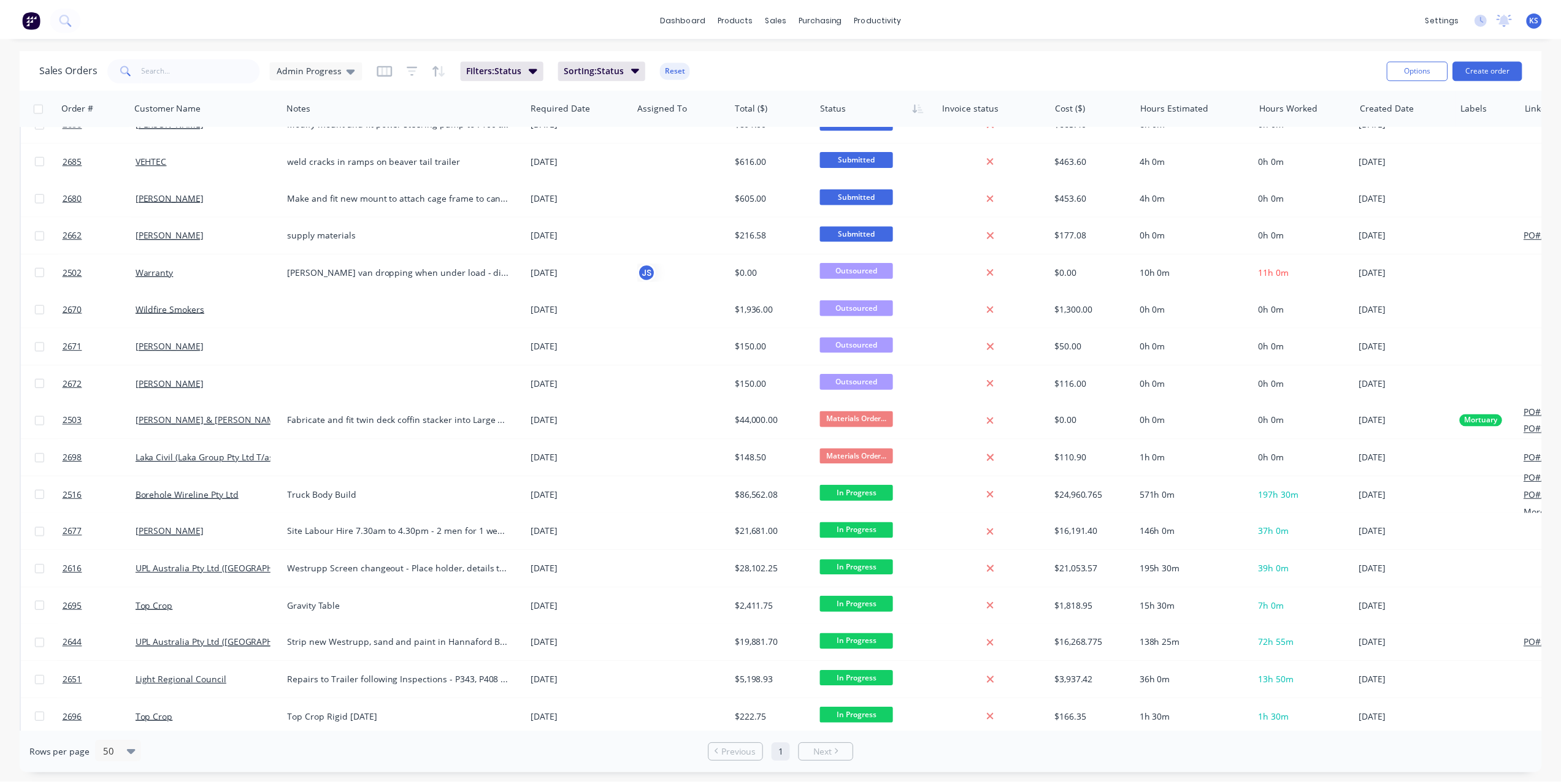
scroll to position [515, 0]
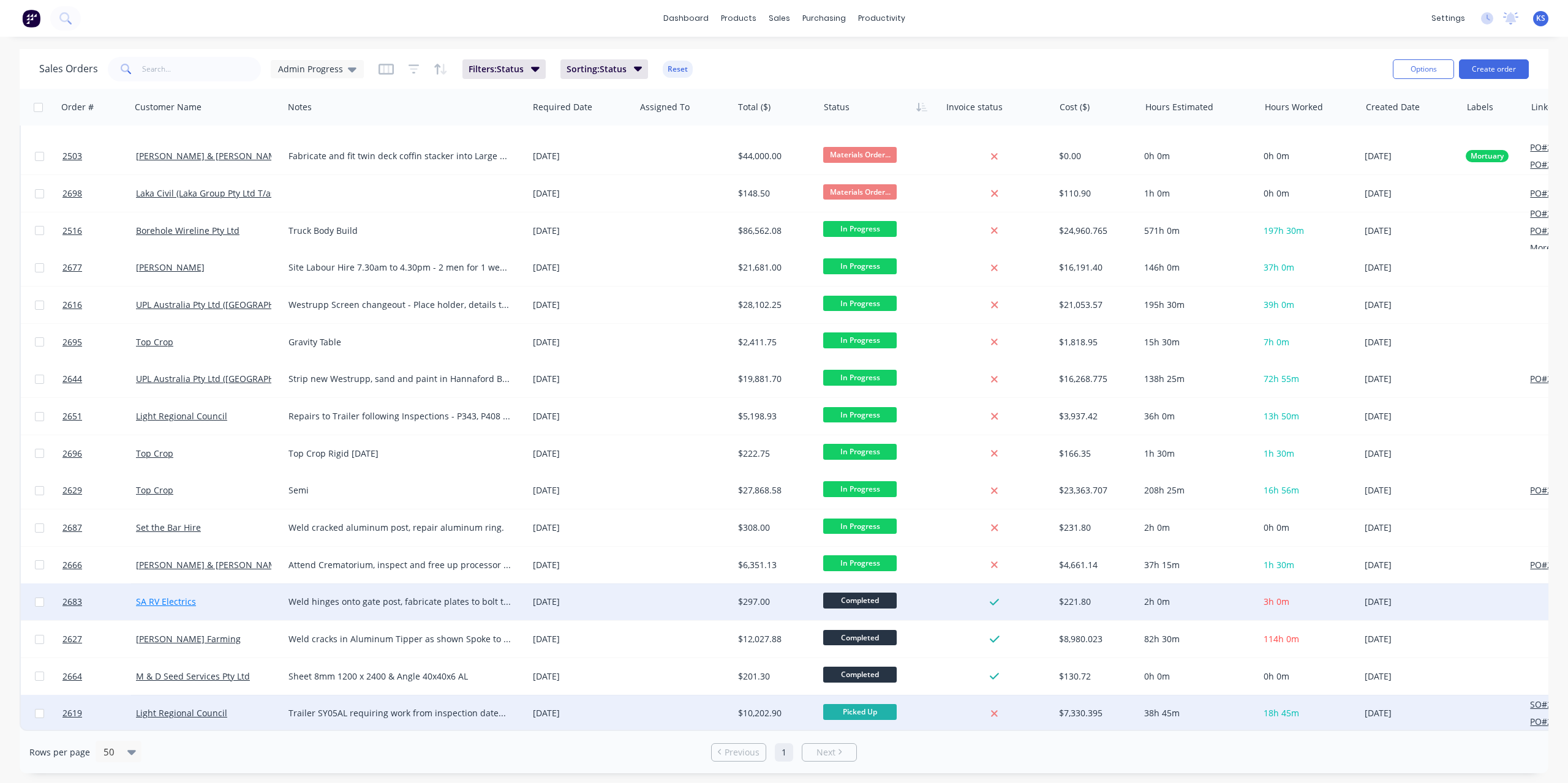
click at [168, 597] on link "SA RV Electrics" at bounding box center [166, 601] width 60 height 12
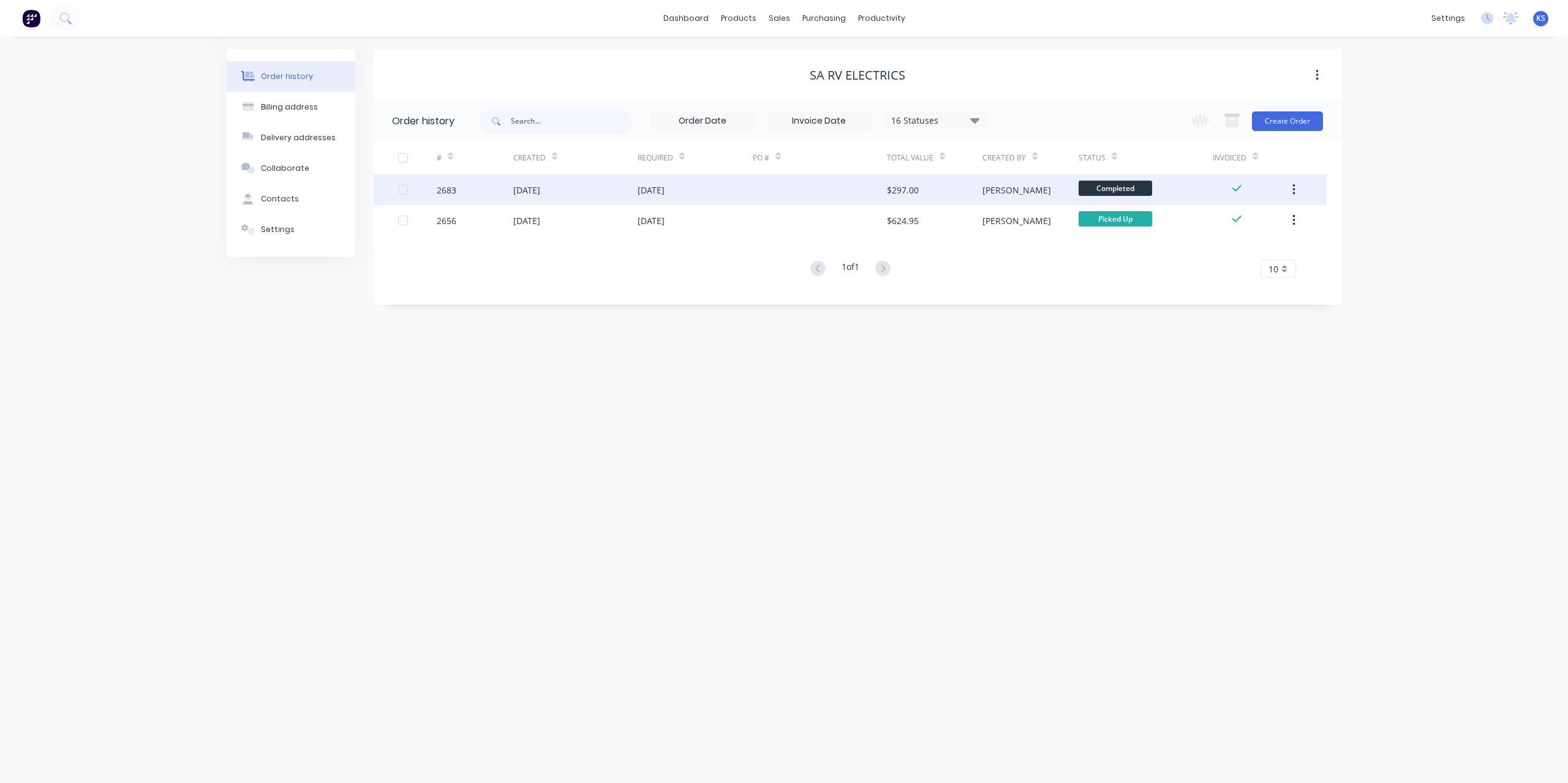
click at [515, 188] on div "29 Sep 2025" at bounding box center [526, 190] width 27 height 13
